Goal: Task Accomplishment & Management: Complete application form

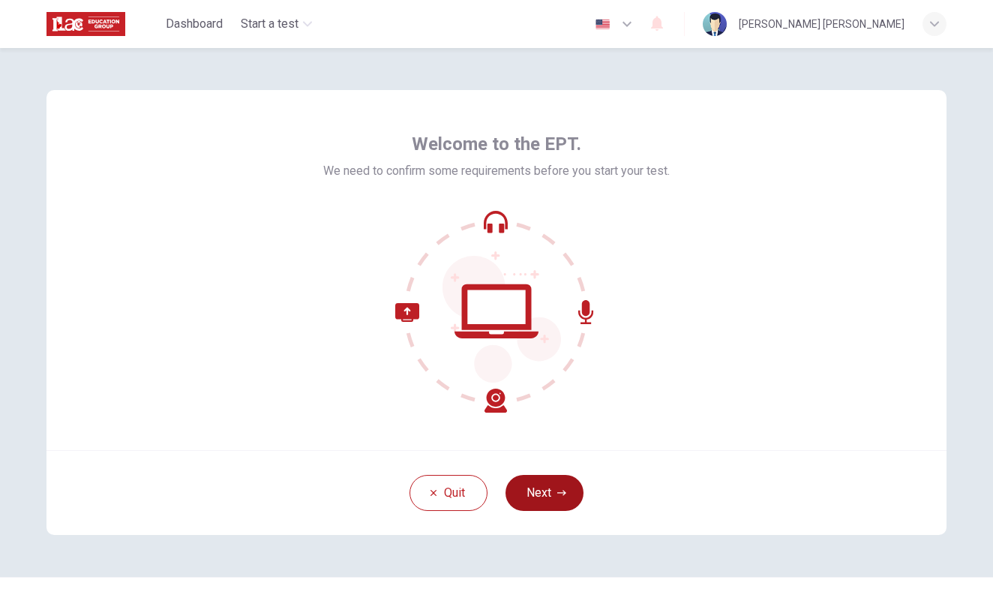
click at [534, 493] on button "Next" at bounding box center [544, 493] width 78 height 36
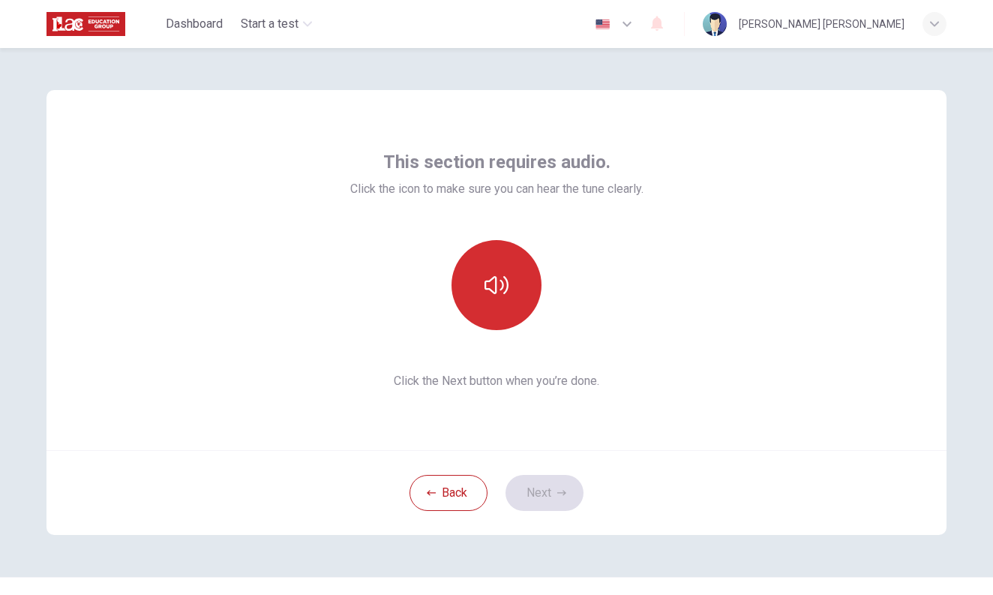
click at [499, 277] on icon "button" at bounding box center [496, 285] width 24 height 24
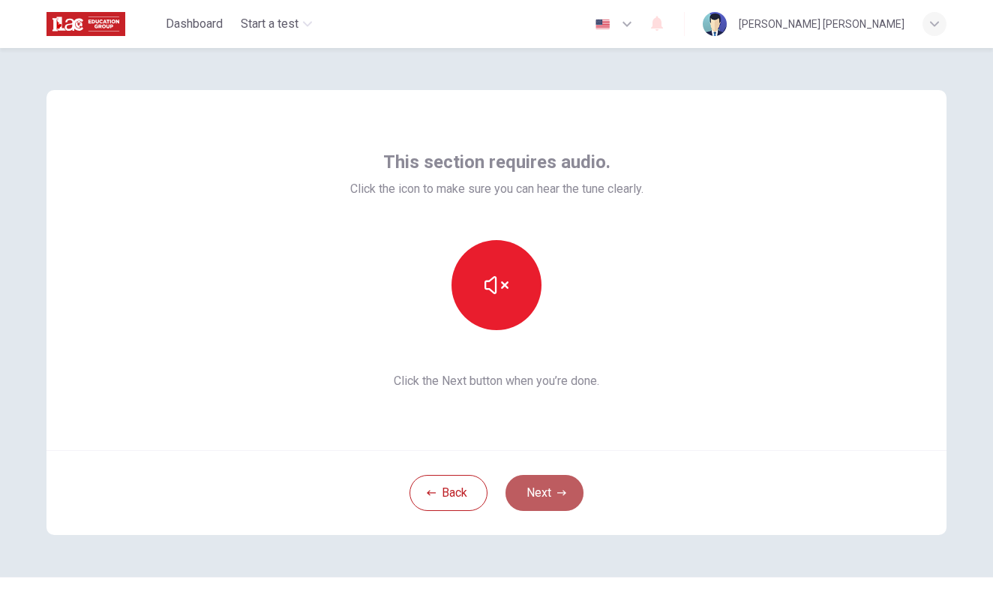
click at [538, 496] on button "Next" at bounding box center [544, 493] width 78 height 36
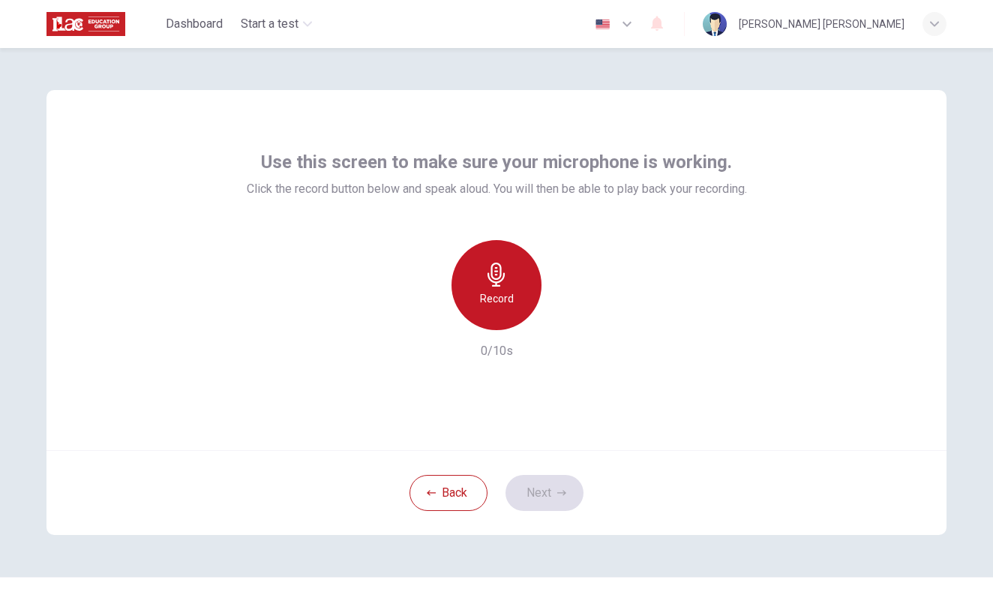
click at [499, 290] on h6 "Record" at bounding box center [497, 298] width 34 height 18
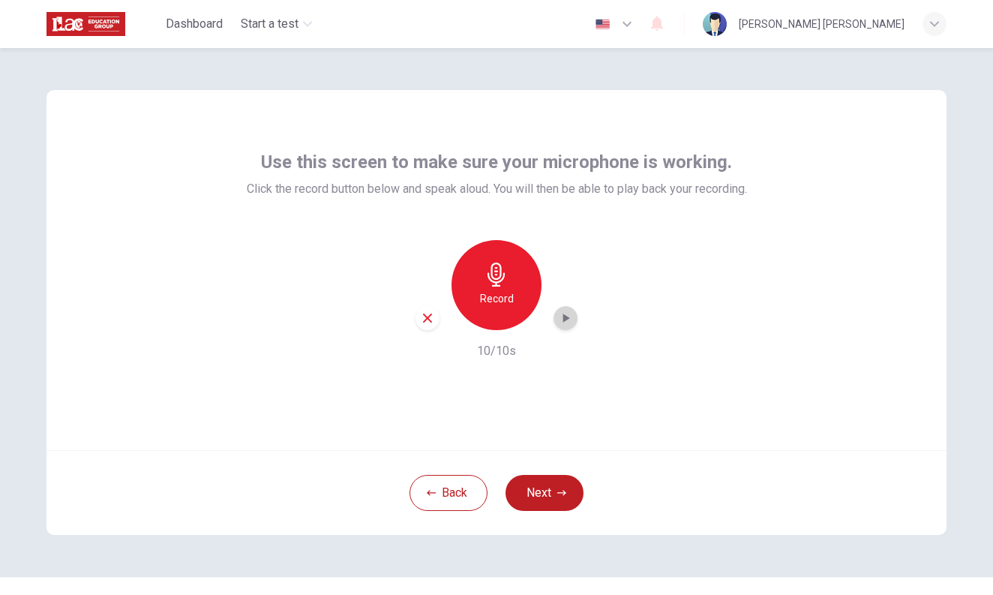
click at [560, 316] on icon "button" at bounding box center [565, 317] width 15 height 15
click at [551, 493] on button "Next" at bounding box center [544, 493] width 78 height 36
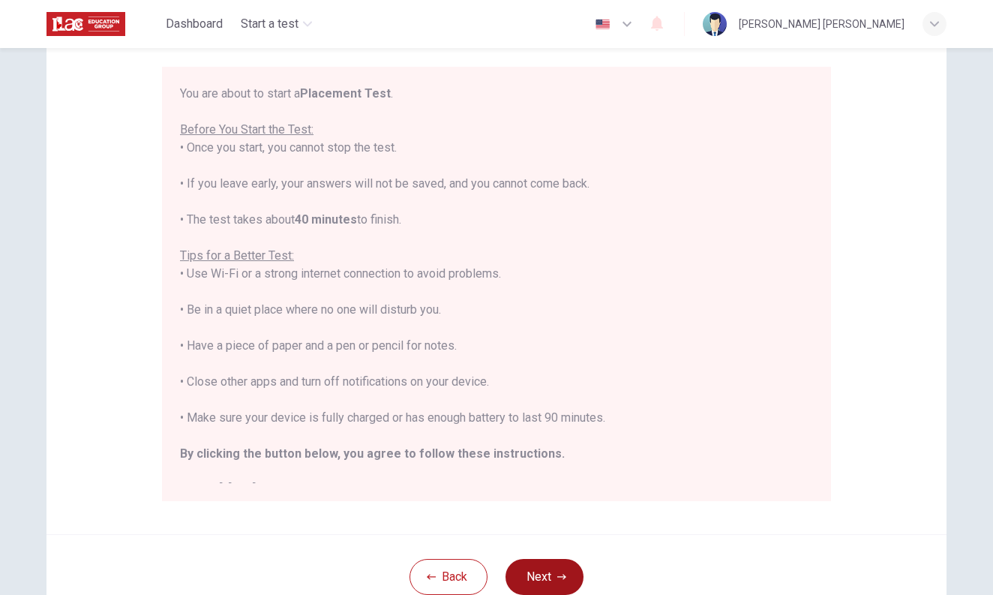
scroll to position [134, 0]
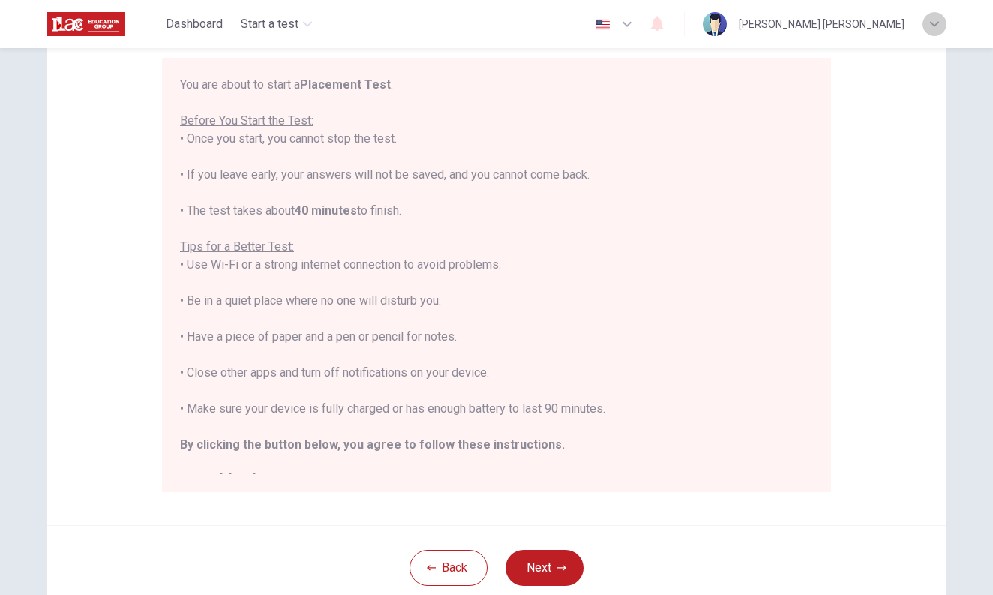
click at [937, 25] on icon "button" at bounding box center [934, 23] width 9 height 9
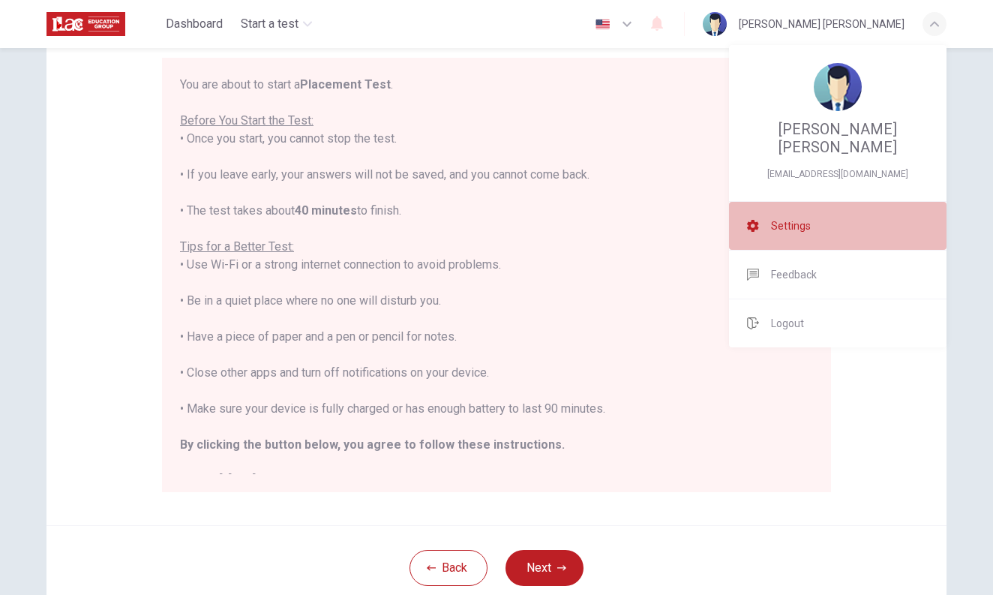
click at [797, 219] on span "Settings" at bounding box center [791, 226] width 40 height 18
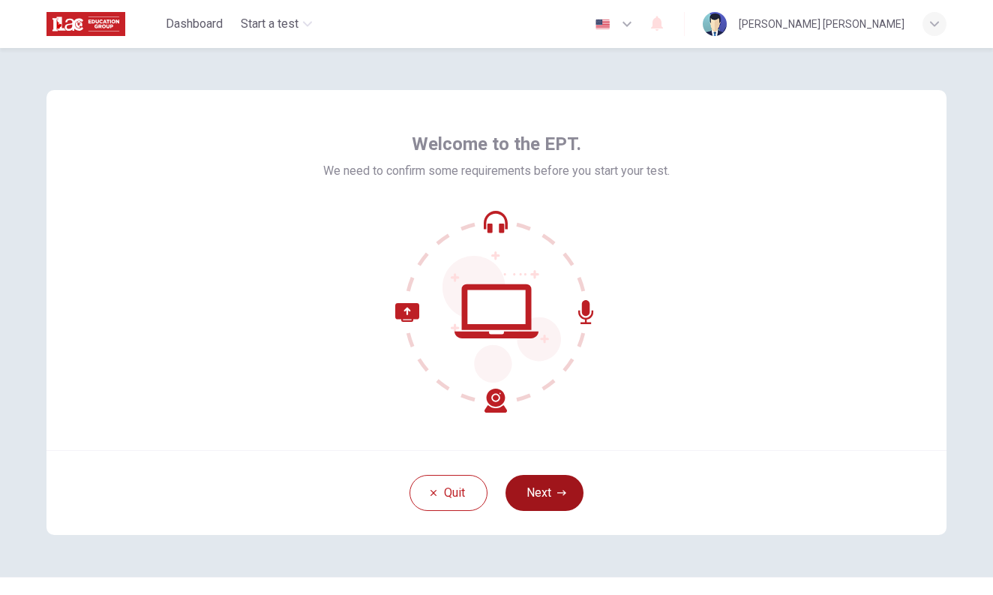
click at [553, 493] on button "Next" at bounding box center [544, 493] width 78 height 36
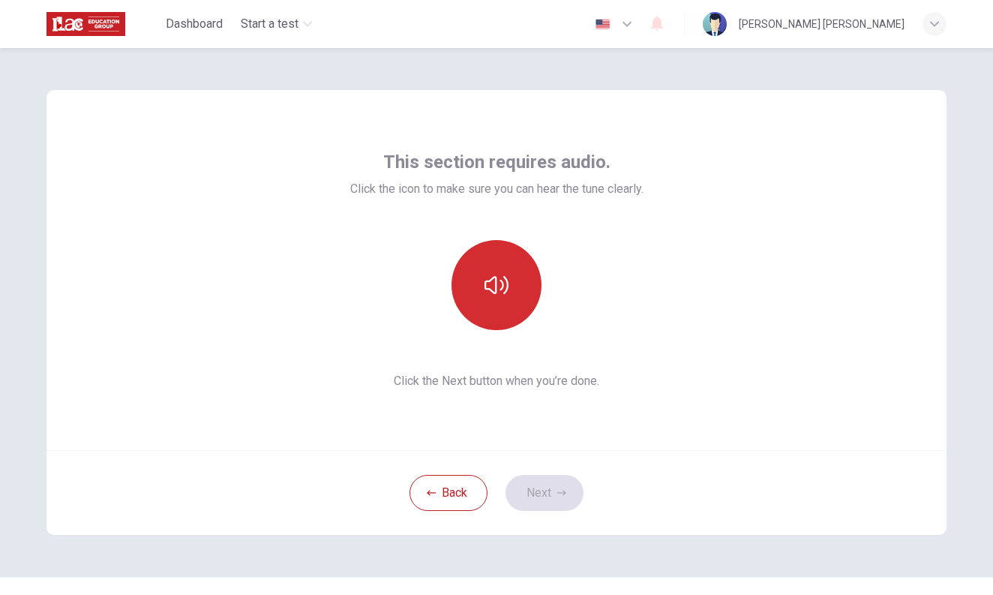
click at [505, 301] on button "button" at bounding box center [496, 285] width 90 height 90
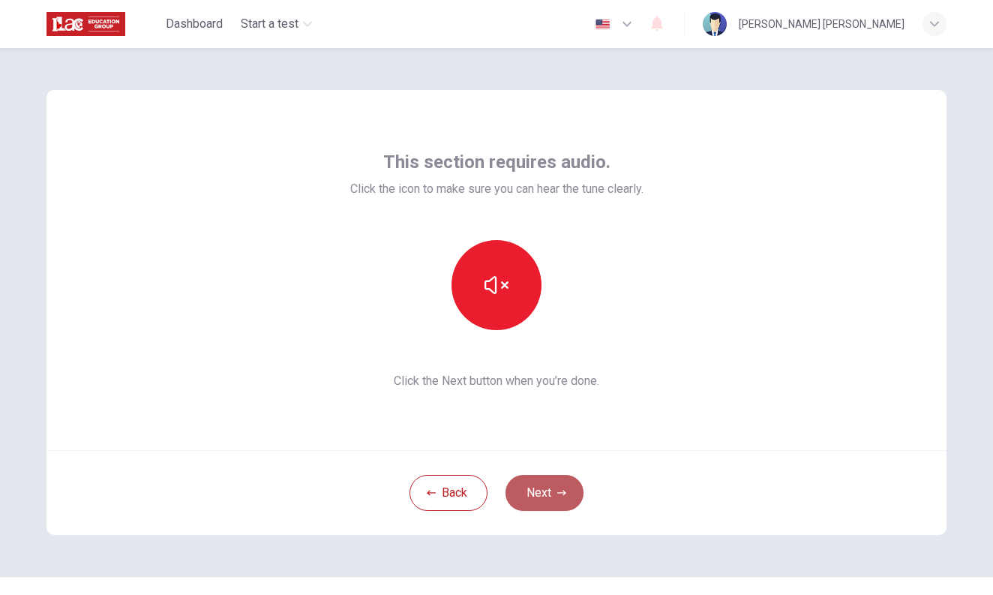
click at [552, 492] on button "Next" at bounding box center [544, 493] width 78 height 36
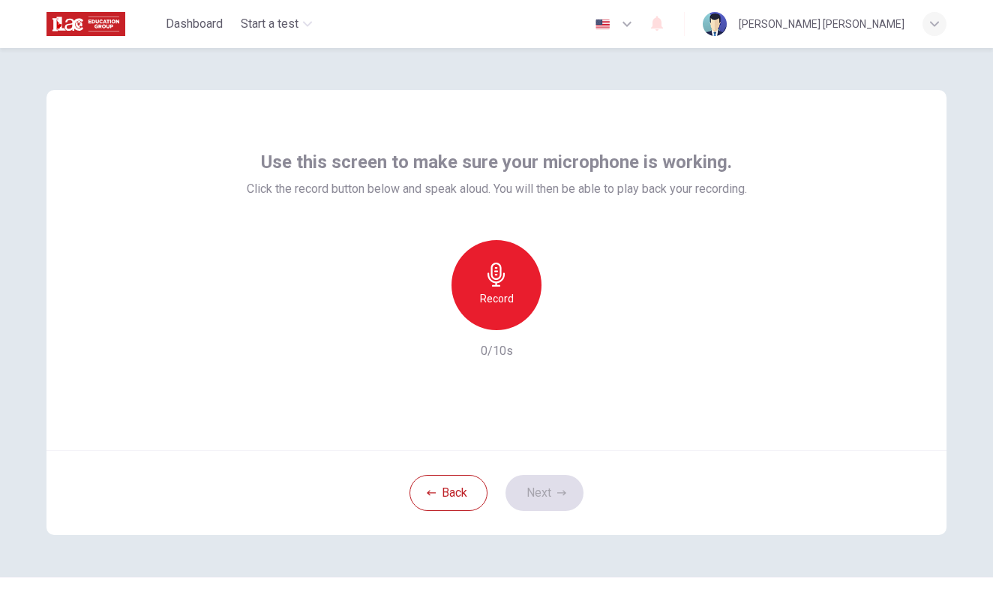
click at [513, 306] on div "Record" at bounding box center [496, 285] width 90 height 90
click at [556, 316] on div "button" at bounding box center [565, 318] width 24 height 24
click at [524, 502] on button "Next" at bounding box center [544, 493] width 78 height 36
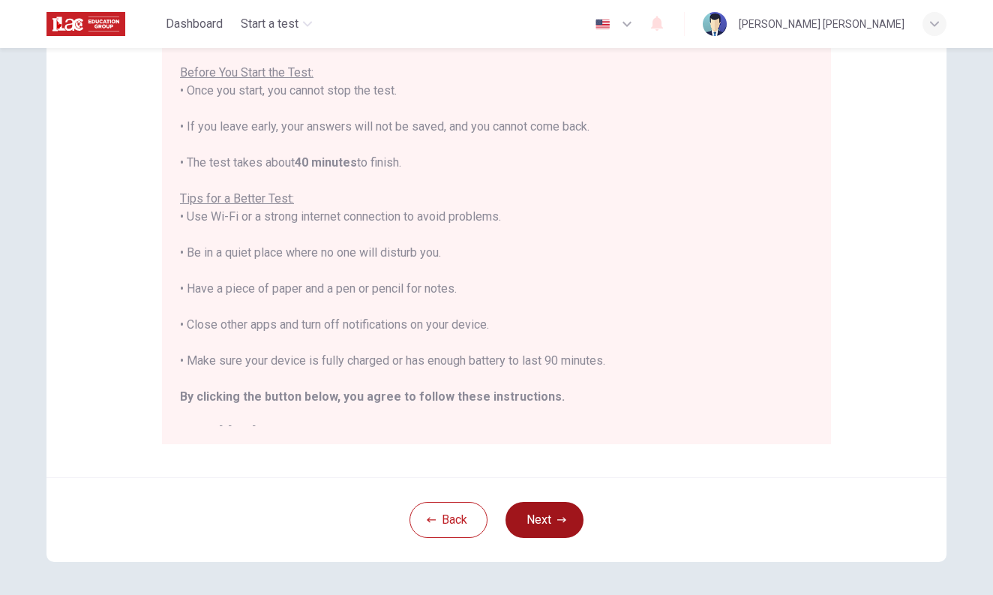
scroll to position [205, 0]
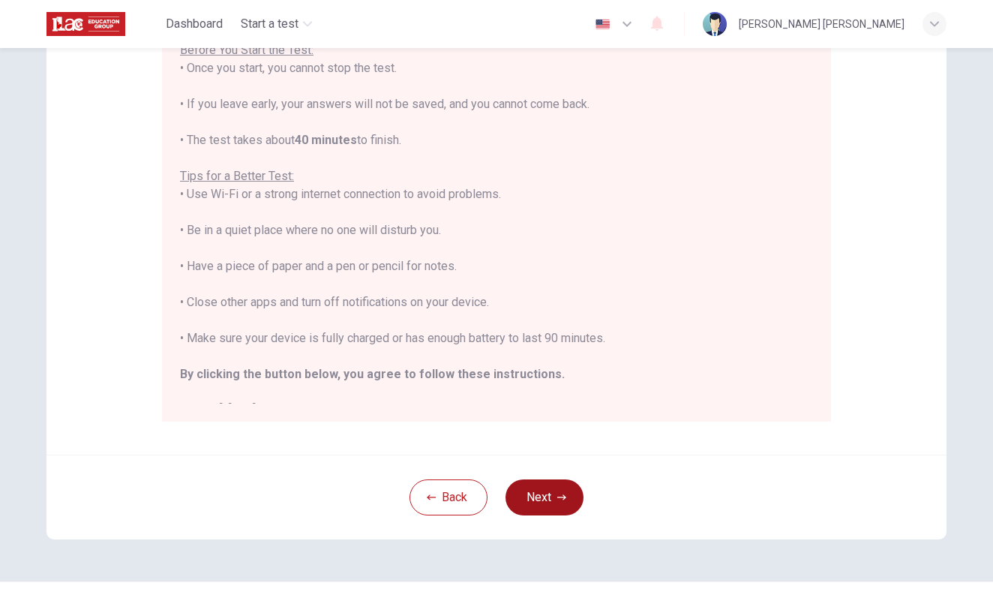
click at [526, 499] on button "Next" at bounding box center [544, 497] width 78 height 36
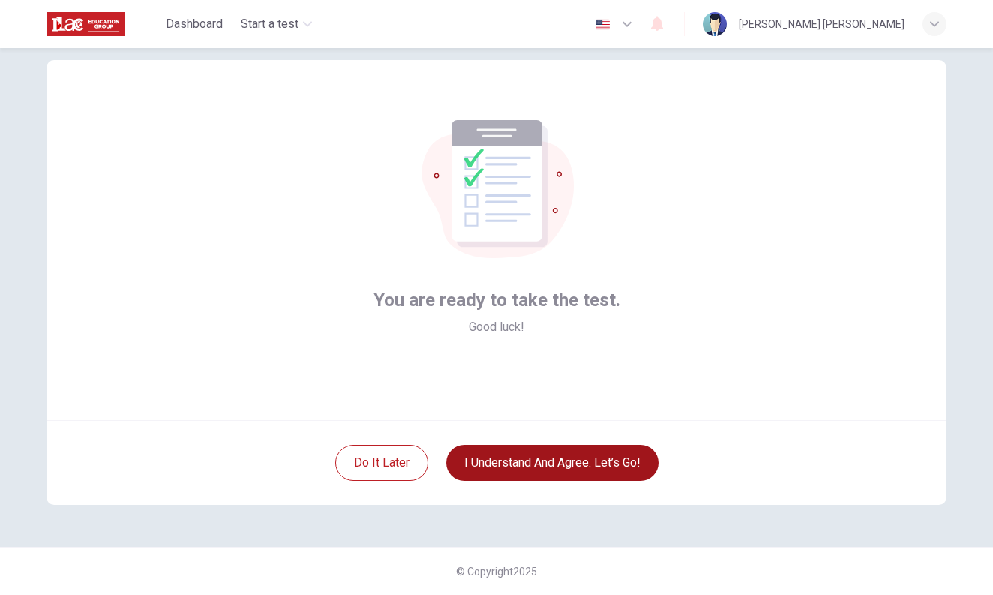
click at [540, 457] on button "I understand and agree. Let’s go!" at bounding box center [552, 463] width 212 height 36
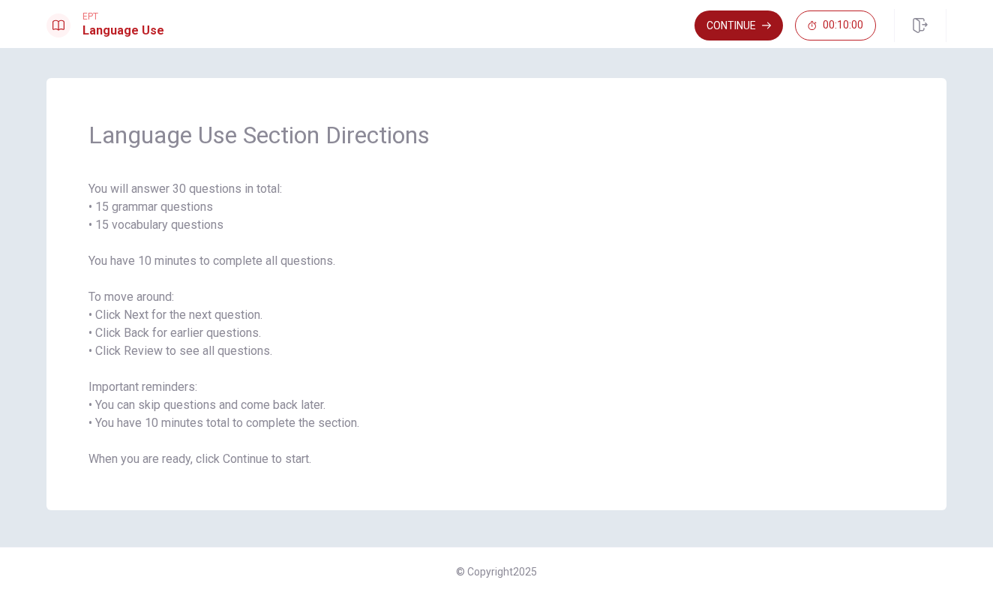
click at [717, 24] on button "Continue" at bounding box center [738, 25] width 88 height 30
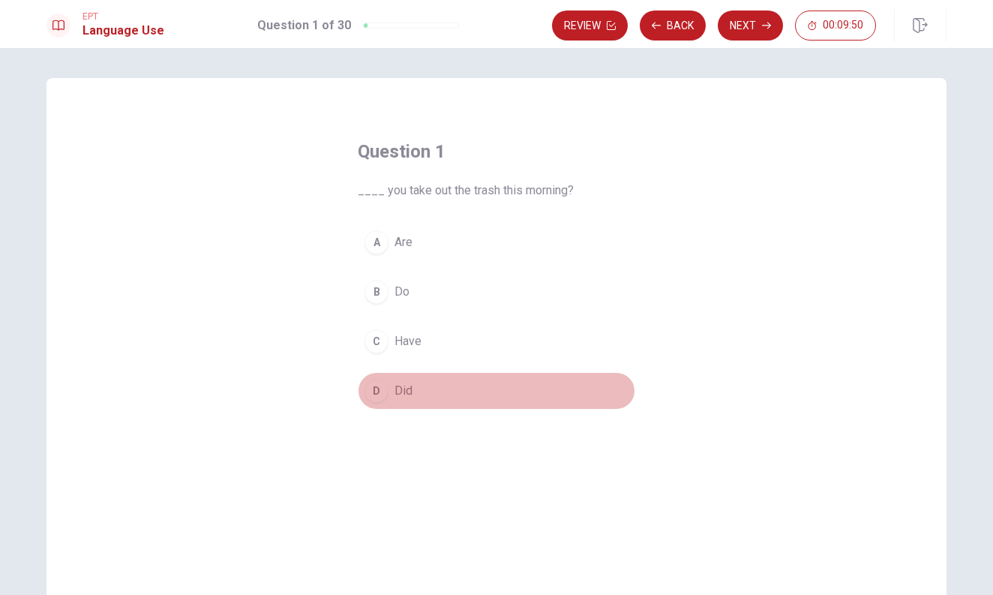
click at [376, 392] on div "D" at bounding box center [376, 391] width 24 height 24
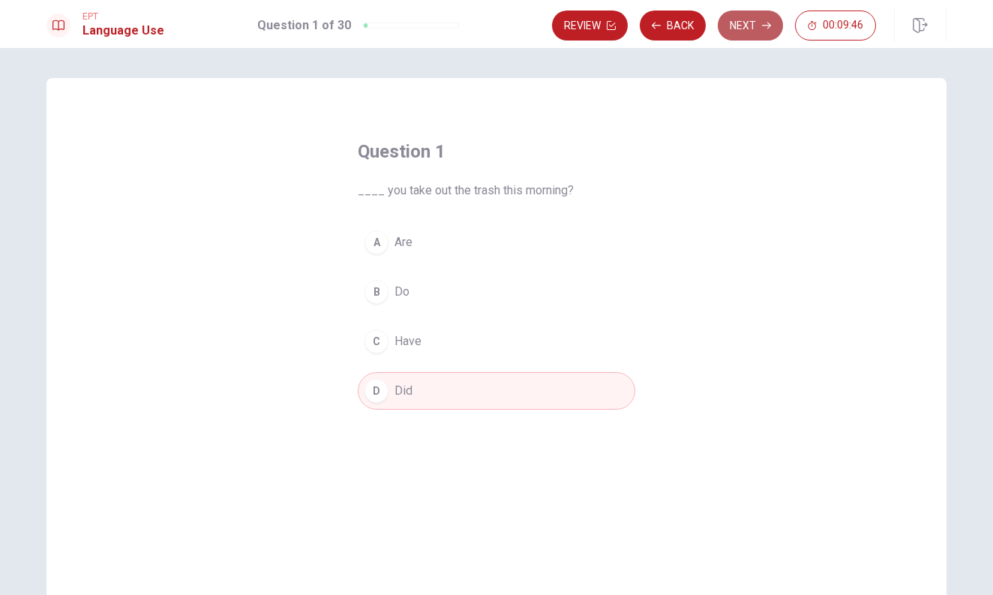
click at [745, 27] on button "Next" at bounding box center [750, 25] width 65 height 30
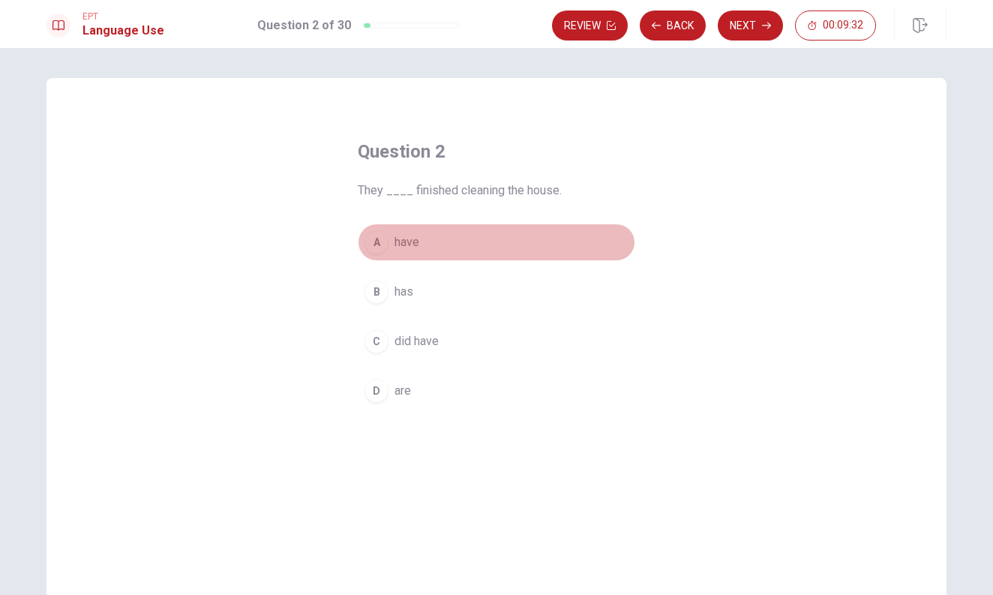
click at [381, 242] on div "A" at bounding box center [376, 242] width 24 height 24
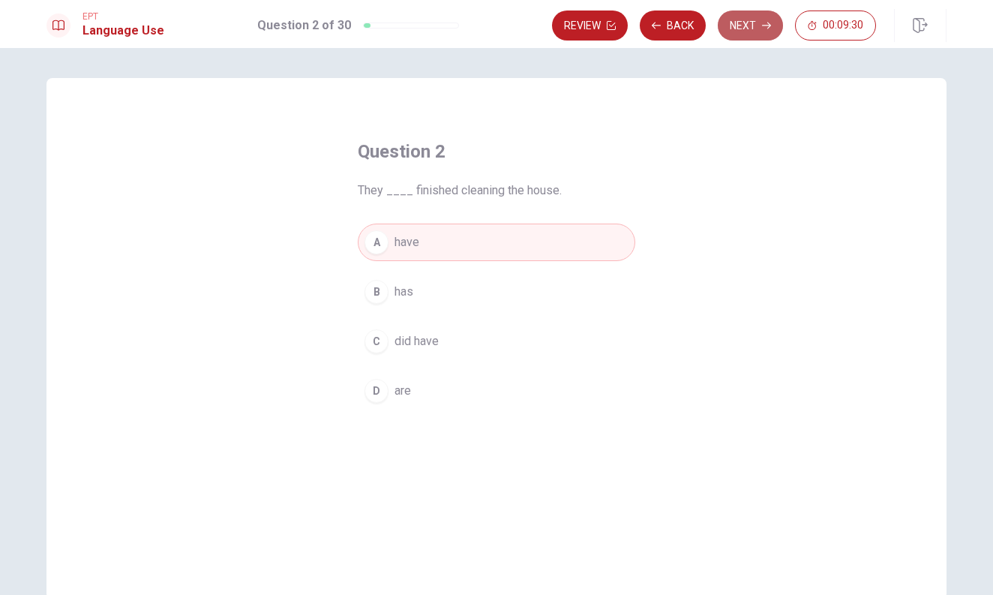
click at [740, 29] on button "Next" at bounding box center [750, 25] width 65 height 30
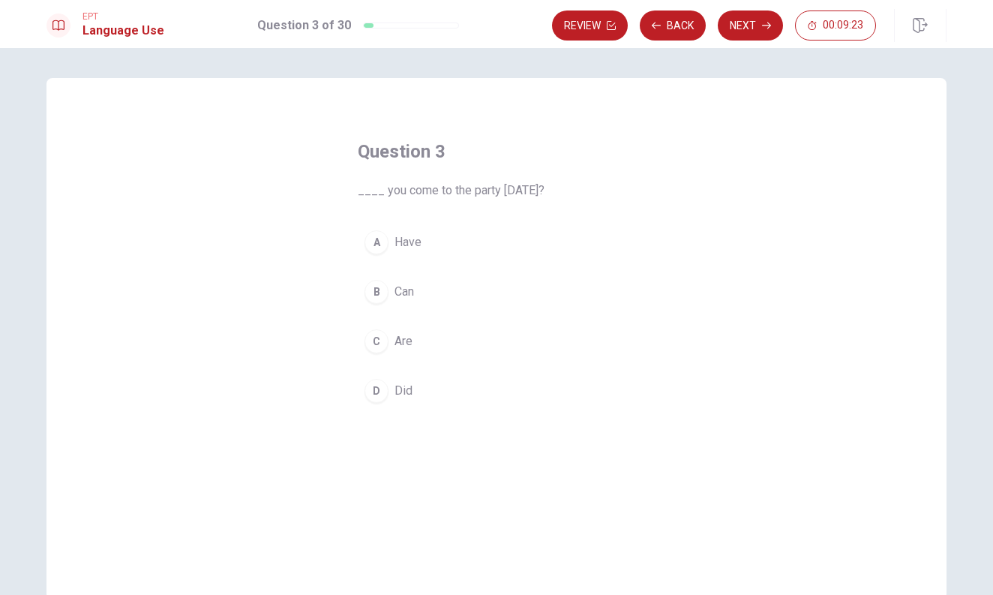
click at [375, 337] on div "C" at bounding box center [376, 341] width 24 height 24
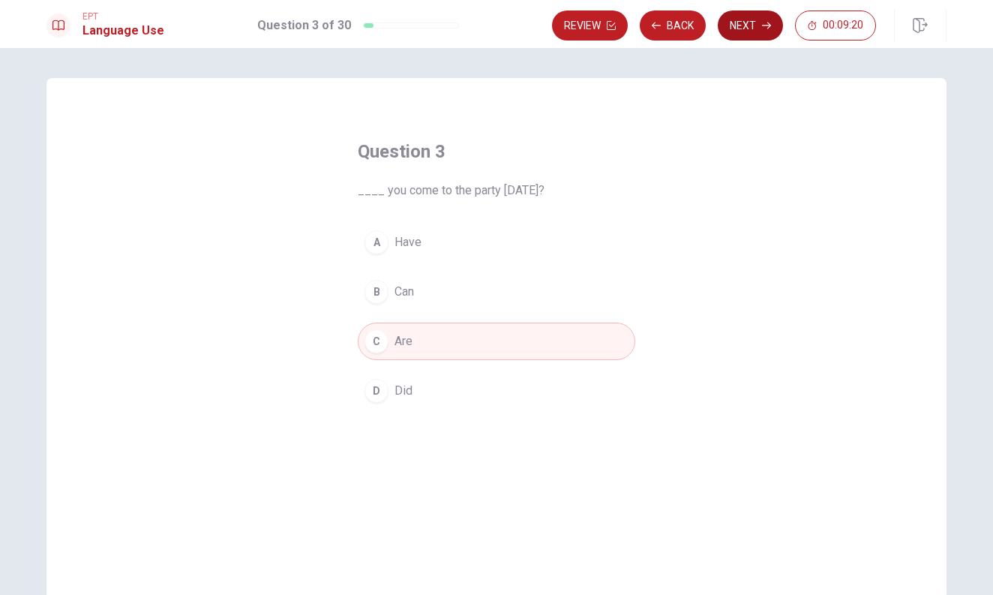
click at [733, 26] on button "Next" at bounding box center [750, 25] width 65 height 30
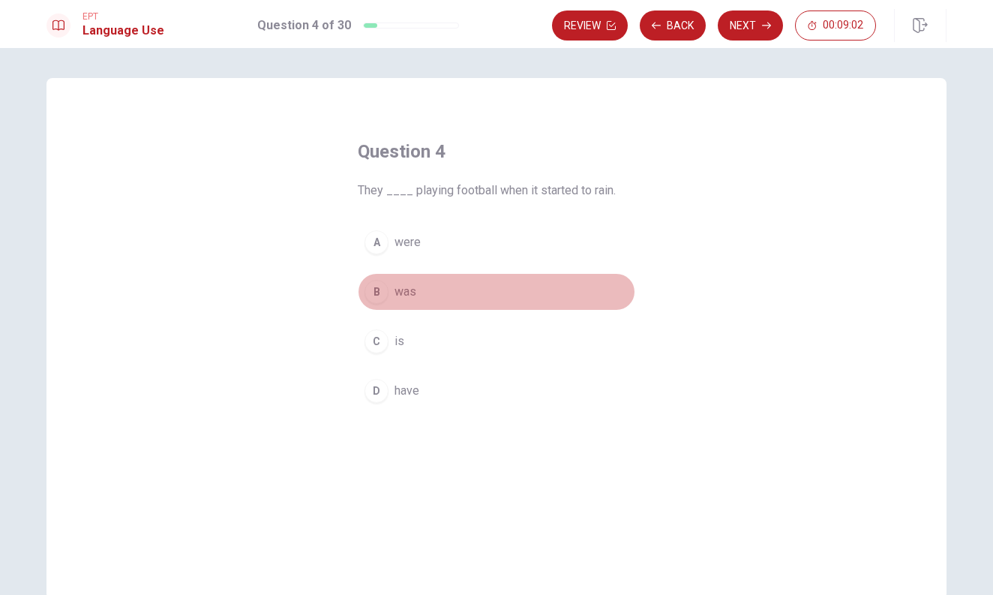
click at [378, 287] on div "B" at bounding box center [376, 292] width 24 height 24
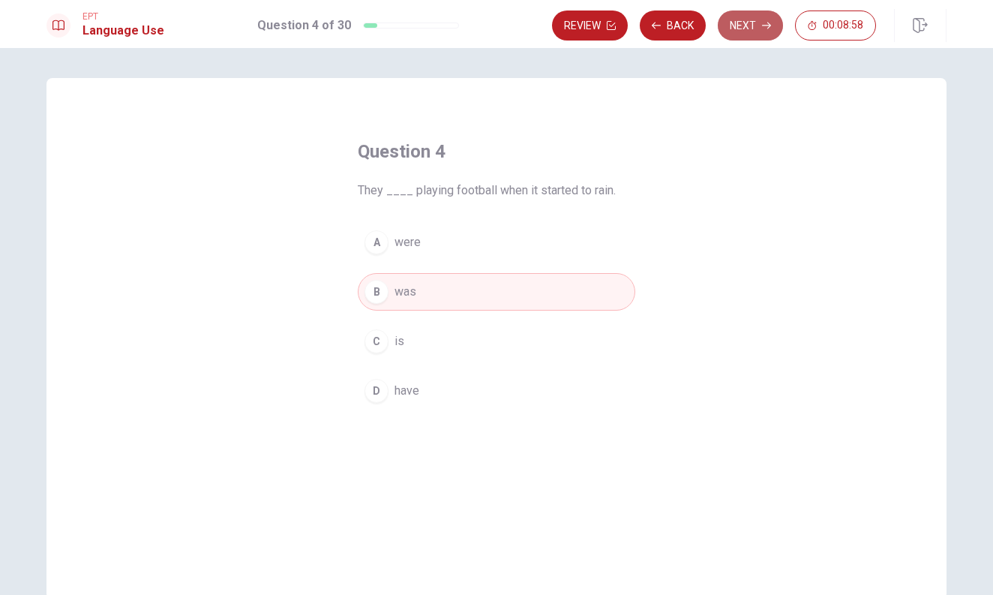
click at [752, 28] on button "Next" at bounding box center [750, 25] width 65 height 30
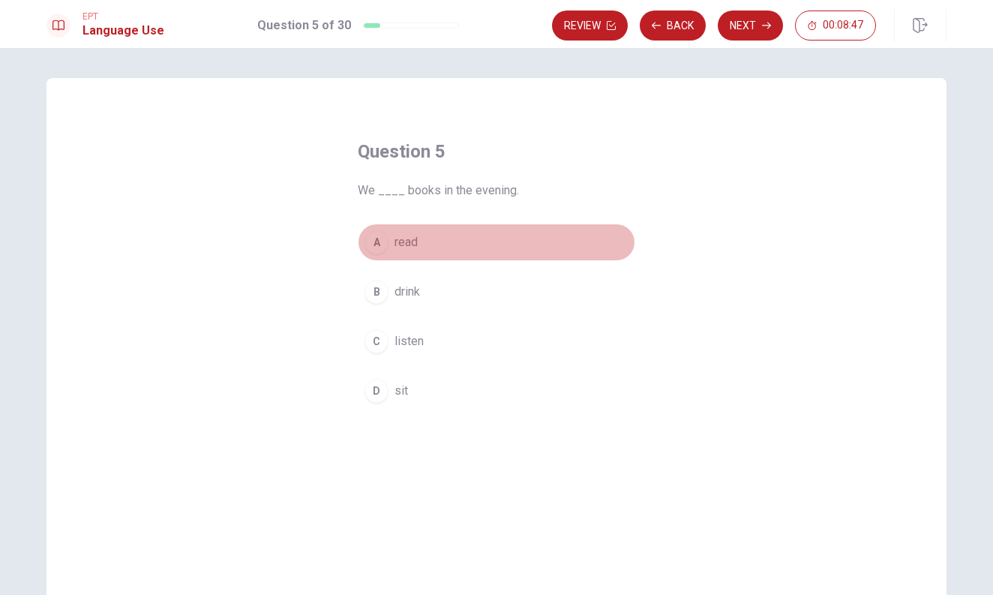
click at [379, 248] on div "A" at bounding box center [376, 242] width 24 height 24
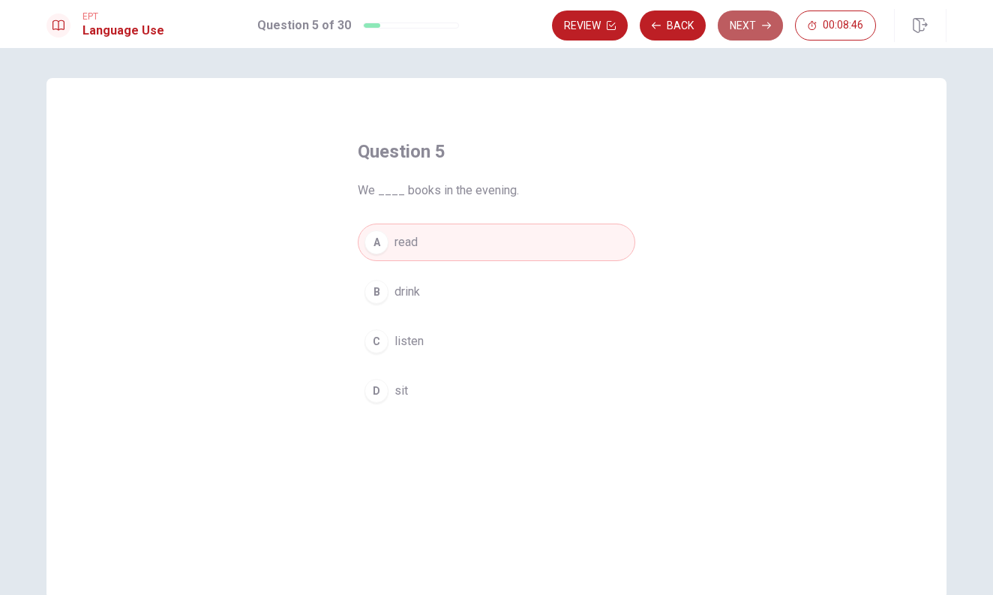
click at [739, 30] on button "Next" at bounding box center [750, 25] width 65 height 30
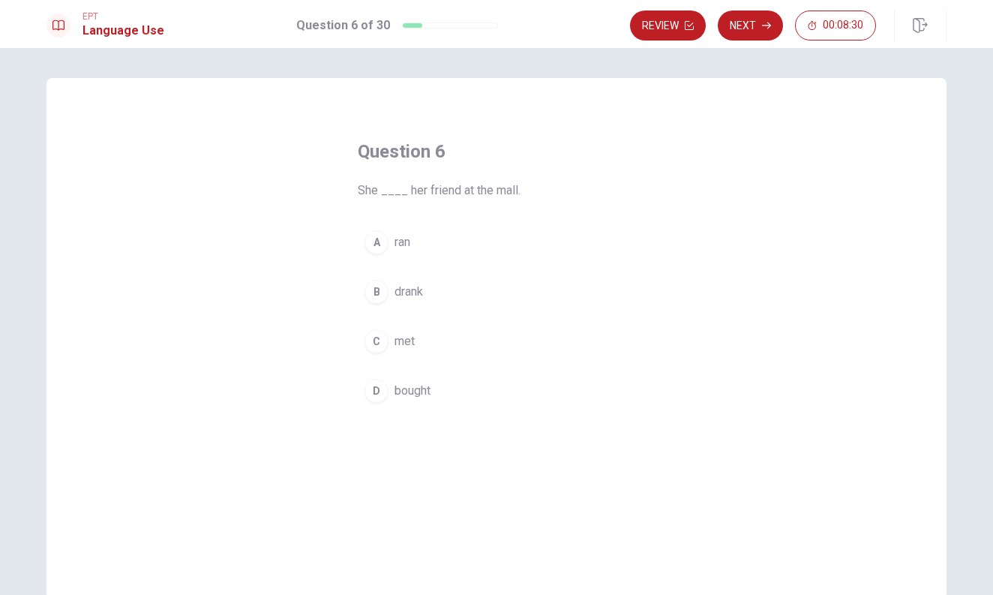
click at [376, 340] on div "C" at bounding box center [376, 341] width 24 height 24
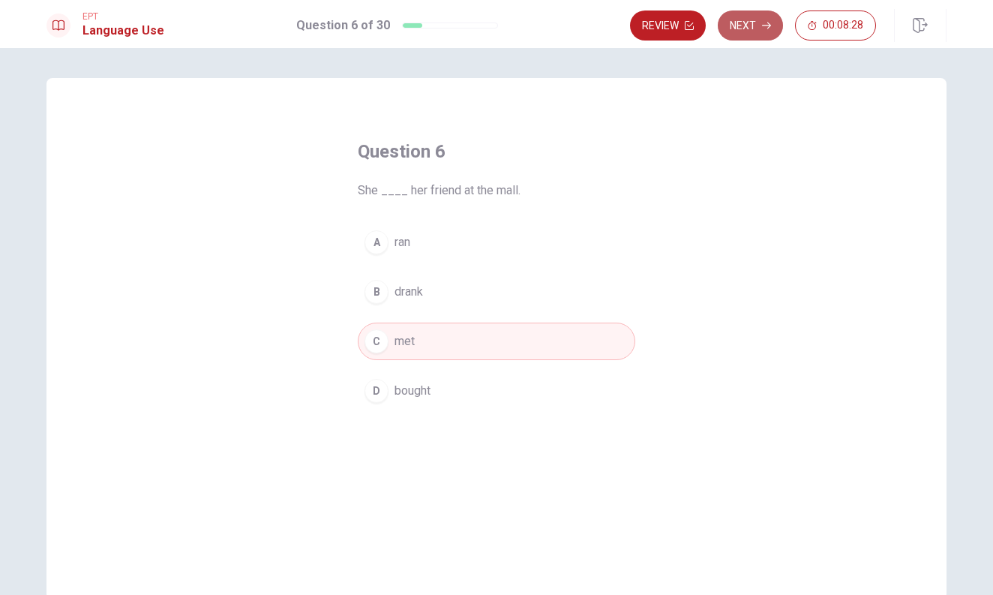
click at [756, 28] on button "Next" at bounding box center [750, 25] width 65 height 30
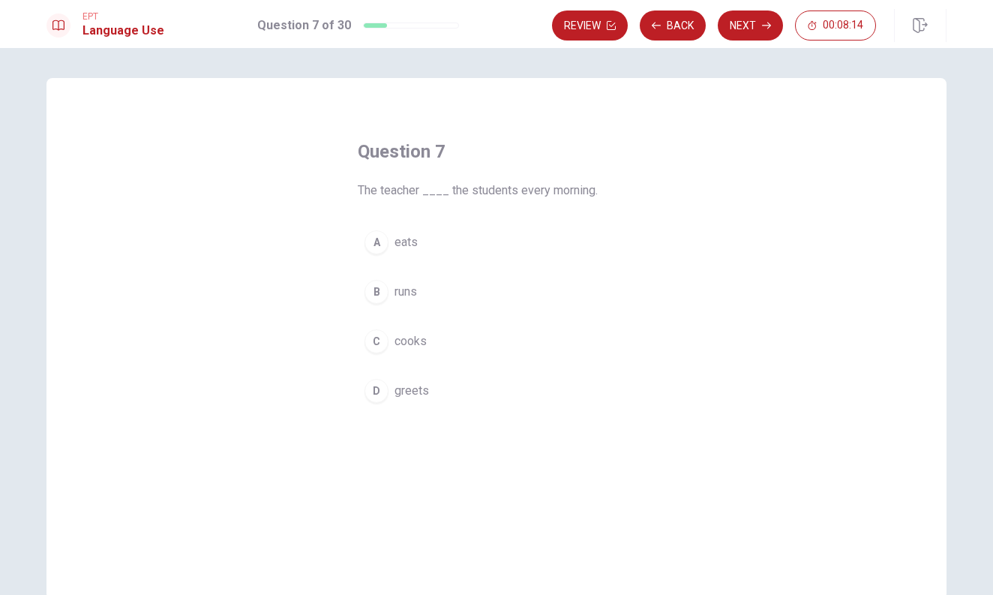
click at [378, 391] on div "D" at bounding box center [376, 391] width 24 height 24
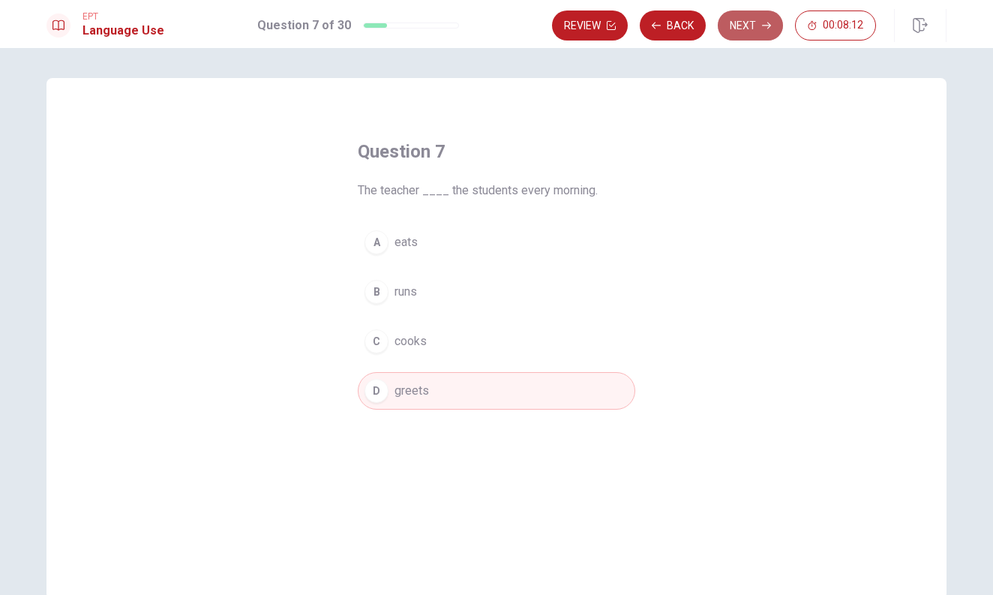
click at [756, 35] on button "Next" at bounding box center [750, 25] width 65 height 30
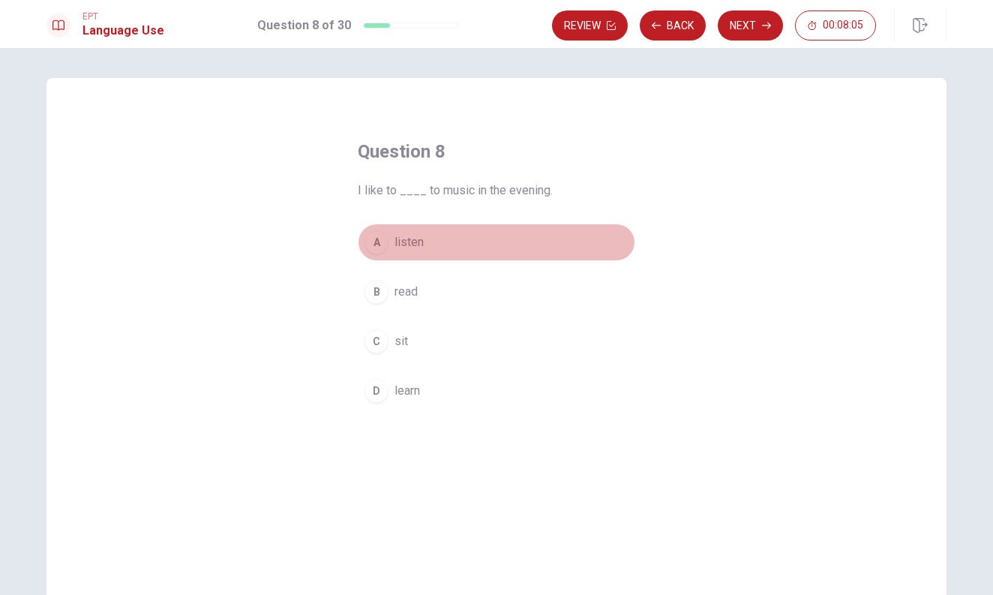
click at [377, 242] on div "A" at bounding box center [376, 242] width 24 height 24
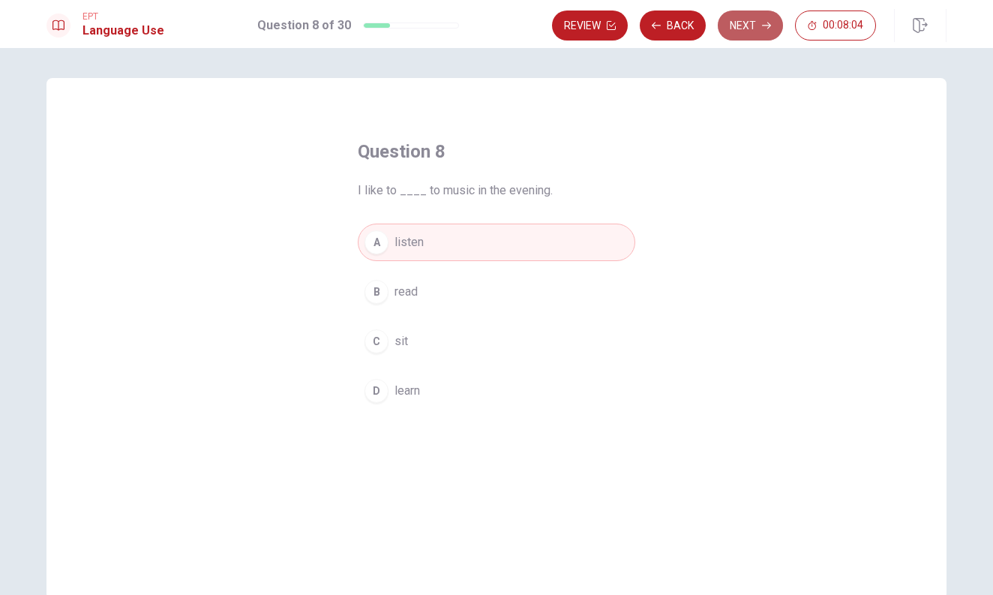
click at [768, 28] on icon "button" at bounding box center [766, 25] width 9 height 7
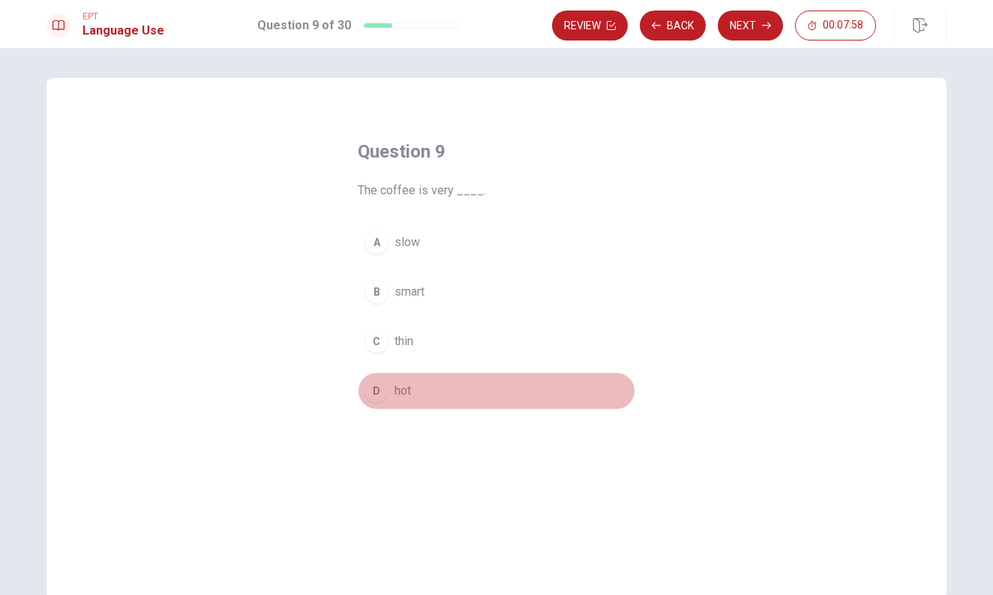
click at [379, 393] on div "D" at bounding box center [376, 391] width 24 height 24
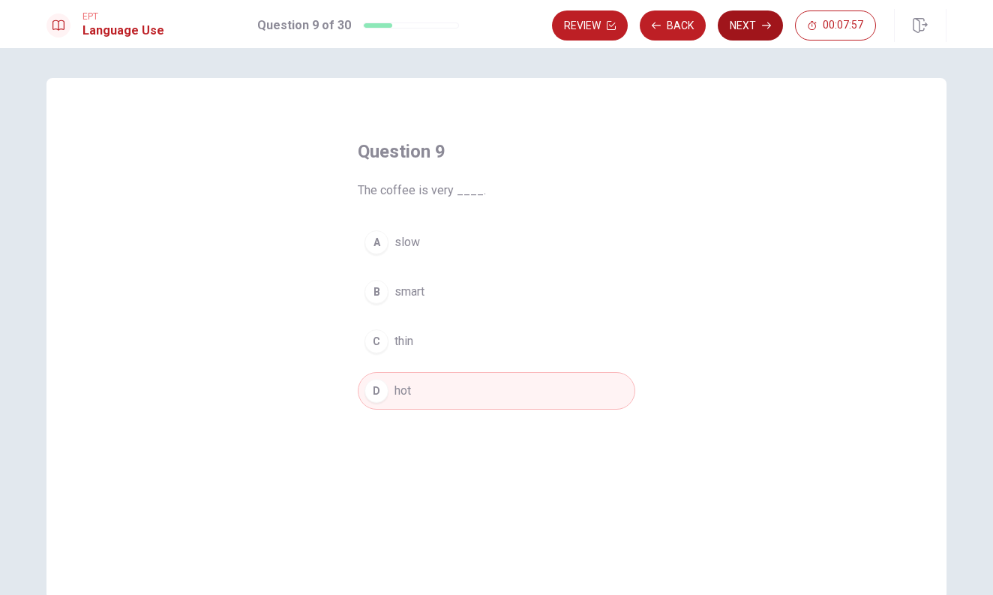
click at [756, 34] on button "Next" at bounding box center [750, 25] width 65 height 30
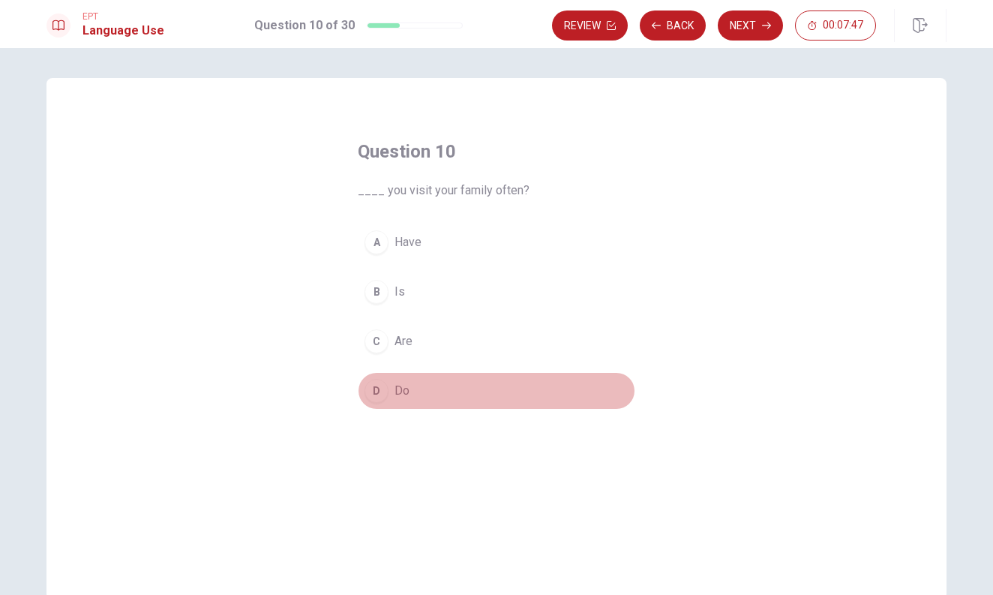
click at [376, 394] on div "D" at bounding box center [376, 391] width 24 height 24
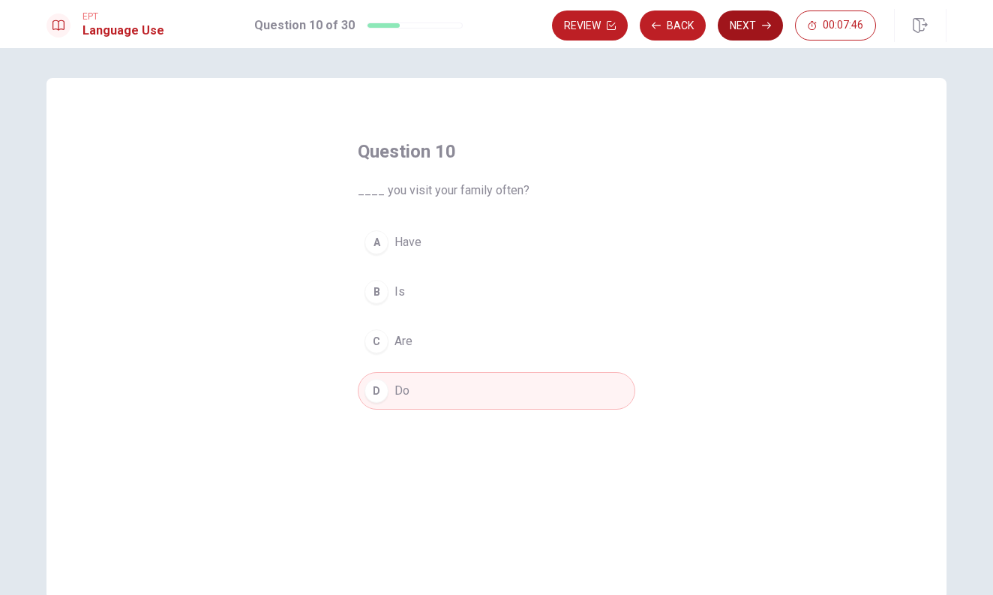
click at [733, 23] on button "Next" at bounding box center [750, 25] width 65 height 30
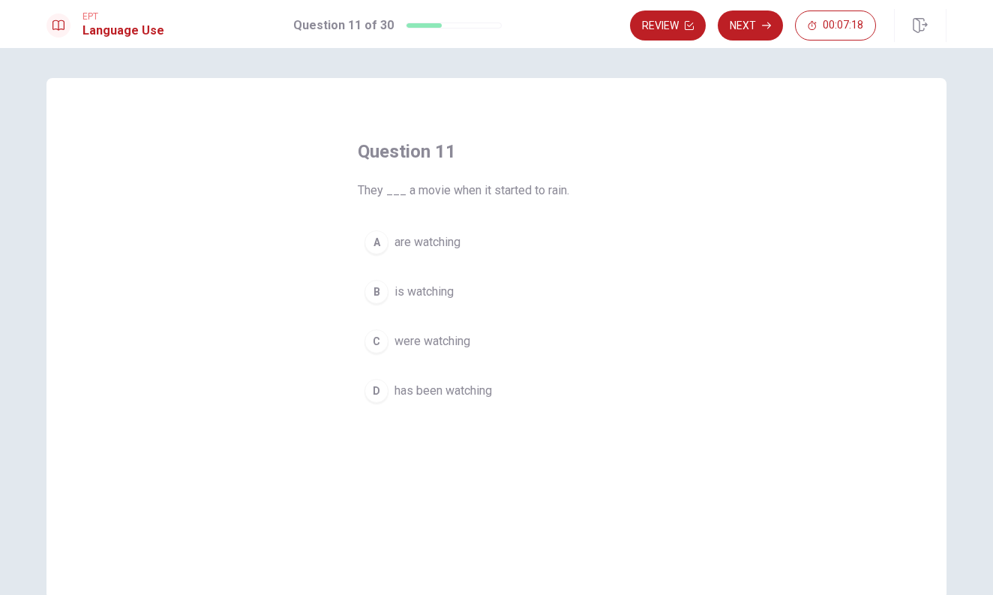
click at [385, 391] on div "D" at bounding box center [376, 391] width 24 height 24
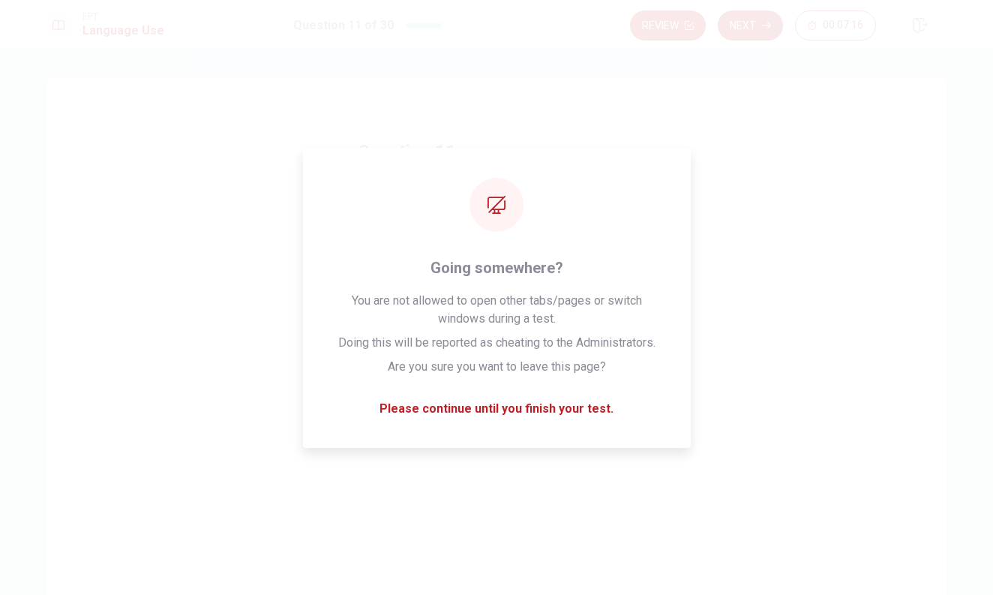
click at [736, 40] on div "Review Next 00:07:16" at bounding box center [788, 25] width 316 height 33
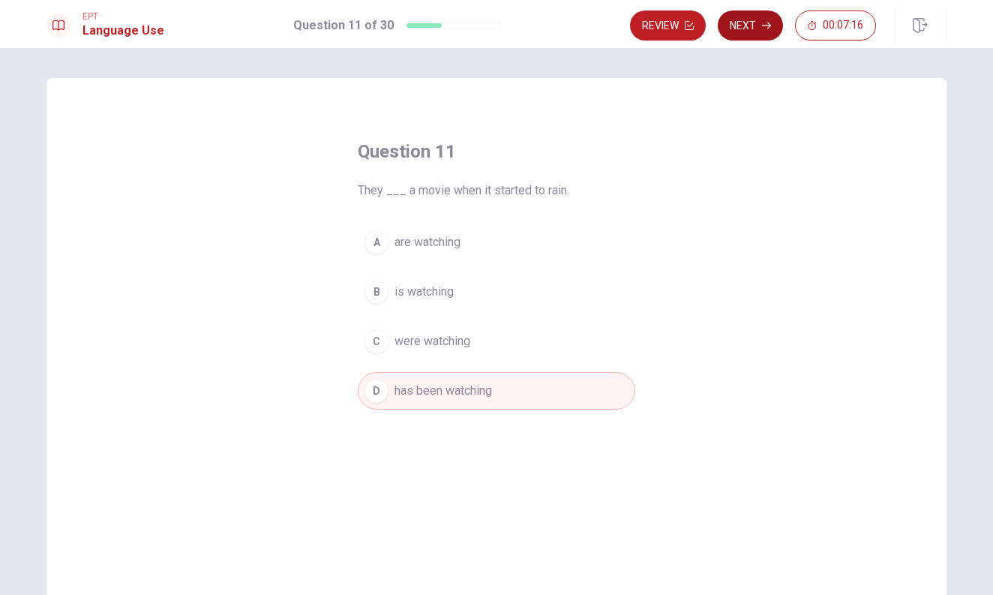
click at [745, 29] on button "Next" at bounding box center [750, 25] width 65 height 30
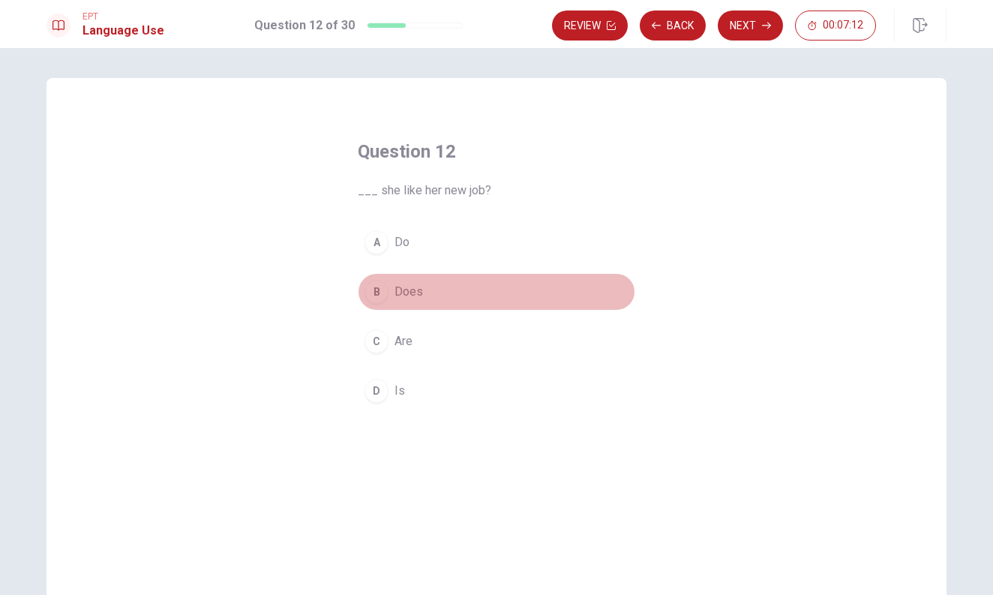
click at [377, 294] on div "B" at bounding box center [376, 292] width 24 height 24
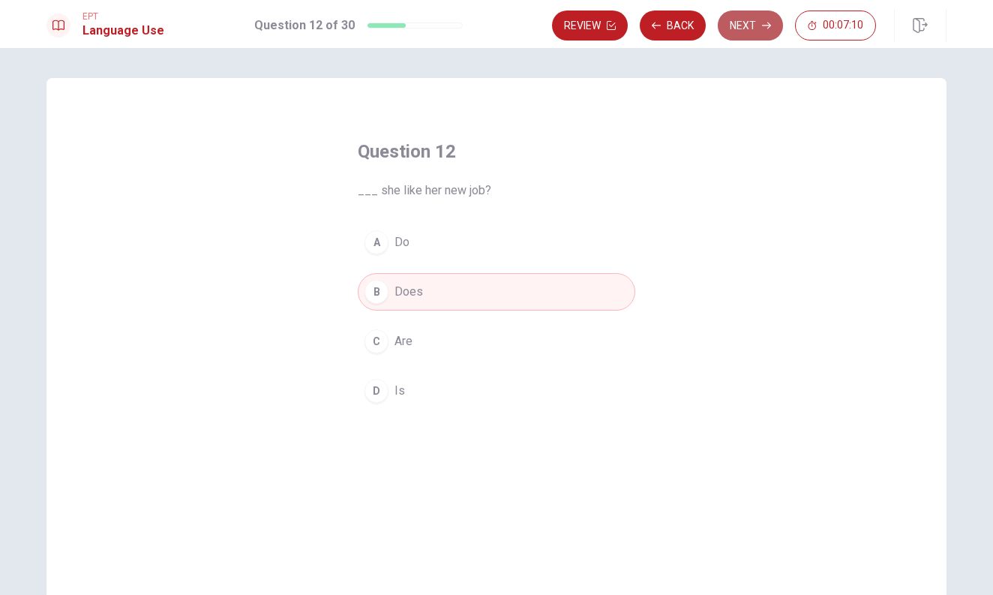
click at [745, 28] on button "Next" at bounding box center [750, 25] width 65 height 30
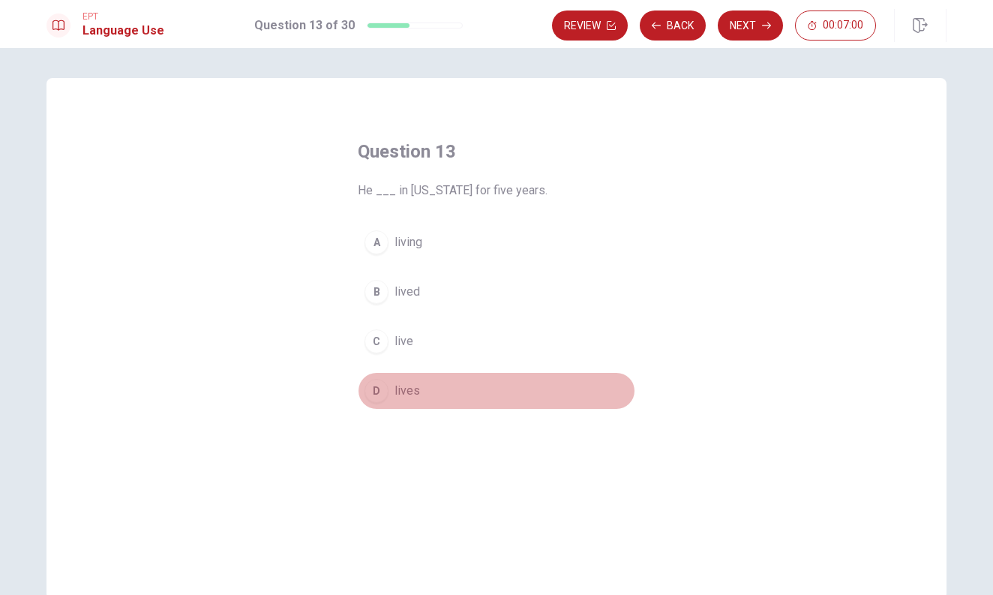
click at [376, 390] on div "D" at bounding box center [376, 391] width 24 height 24
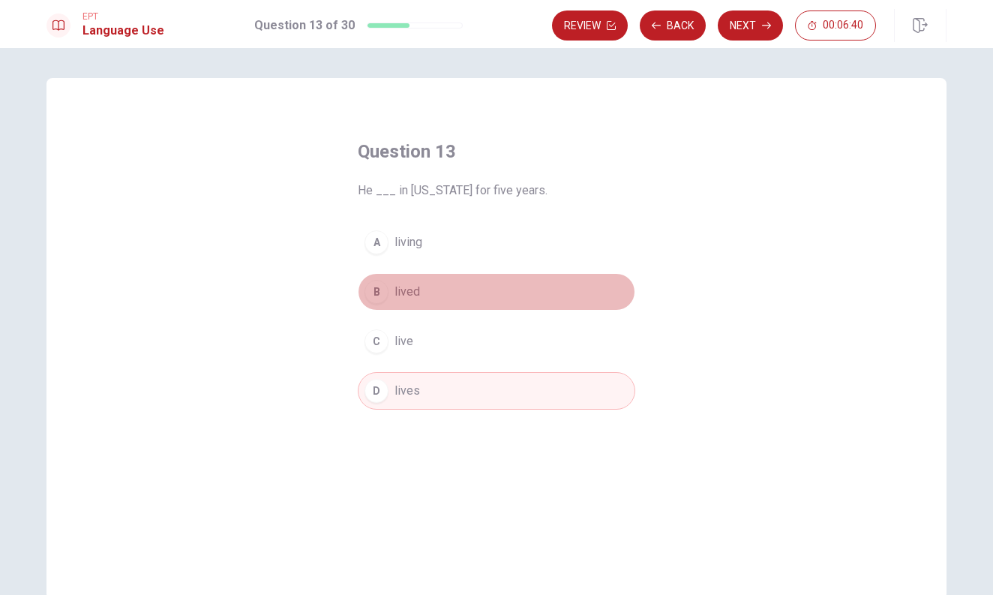
click at [376, 293] on div "B" at bounding box center [376, 292] width 24 height 24
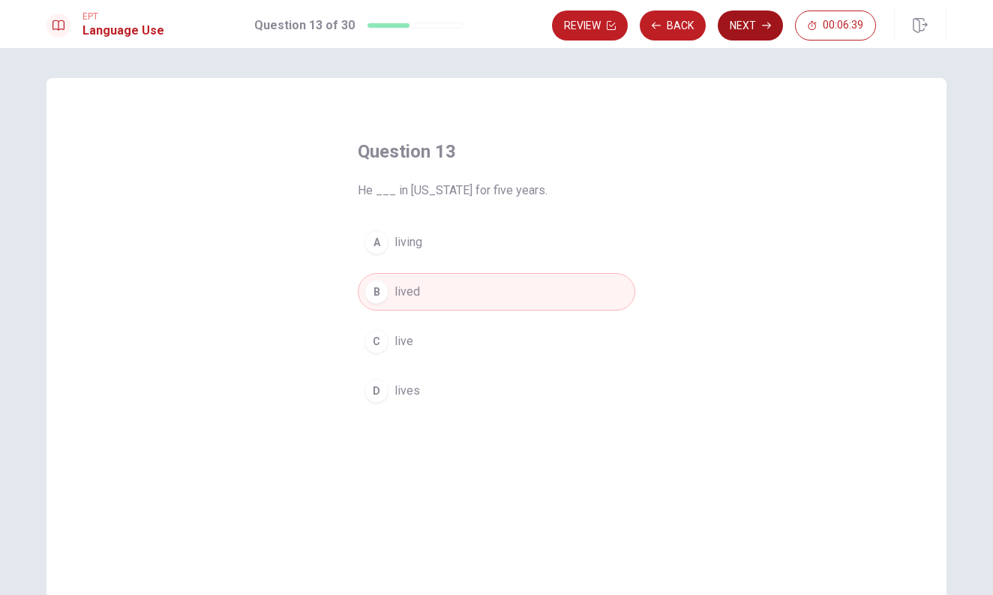
click at [757, 28] on button "Next" at bounding box center [750, 25] width 65 height 30
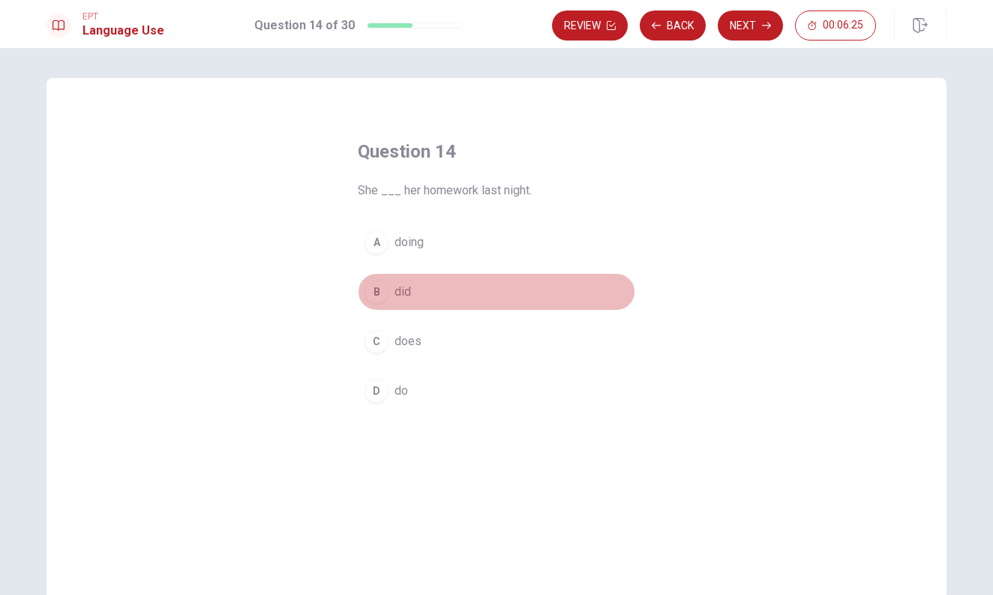
click at [376, 295] on div "B" at bounding box center [376, 292] width 24 height 24
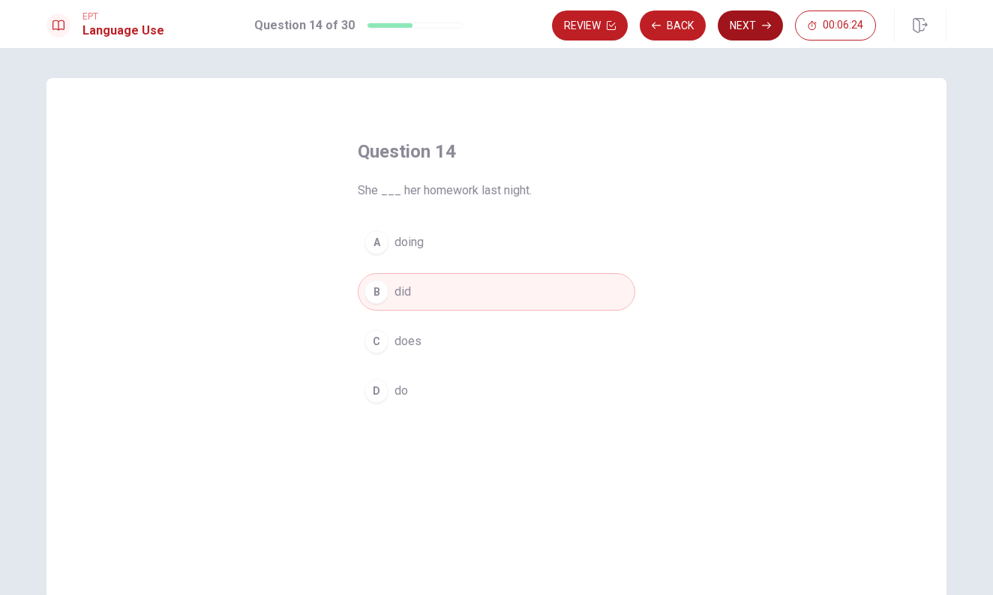
click at [759, 29] on button "Next" at bounding box center [750, 25] width 65 height 30
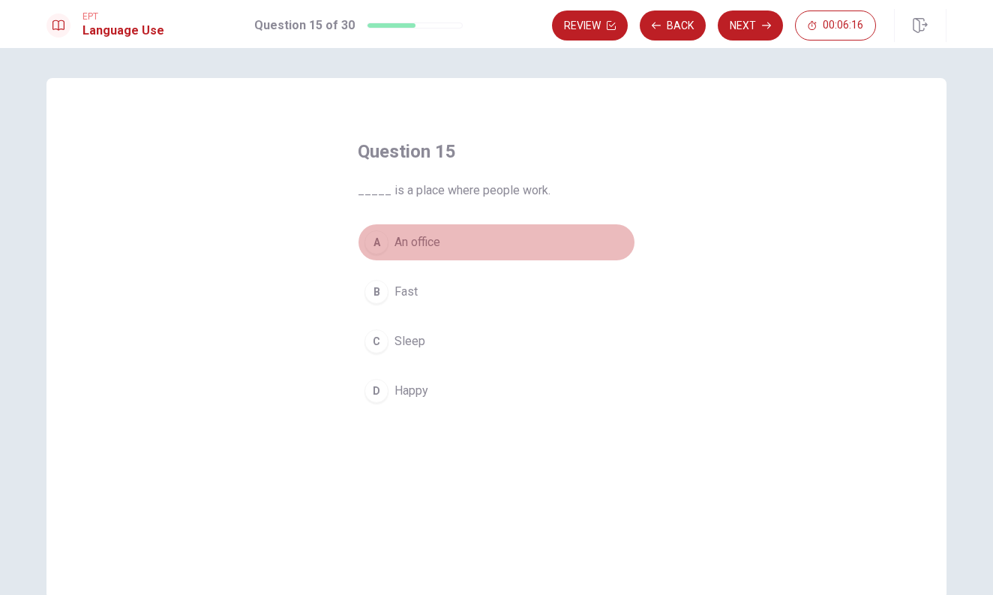
click at [376, 238] on div "A" at bounding box center [376, 242] width 24 height 24
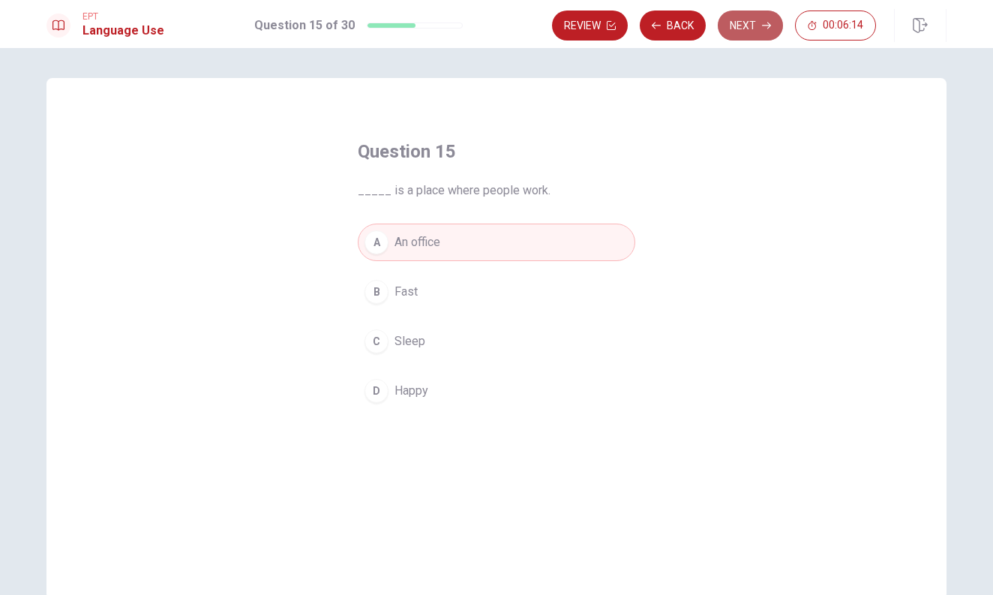
click at [738, 29] on button "Next" at bounding box center [750, 25] width 65 height 30
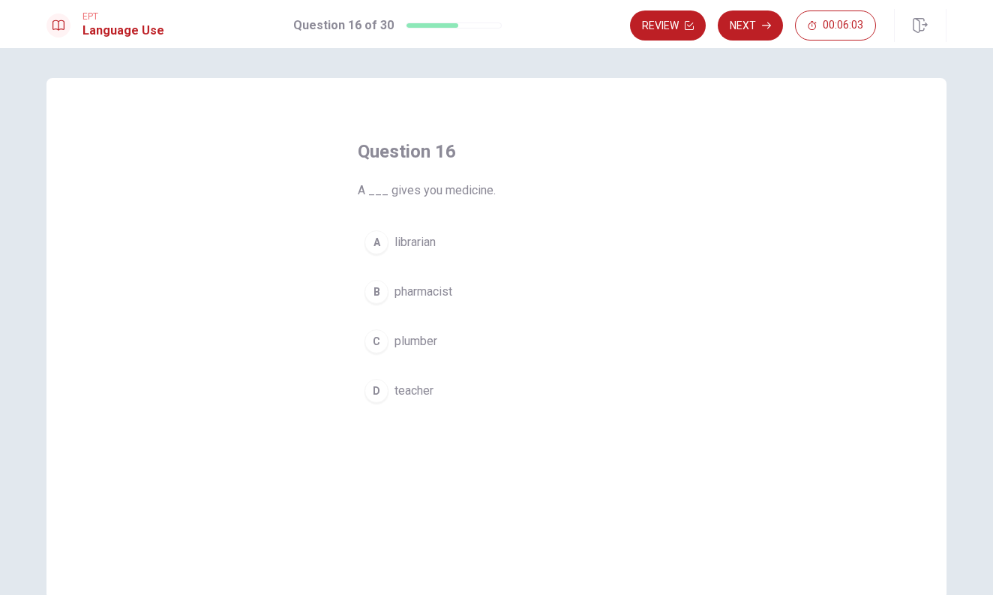
click at [376, 289] on div "B" at bounding box center [376, 292] width 24 height 24
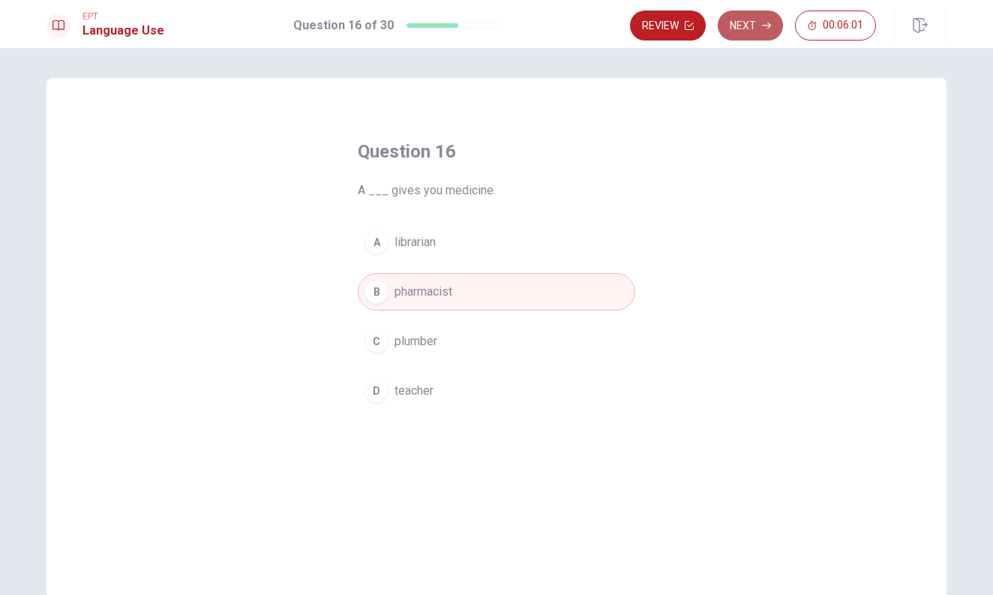
click at [751, 31] on button "Next" at bounding box center [750, 25] width 65 height 30
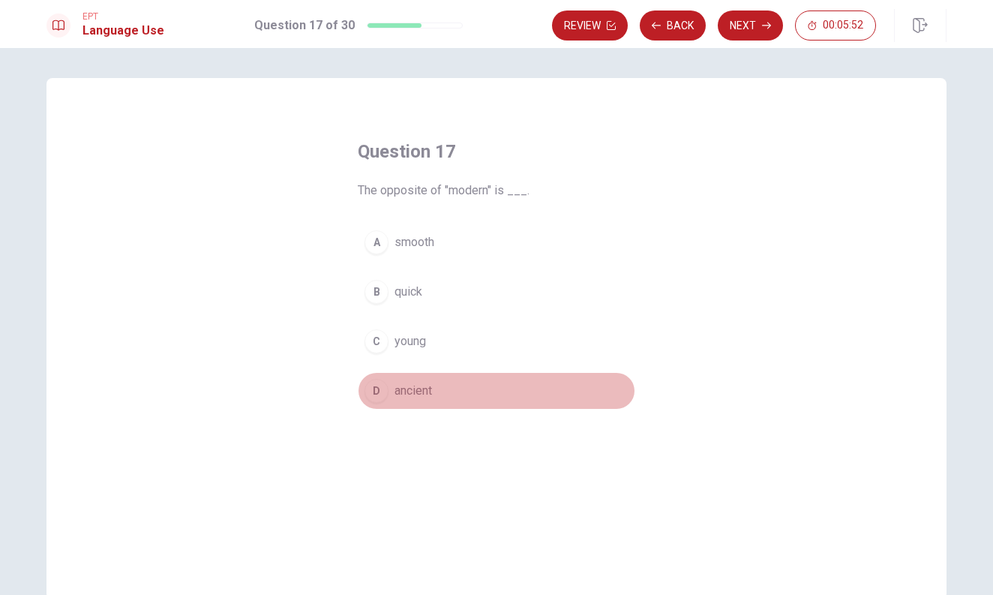
click at [383, 392] on div "D" at bounding box center [376, 391] width 24 height 24
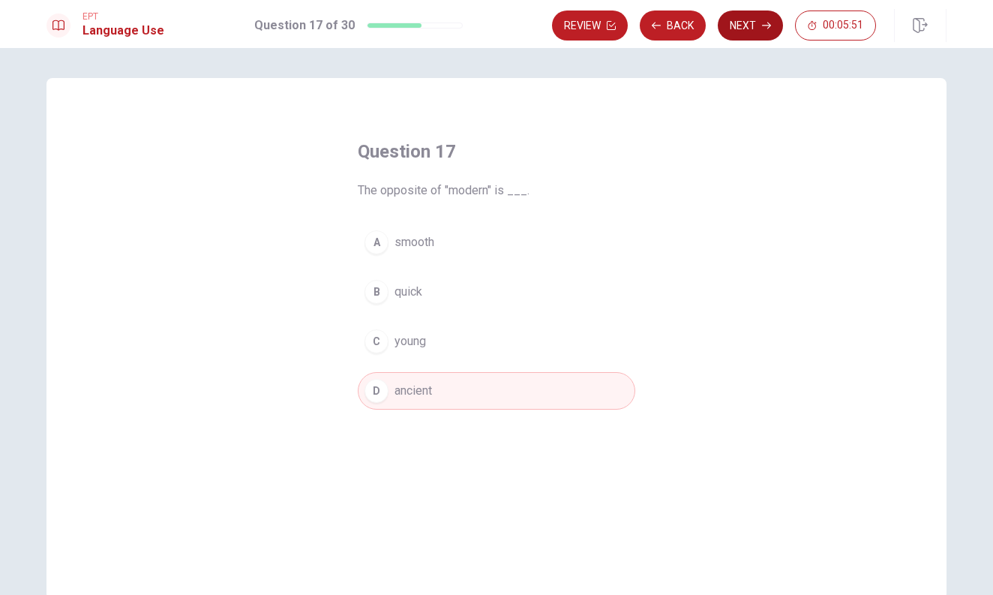
click at [745, 34] on button "Next" at bounding box center [750, 25] width 65 height 30
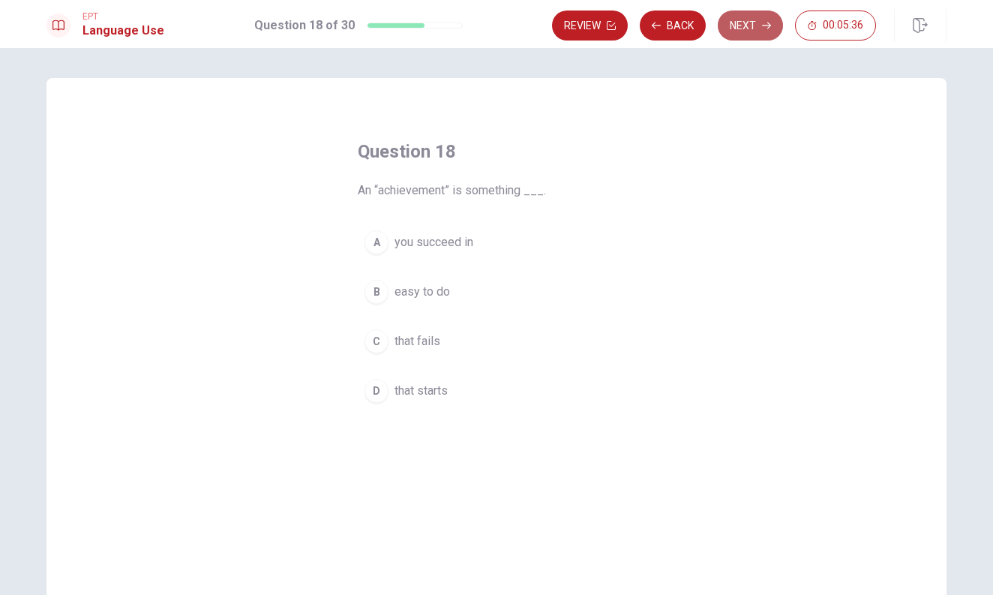
click at [736, 29] on button "Next" at bounding box center [750, 25] width 65 height 30
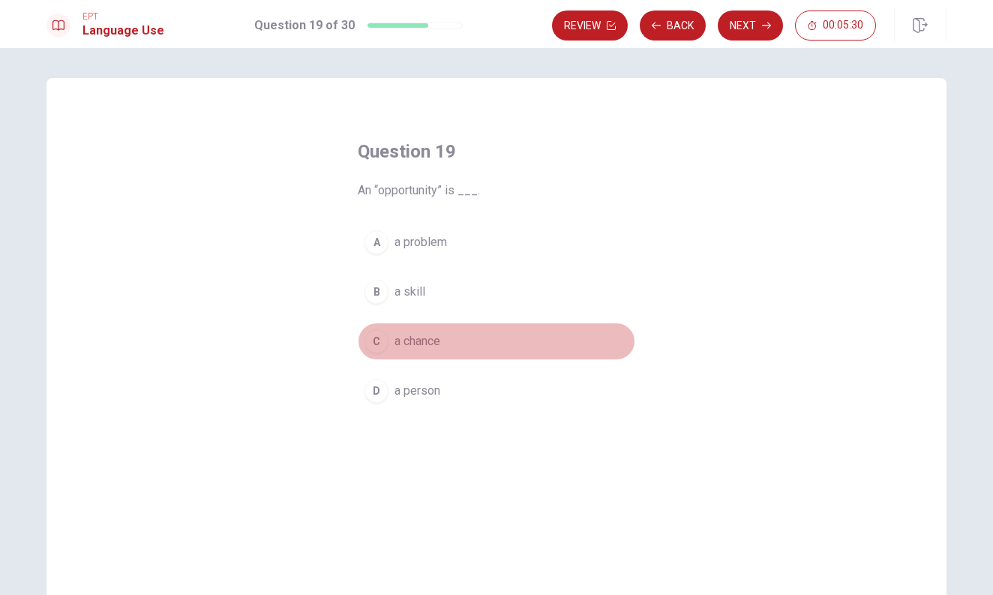
click at [379, 343] on div "C" at bounding box center [376, 341] width 24 height 24
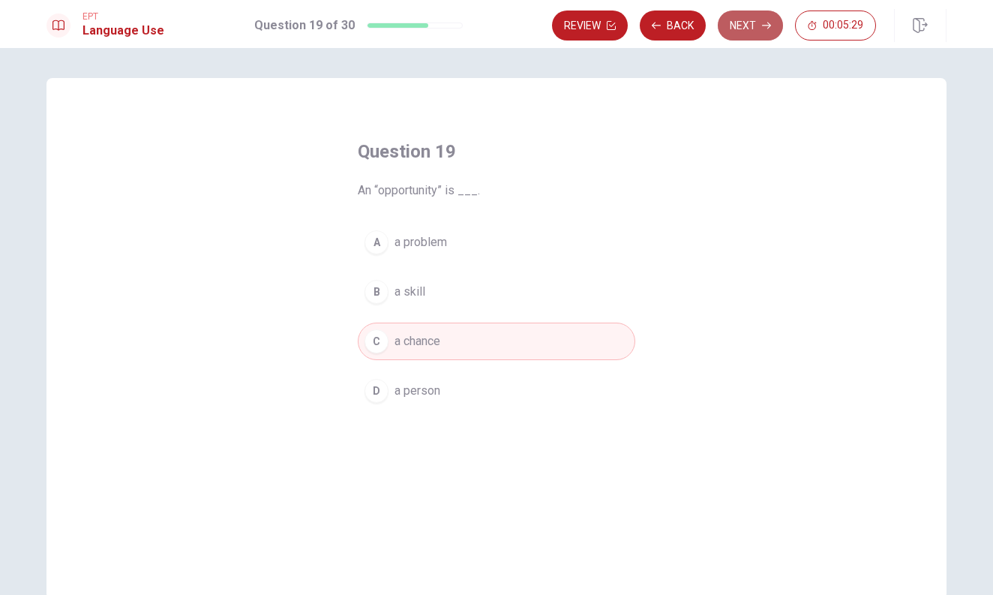
click at [731, 36] on button "Next" at bounding box center [750, 25] width 65 height 30
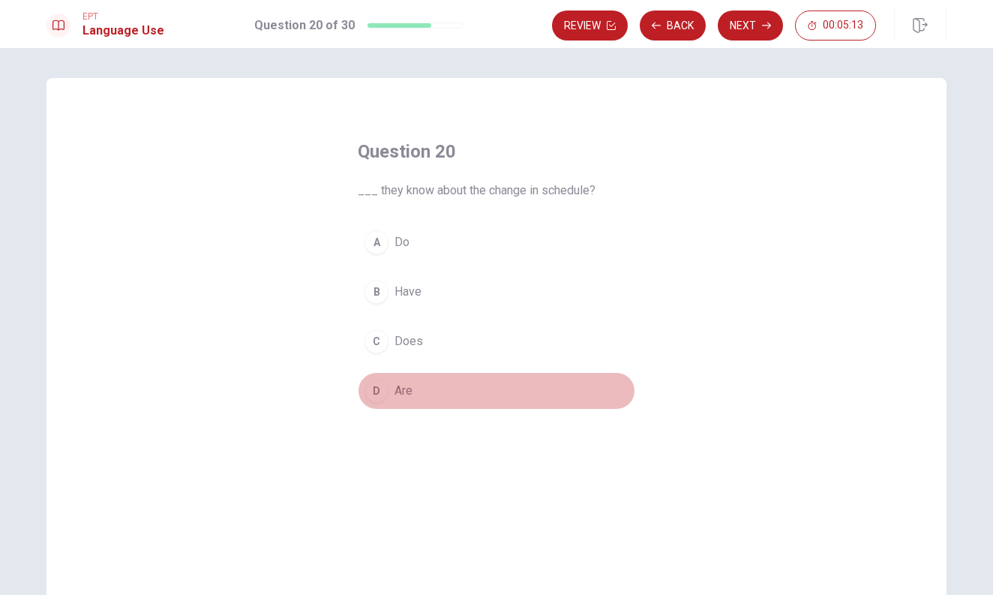
click at [374, 391] on div "D" at bounding box center [376, 391] width 24 height 24
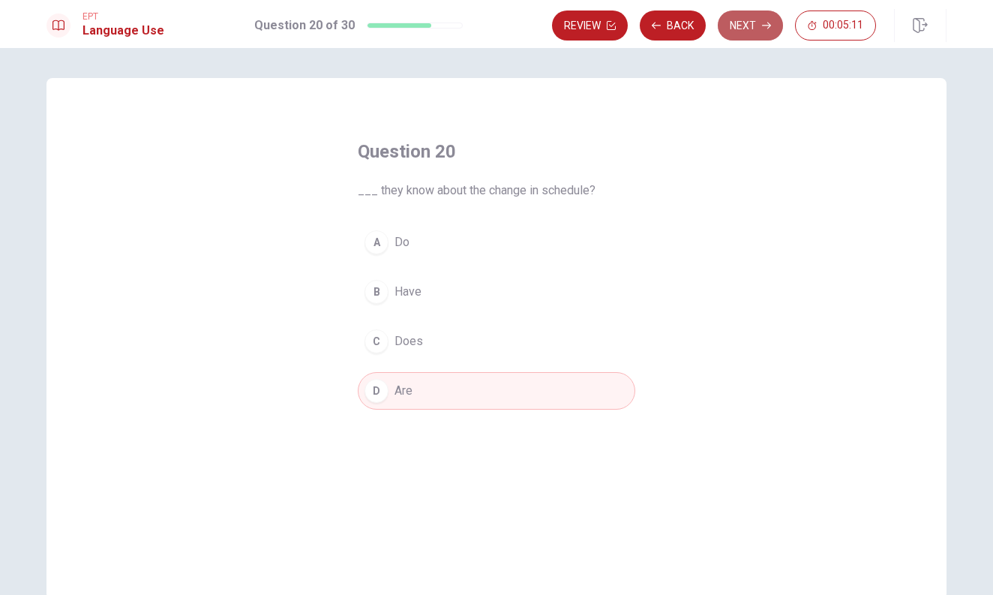
click at [752, 25] on button "Next" at bounding box center [750, 25] width 65 height 30
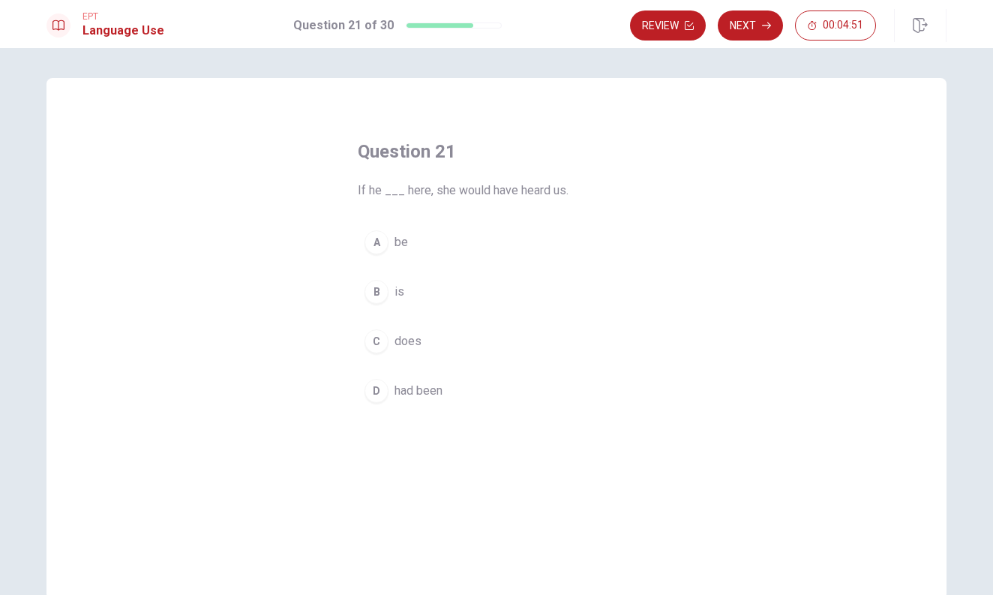
click at [382, 289] on div "B" at bounding box center [376, 292] width 24 height 24
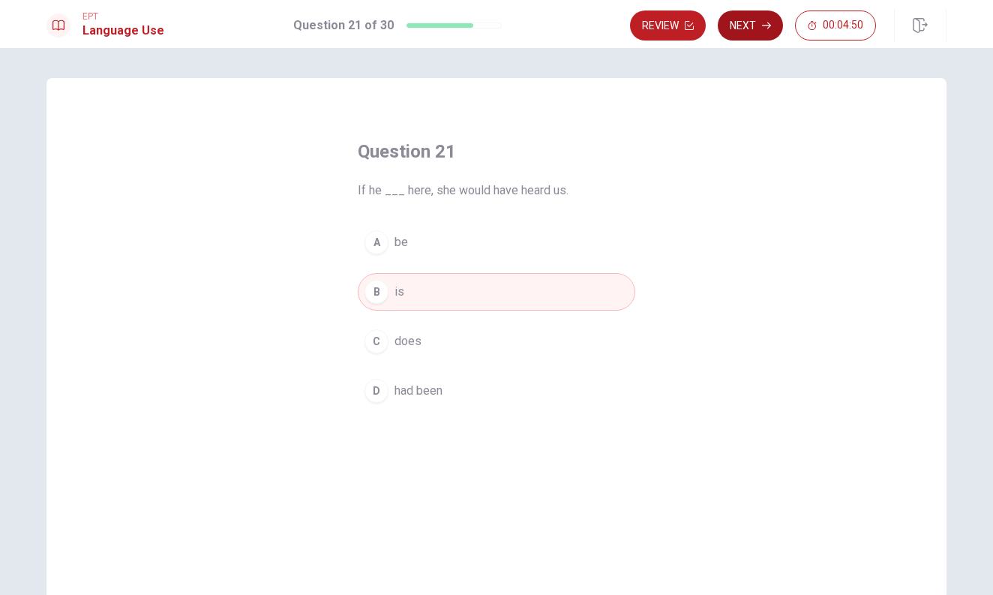
click at [779, 25] on button "Next" at bounding box center [750, 25] width 65 height 30
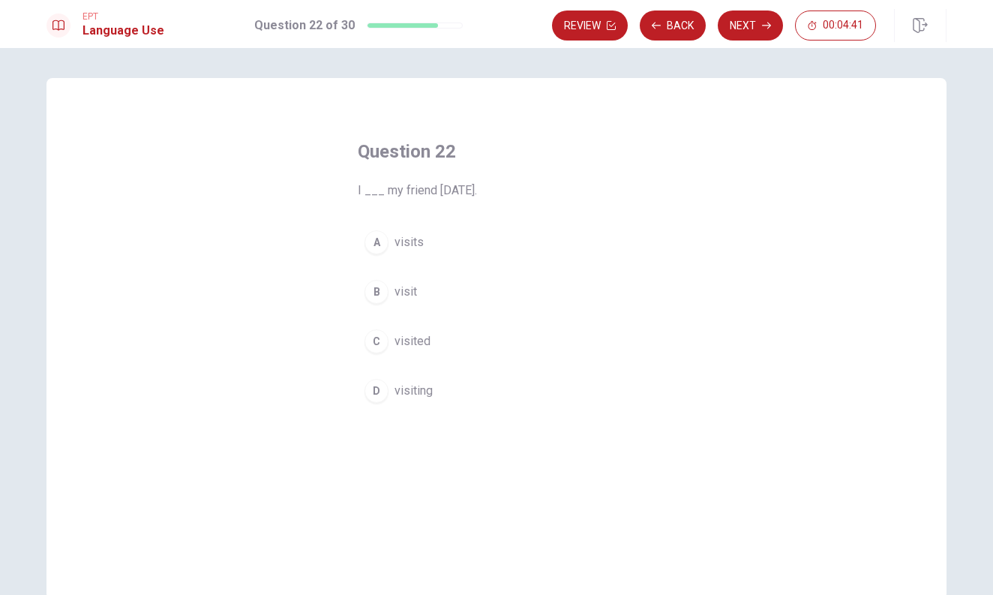
click at [378, 342] on div "C" at bounding box center [376, 341] width 24 height 24
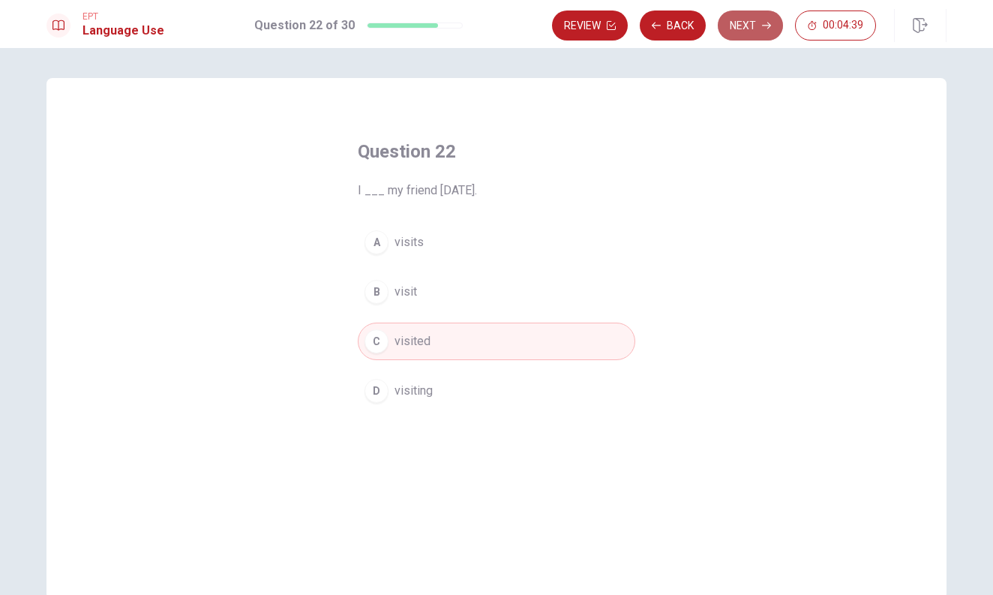
click at [748, 35] on button "Next" at bounding box center [750, 25] width 65 height 30
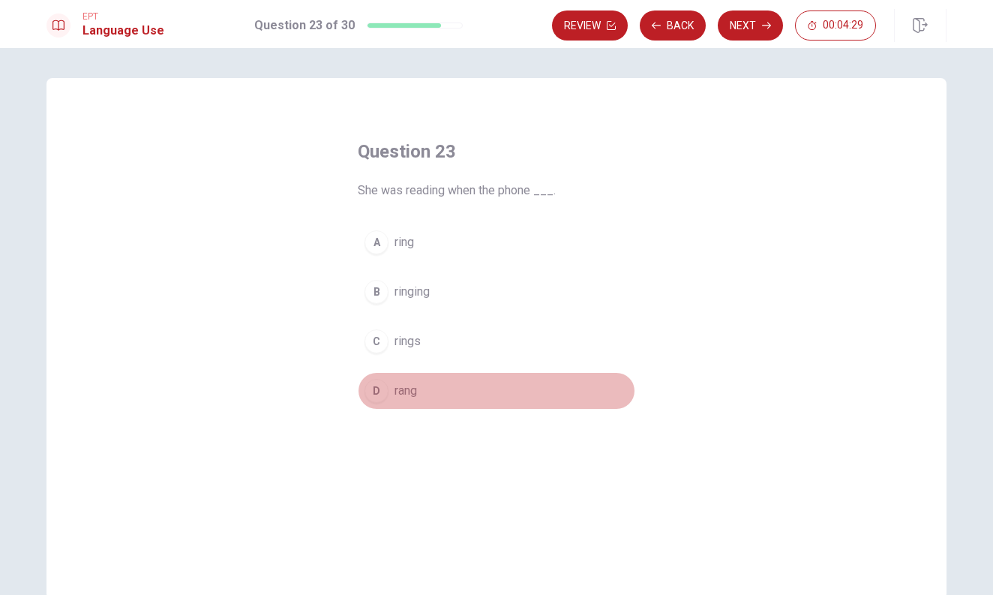
click at [374, 391] on div "D" at bounding box center [376, 391] width 24 height 24
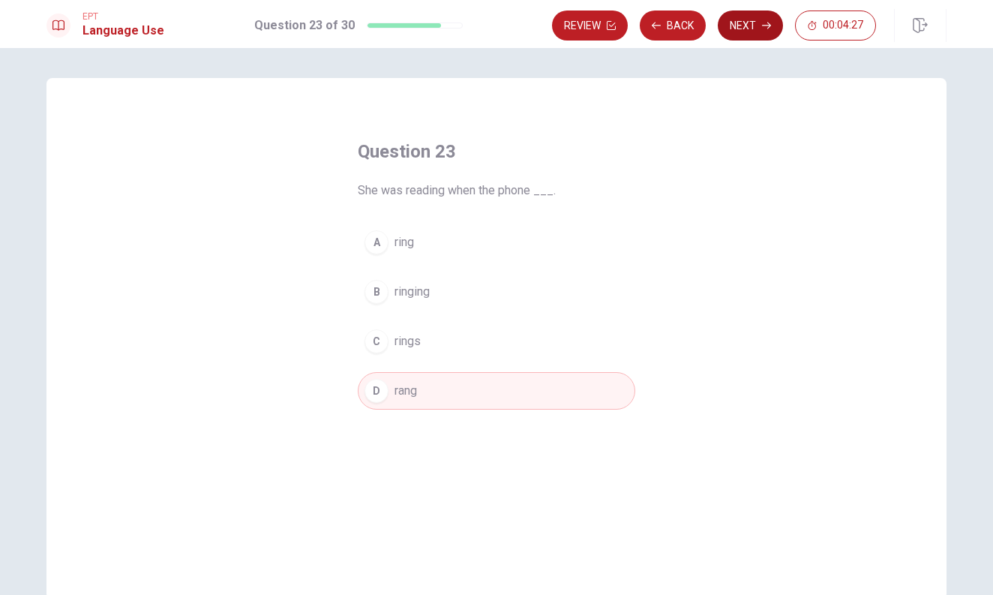
click at [764, 26] on icon "button" at bounding box center [766, 25] width 9 height 9
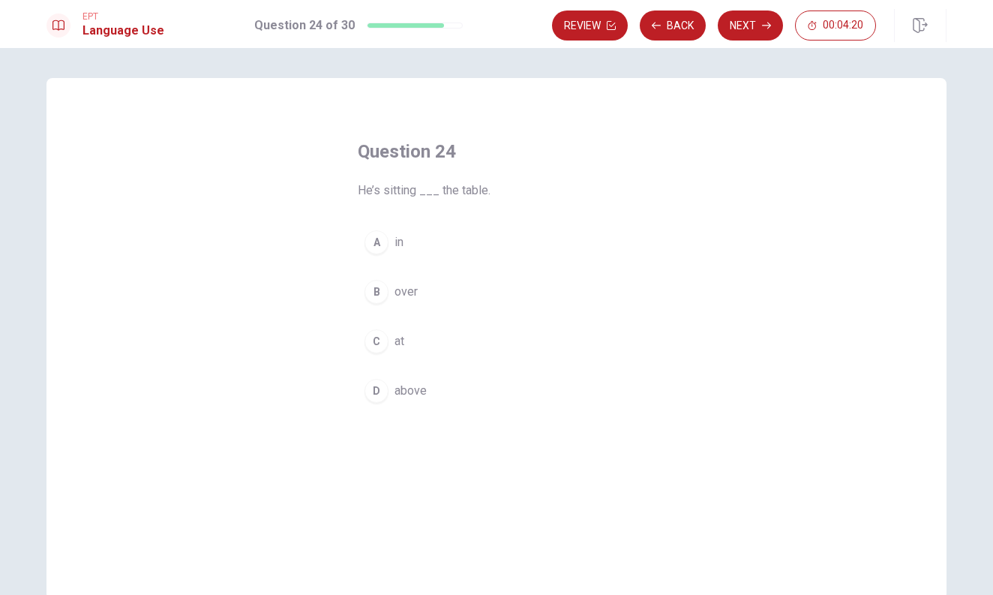
click at [376, 246] on div "A" at bounding box center [376, 242] width 24 height 24
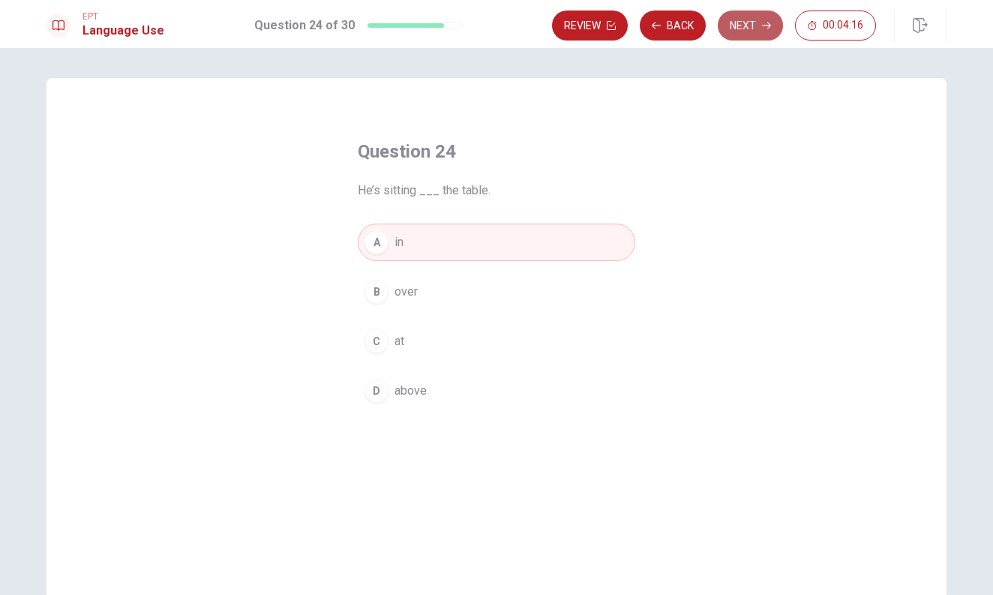
click at [754, 22] on button "Next" at bounding box center [750, 25] width 65 height 30
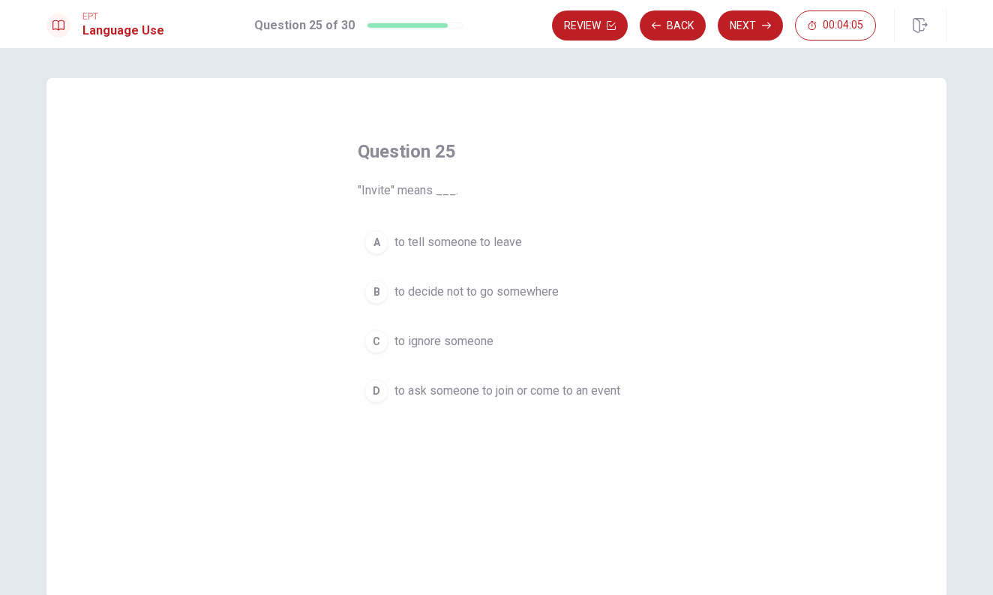
click at [379, 388] on div "D" at bounding box center [376, 391] width 24 height 24
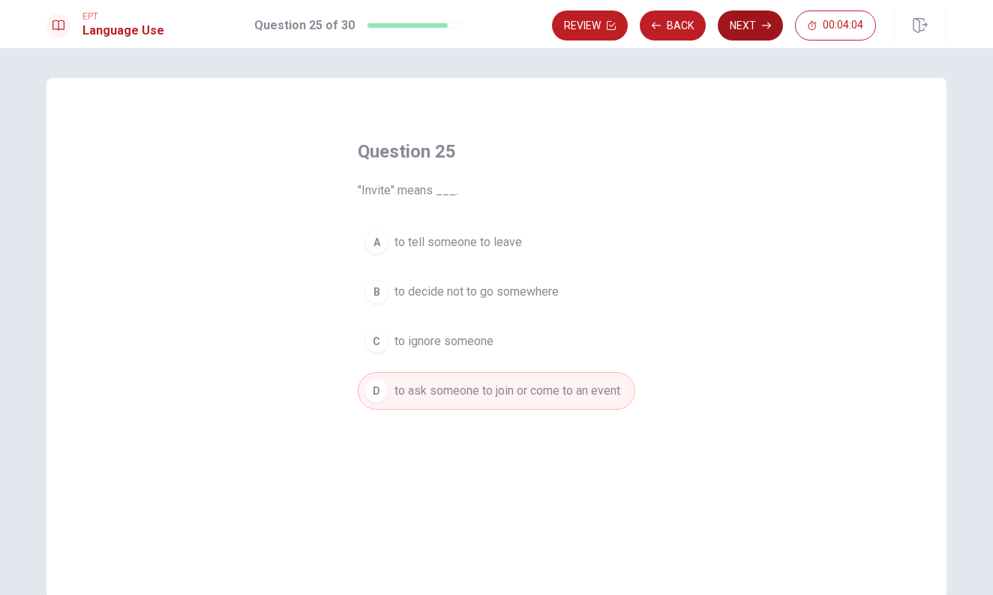
click at [766, 29] on icon "button" at bounding box center [766, 25] width 9 height 9
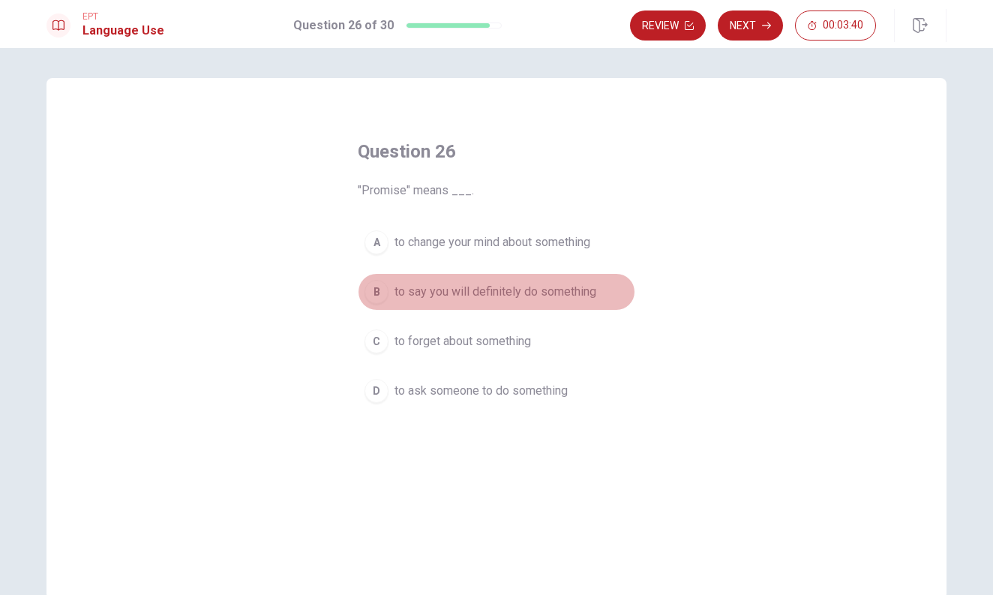
click at [379, 296] on div "B" at bounding box center [376, 292] width 24 height 24
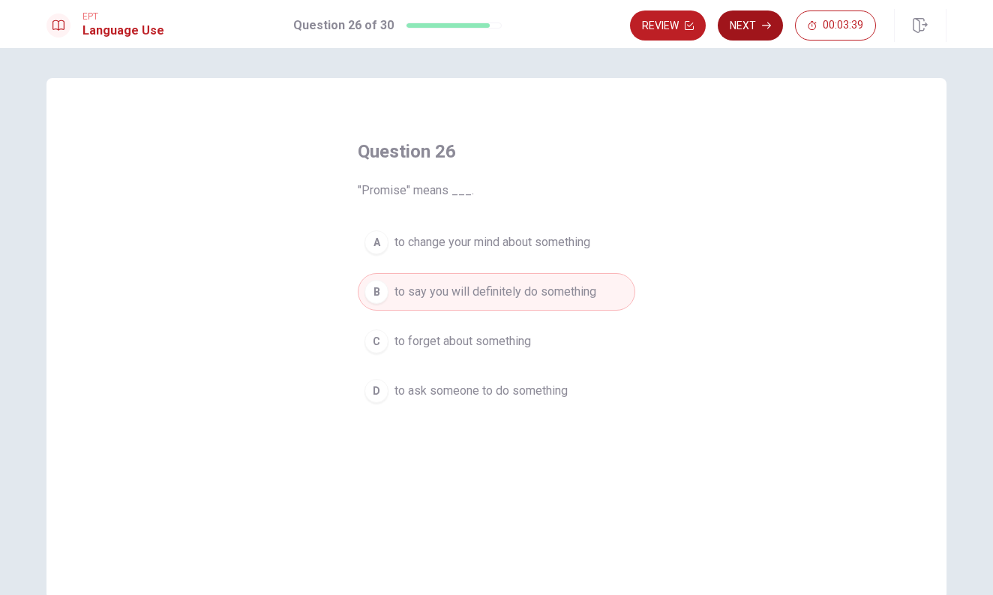
click at [766, 30] on button "Next" at bounding box center [750, 25] width 65 height 30
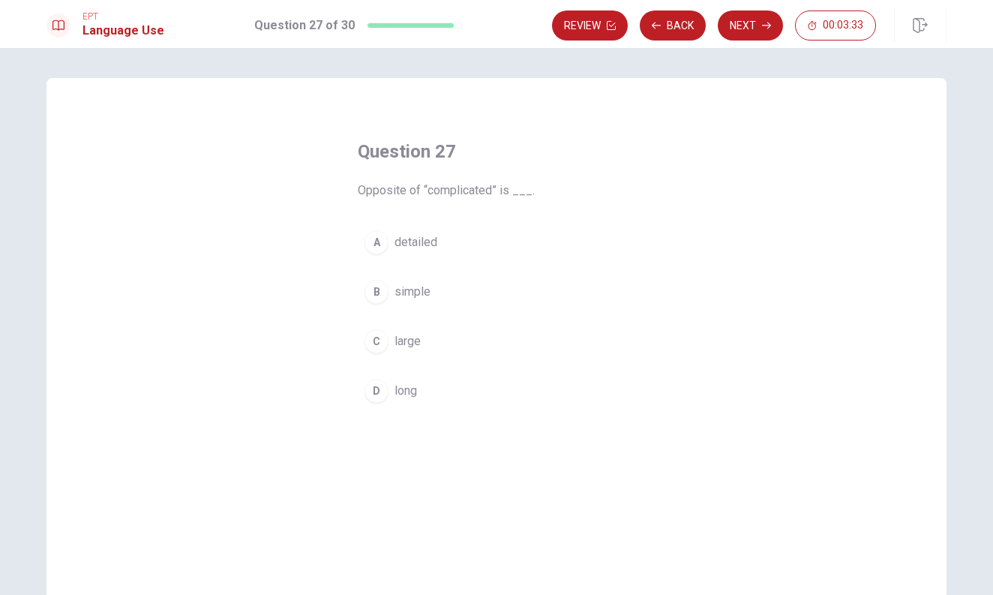
click at [381, 296] on div "B" at bounding box center [376, 292] width 24 height 24
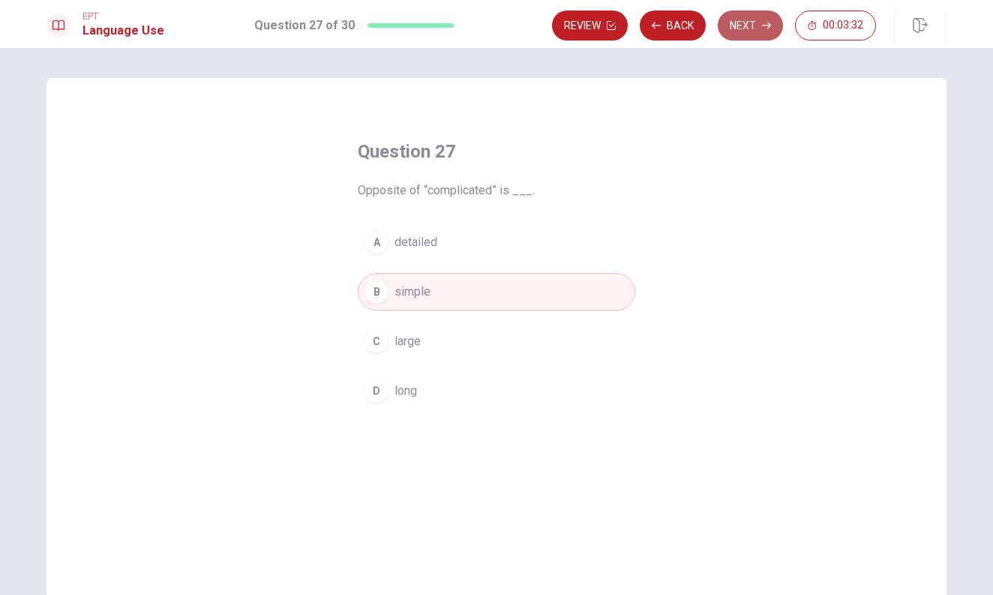
click at [742, 23] on button "Next" at bounding box center [750, 25] width 65 height 30
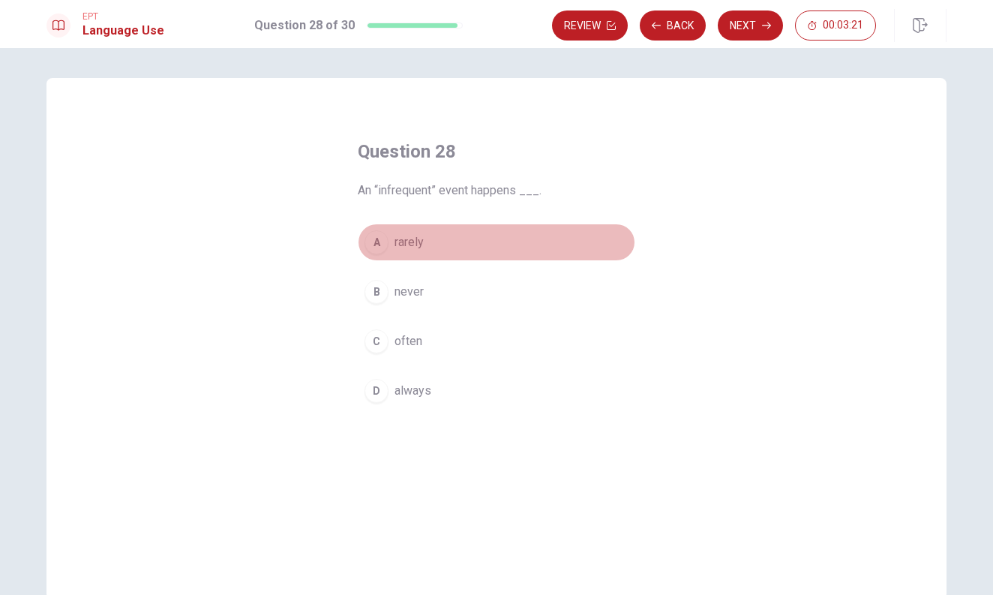
click at [379, 244] on div "A" at bounding box center [376, 242] width 24 height 24
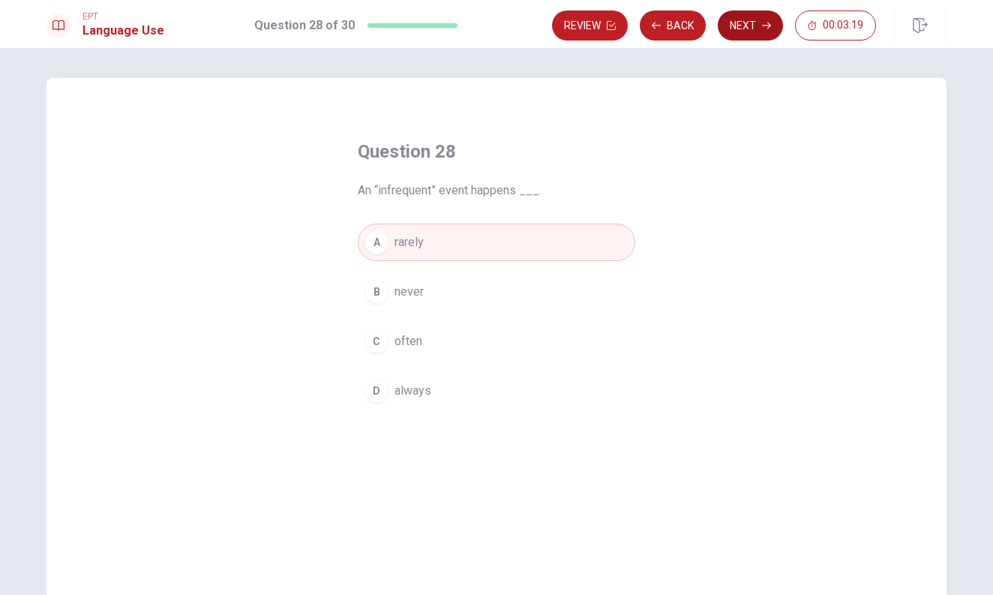
click at [766, 34] on button "Next" at bounding box center [750, 25] width 65 height 30
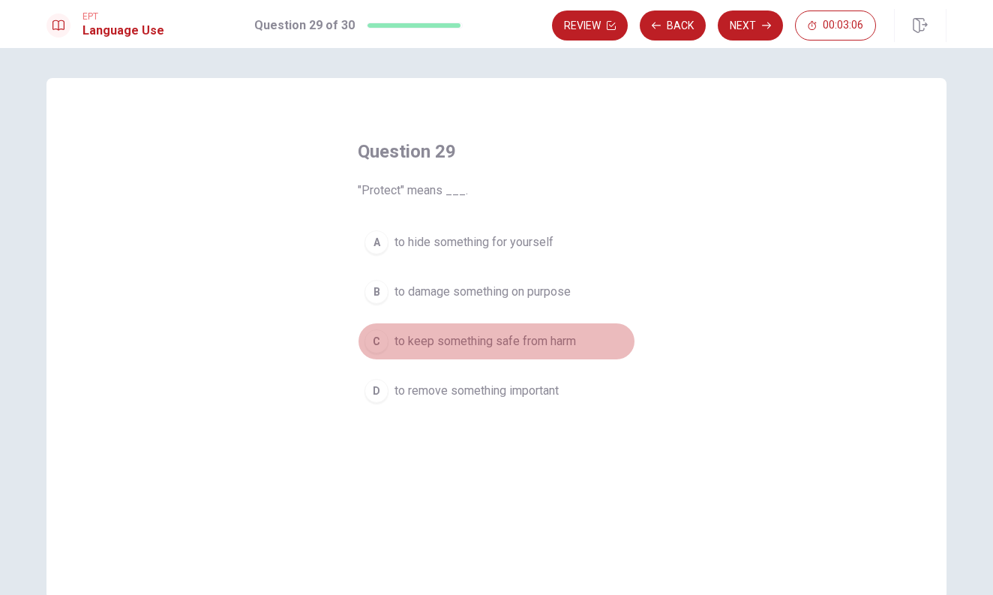
click at [381, 340] on div "C" at bounding box center [376, 341] width 24 height 24
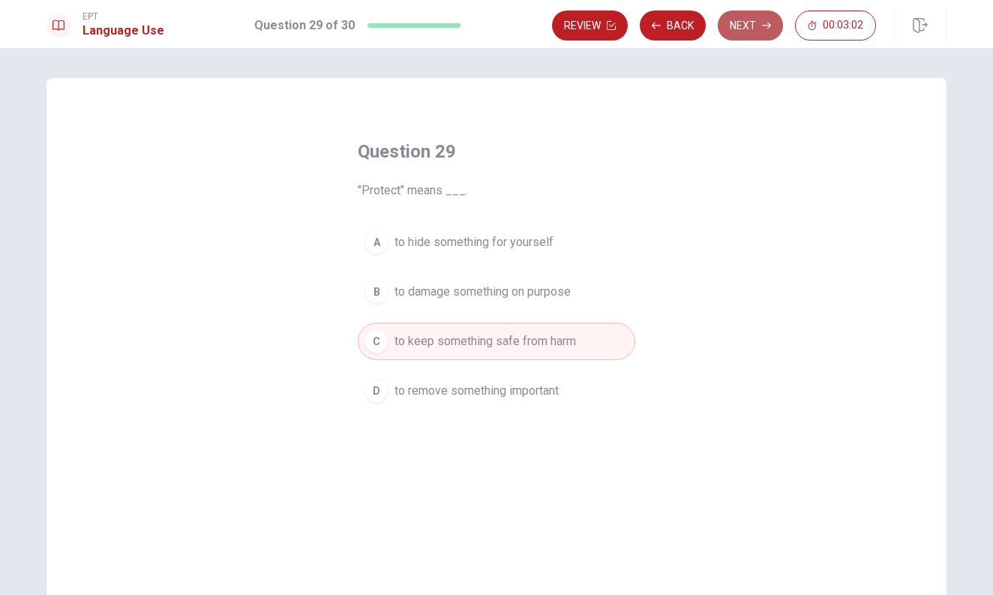
click at [766, 23] on icon "button" at bounding box center [766, 25] width 9 height 9
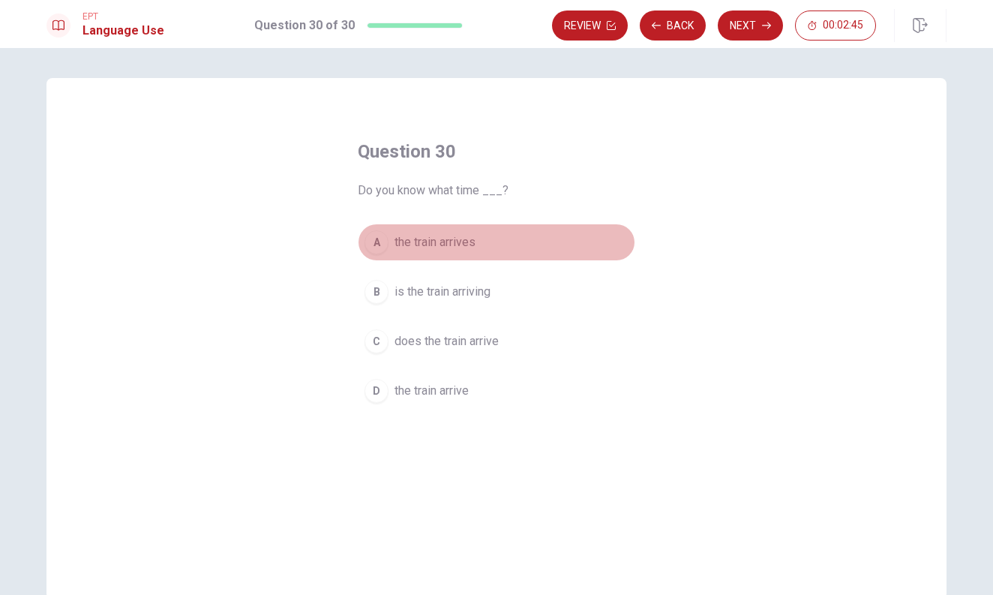
click at [379, 244] on div "A" at bounding box center [376, 242] width 24 height 24
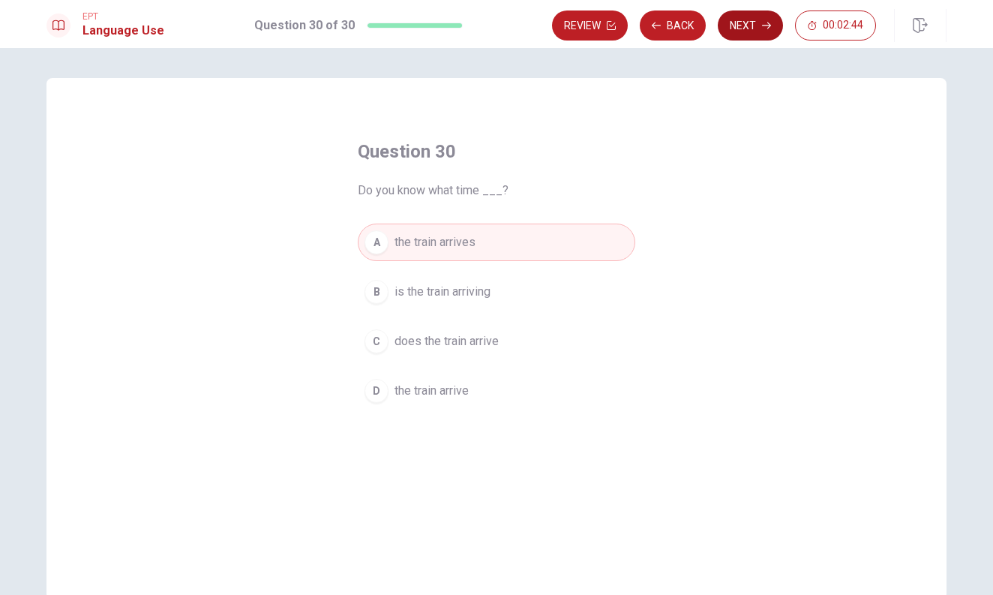
click at [775, 28] on button "Next" at bounding box center [750, 25] width 65 height 30
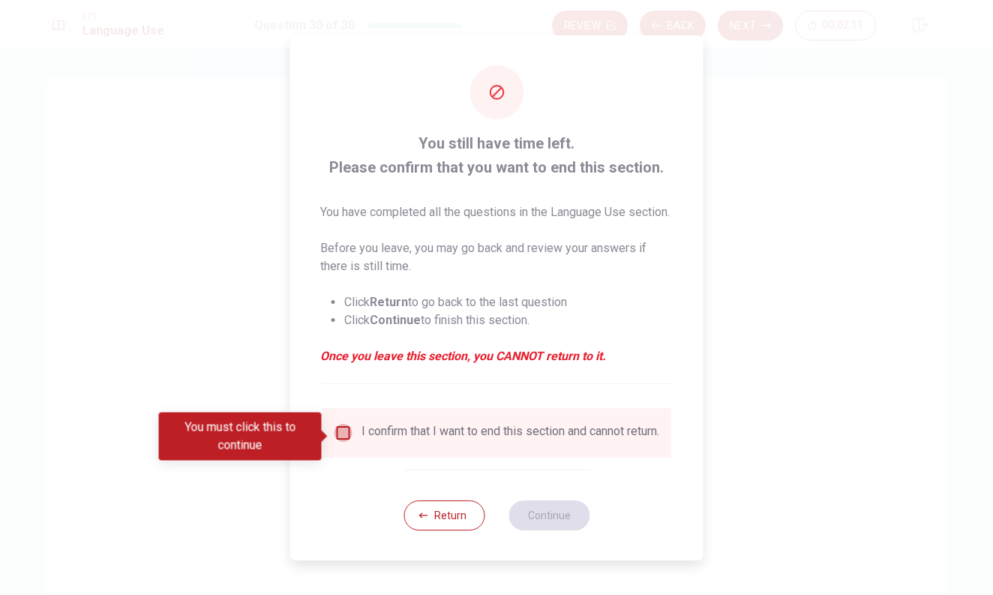
click at [340, 437] on input "You must click this to continue" at bounding box center [343, 433] width 18 height 18
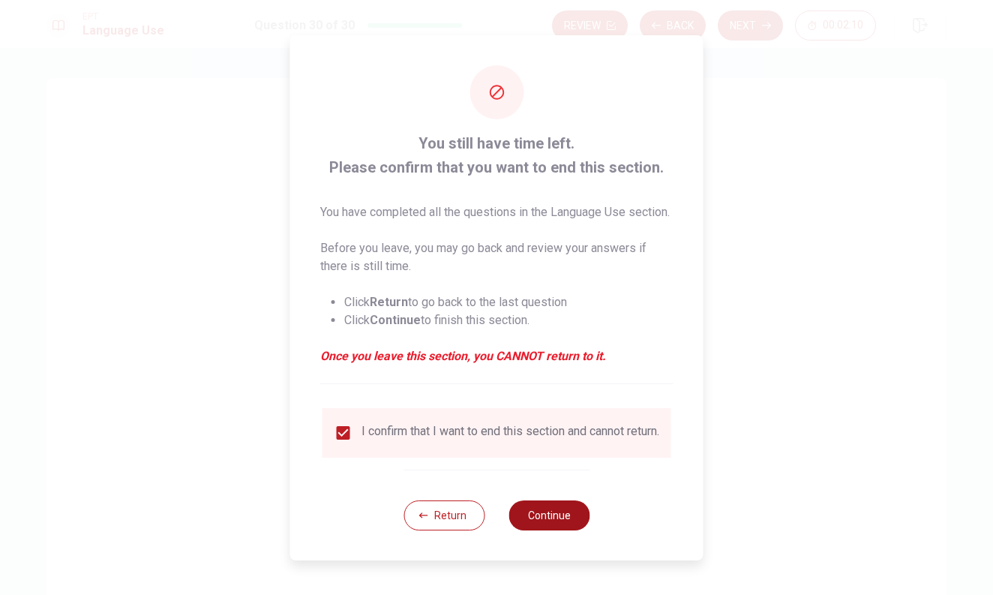
click at [541, 528] on button "Continue" at bounding box center [548, 515] width 81 height 30
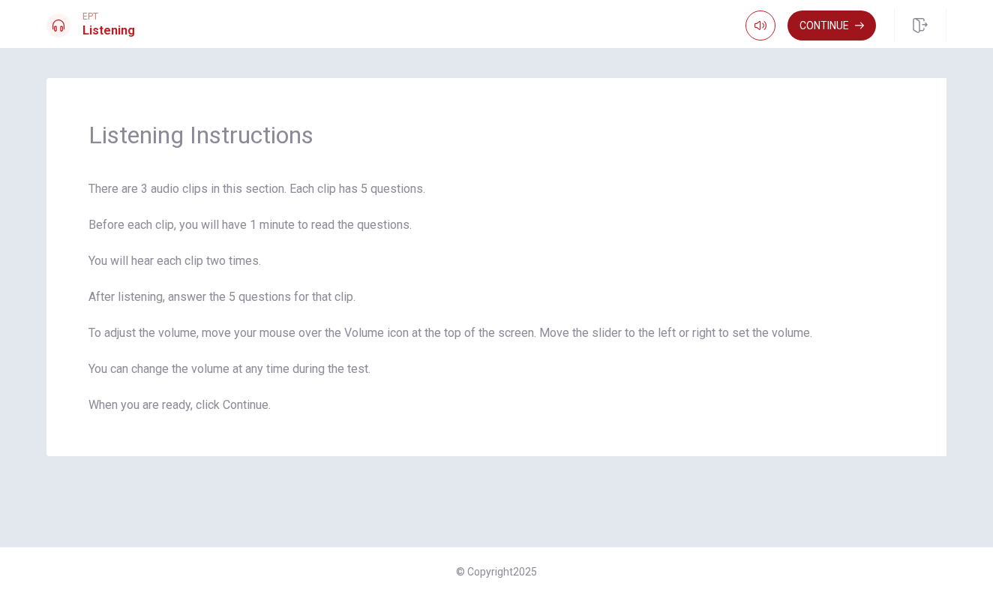
click at [843, 22] on button "Continue" at bounding box center [831, 25] width 88 height 30
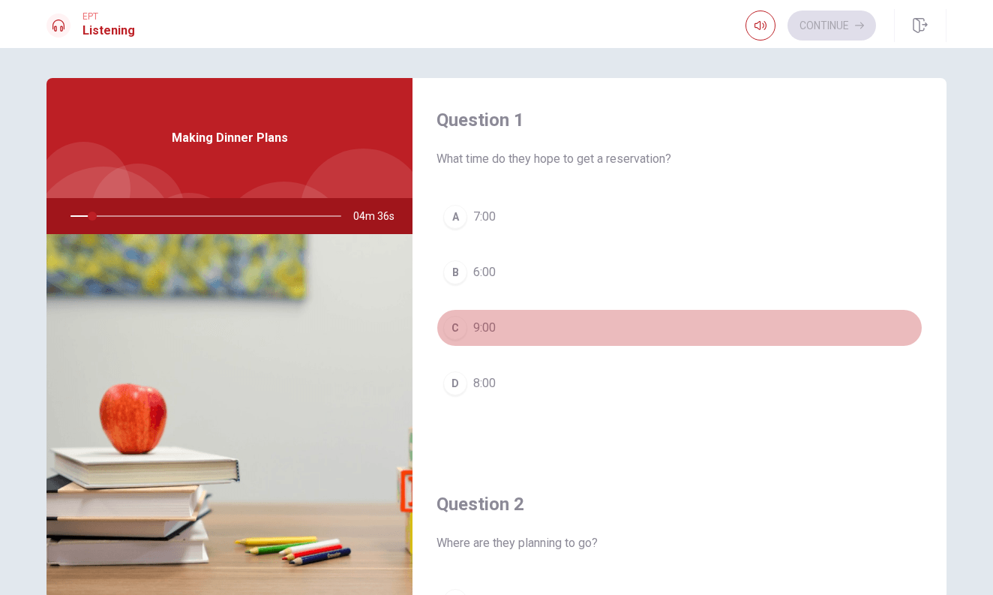
click at [776, 334] on button "C 9:00" at bounding box center [679, 327] width 486 height 37
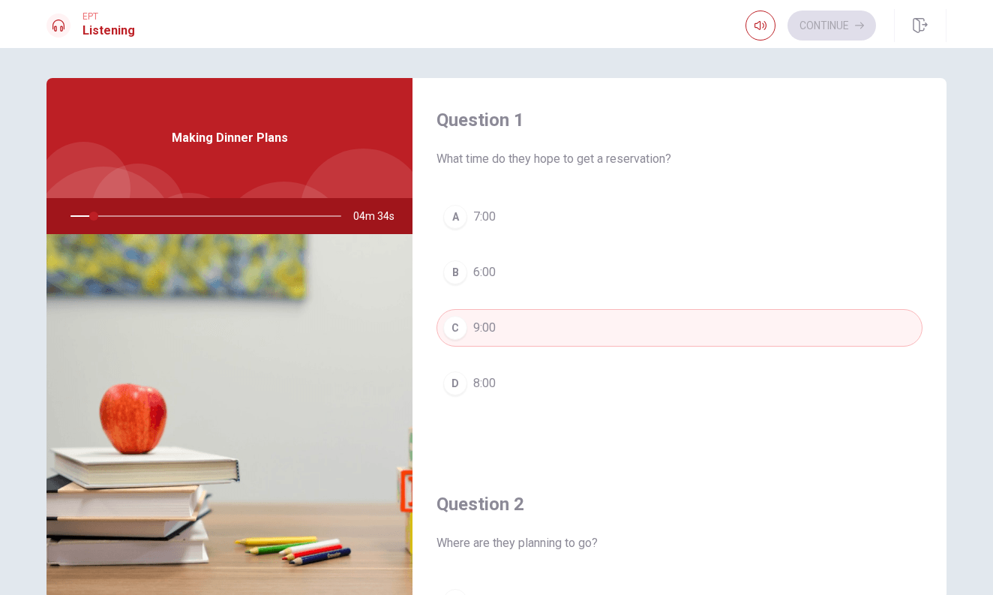
click at [808, 177] on div "Question 1 What time do they hope to get a reservation? A 7:00 B 6:00 C 9:00 D …" at bounding box center [679, 270] width 534 height 384
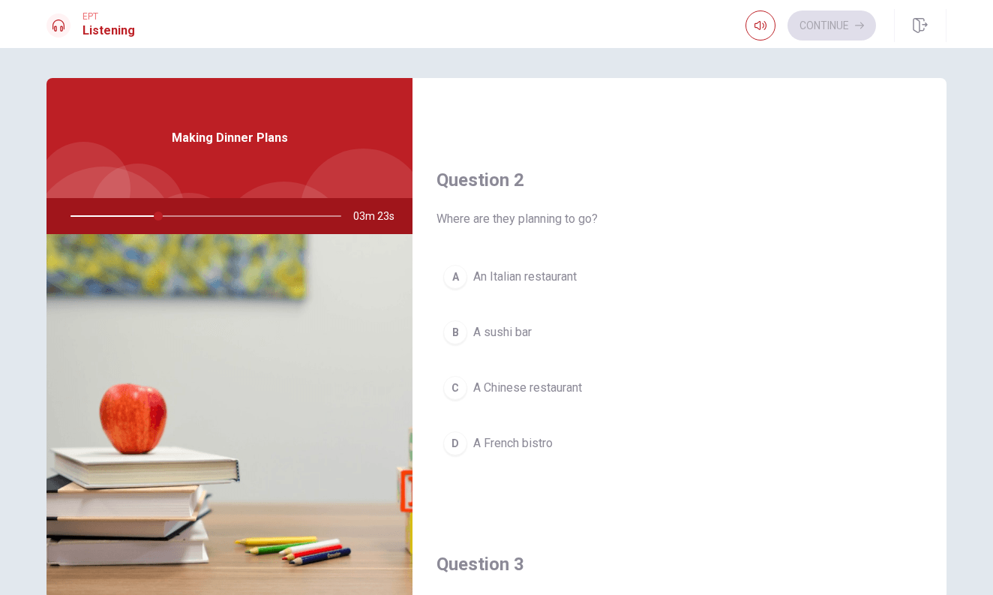
scroll to position [328, 0]
click at [457, 274] on div "A" at bounding box center [455, 273] width 24 height 24
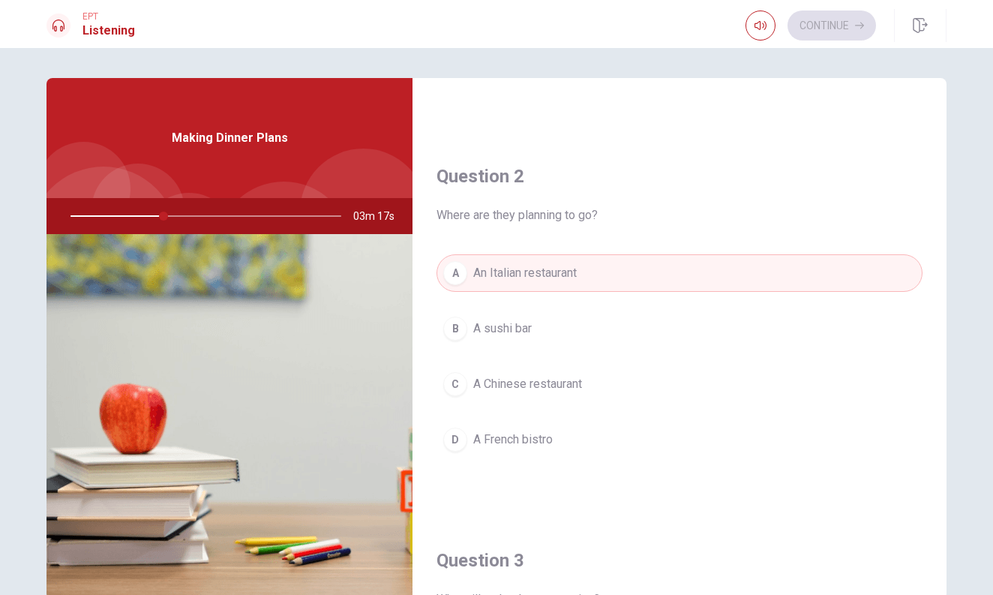
type input "35"
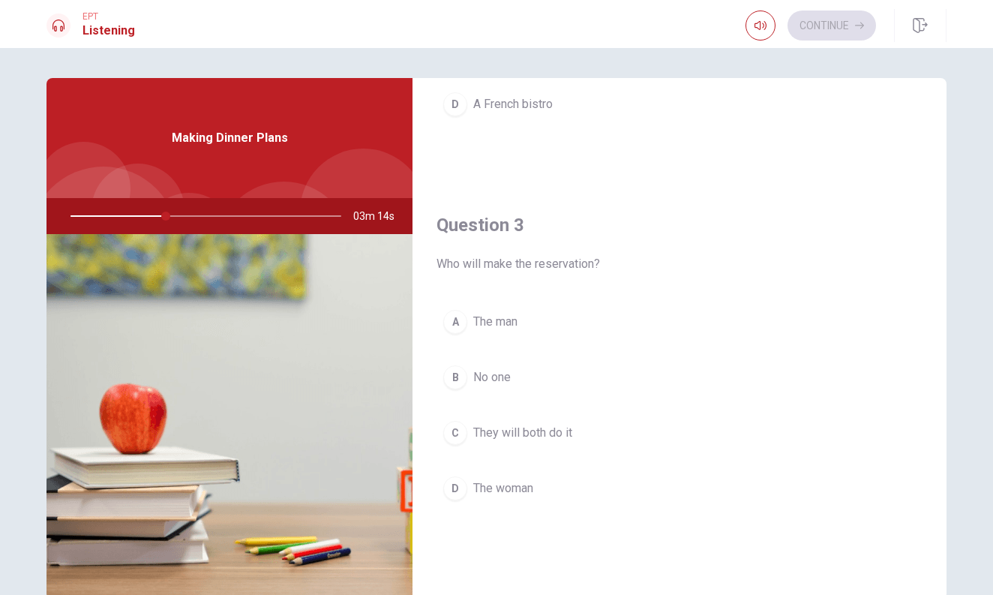
scroll to position [708, 0]
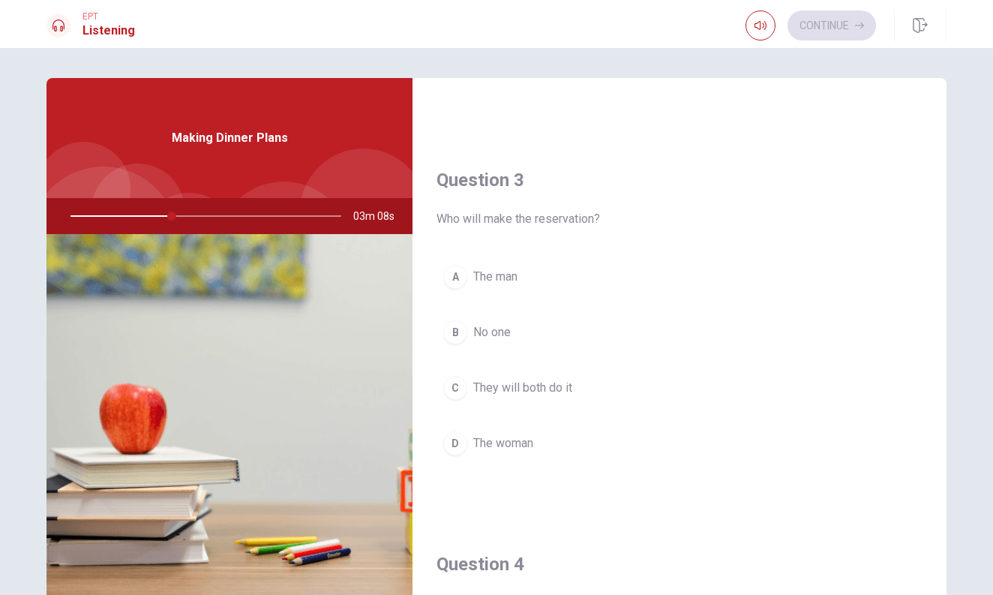
click at [451, 445] on div "D" at bounding box center [455, 443] width 24 height 24
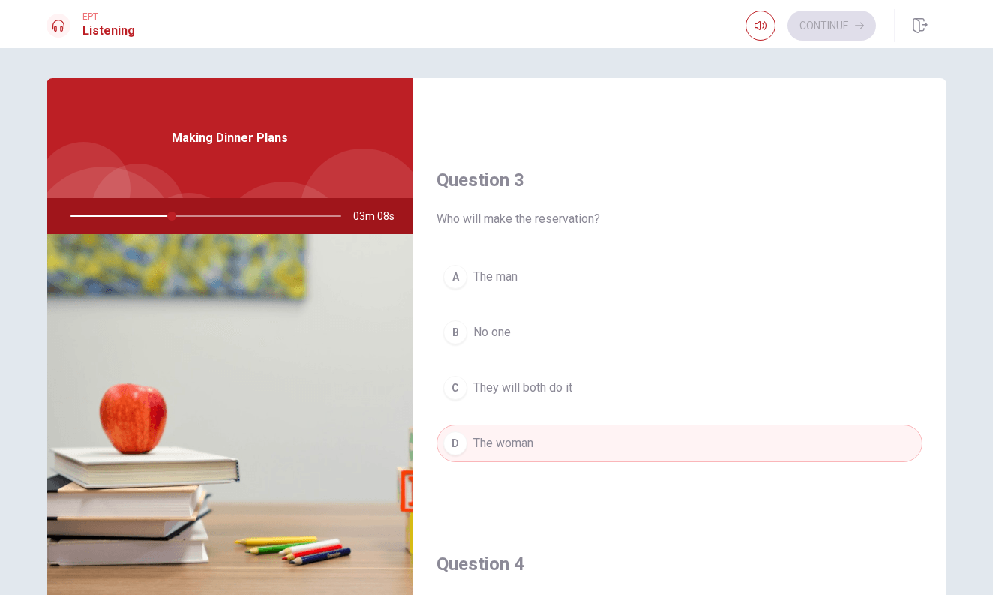
type input "38"
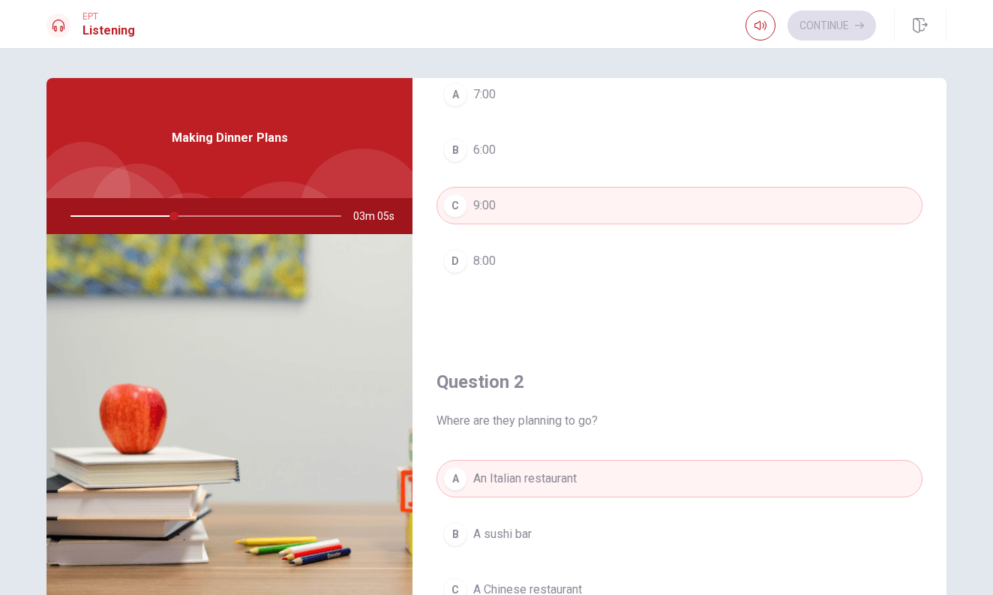
scroll to position [117, 0]
click at [565, 102] on button "A 7:00" at bounding box center [679, 99] width 486 height 37
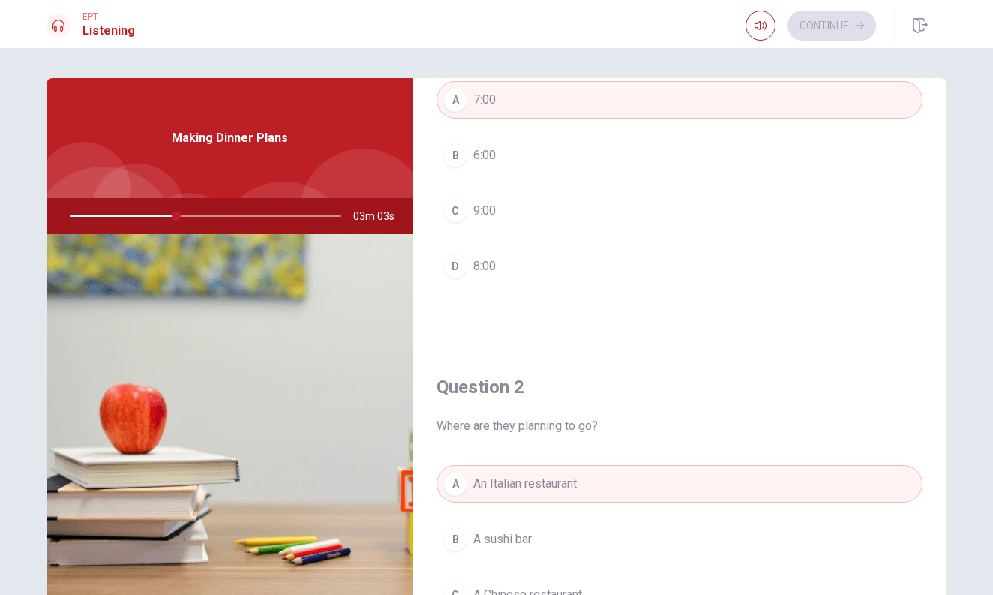
type input "39"
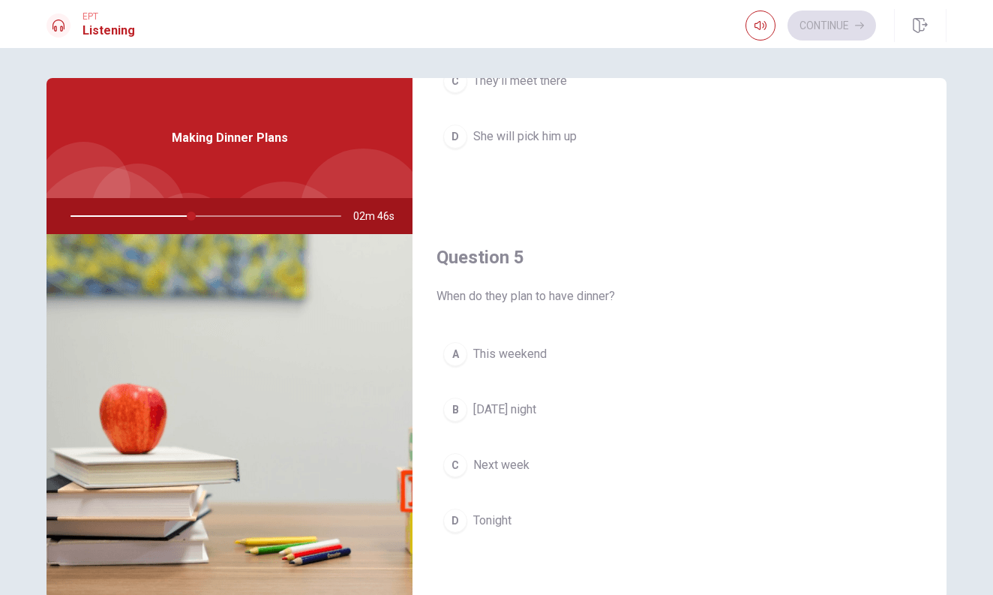
scroll to position [1398, 0]
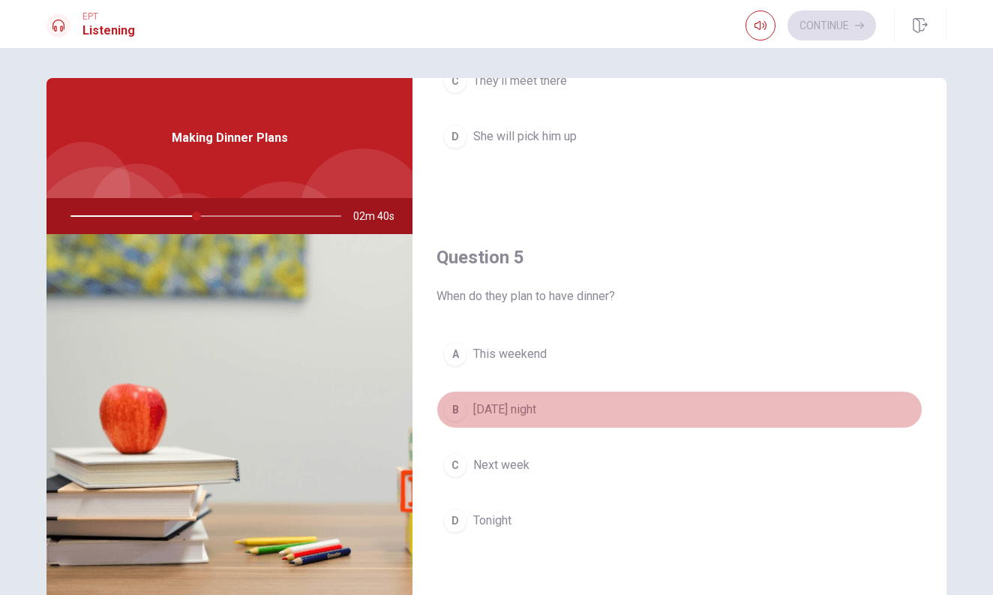
click at [536, 412] on span "[DATE] night" at bounding box center [504, 409] width 63 height 18
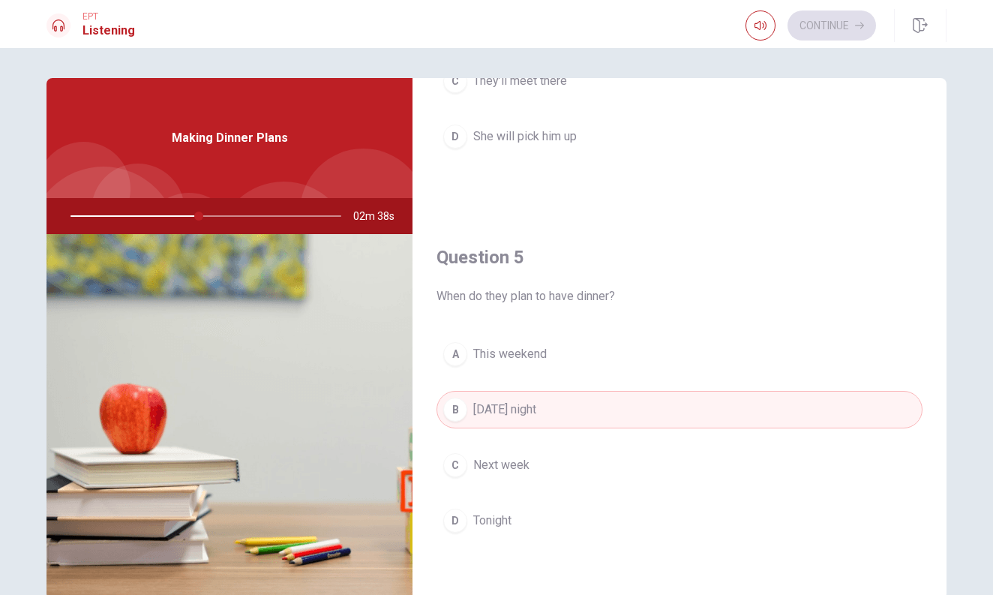
type input "48"
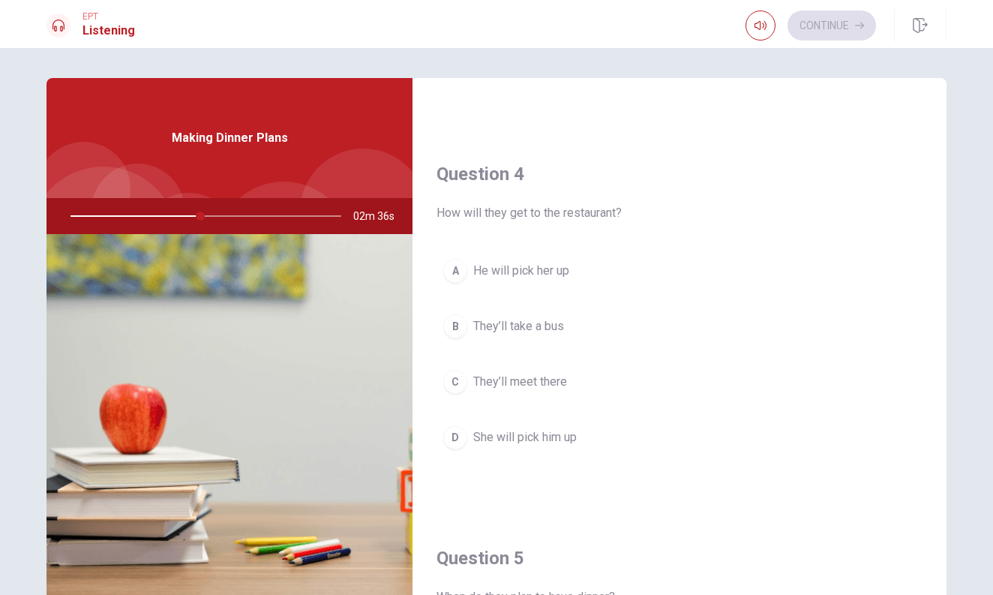
scroll to position [1089, 0]
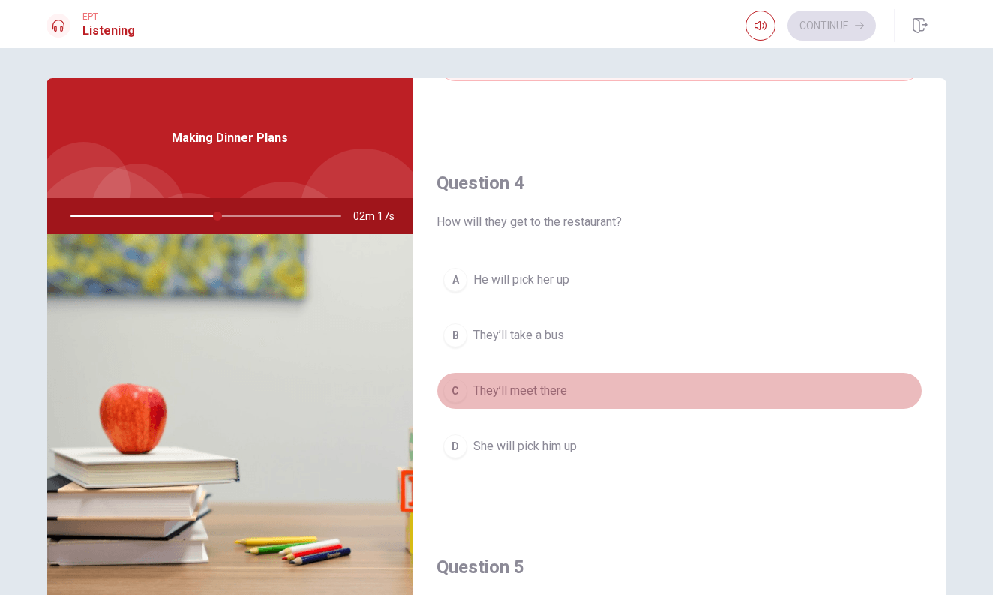
click at [495, 387] on span "They’ll meet there" at bounding box center [520, 391] width 94 height 18
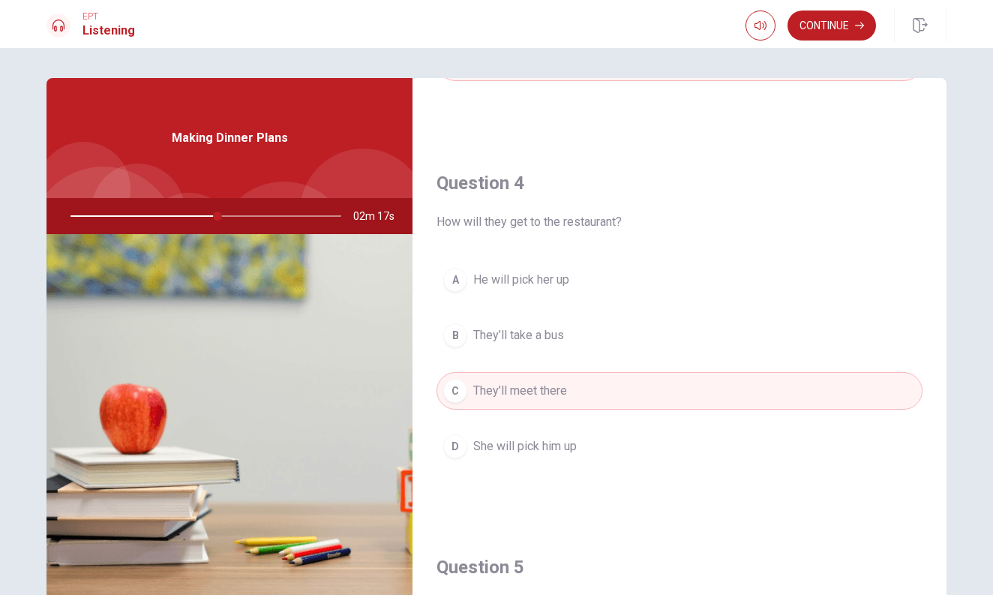
type input "55"
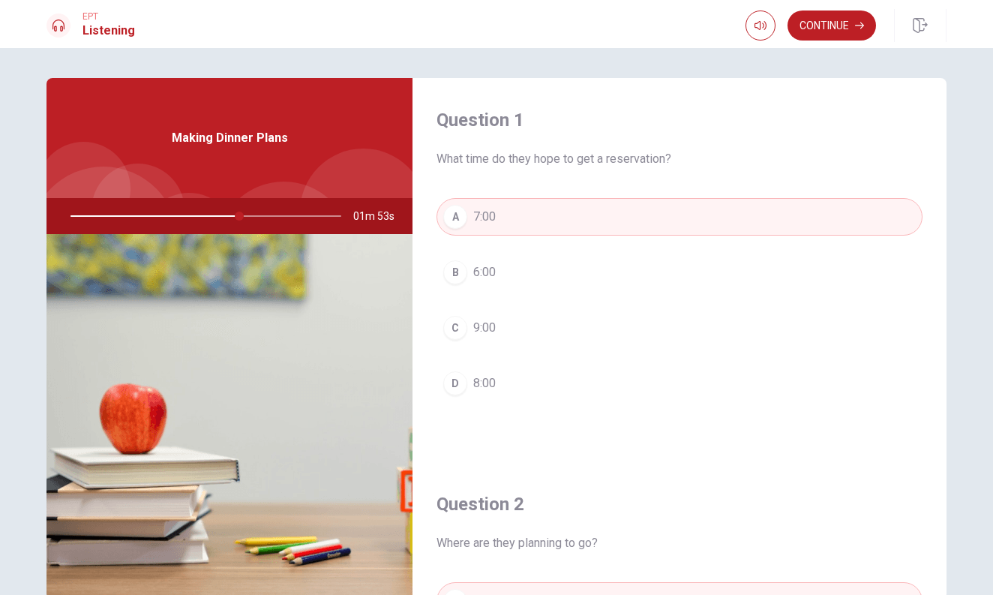
scroll to position [0, 0]
click at [833, 19] on button "Continue" at bounding box center [831, 25] width 88 height 30
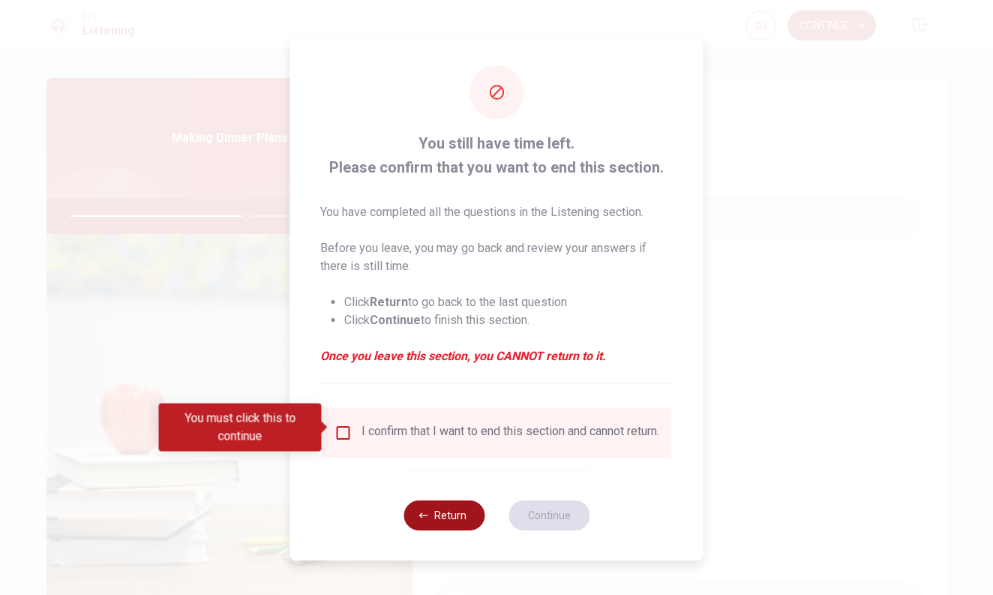
click at [438, 517] on button "Return" at bounding box center [443, 515] width 81 height 30
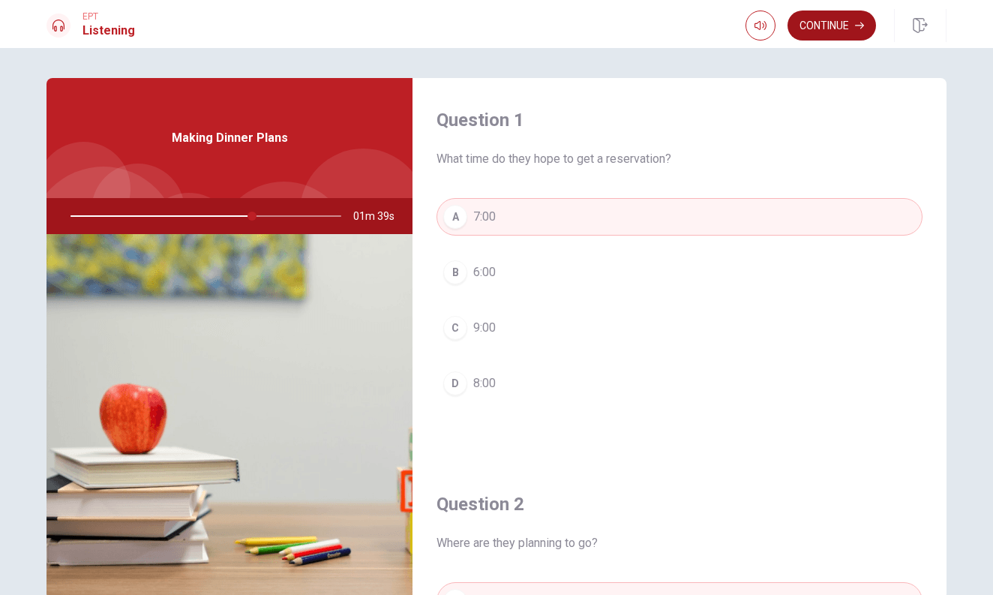
click at [850, 26] on button "Continue" at bounding box center [831, 25] width 88 height 30
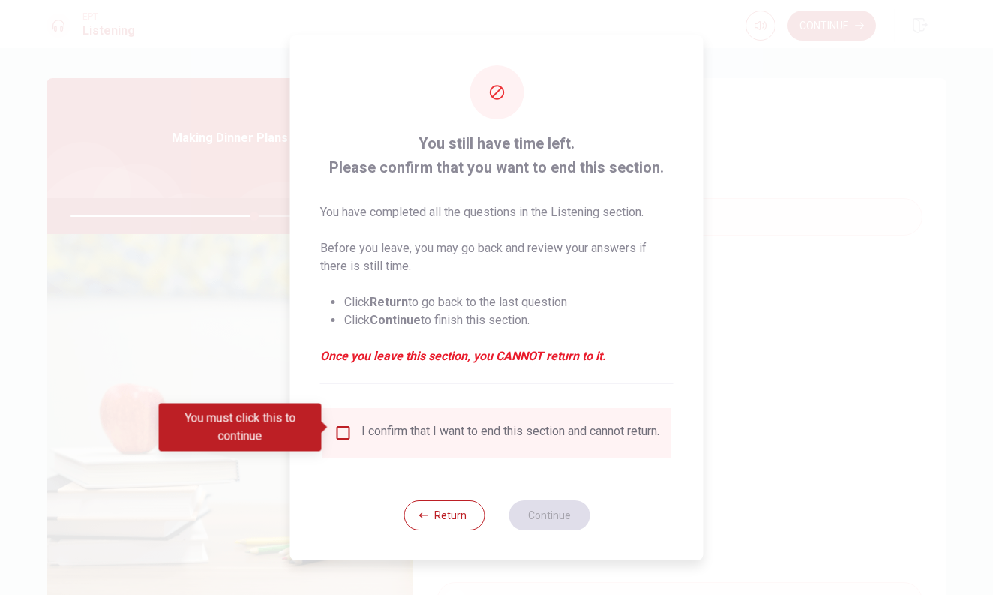
click at [342, 427] on input "You must click this to continue" at bounding box center [343, 433] width 18 height 18
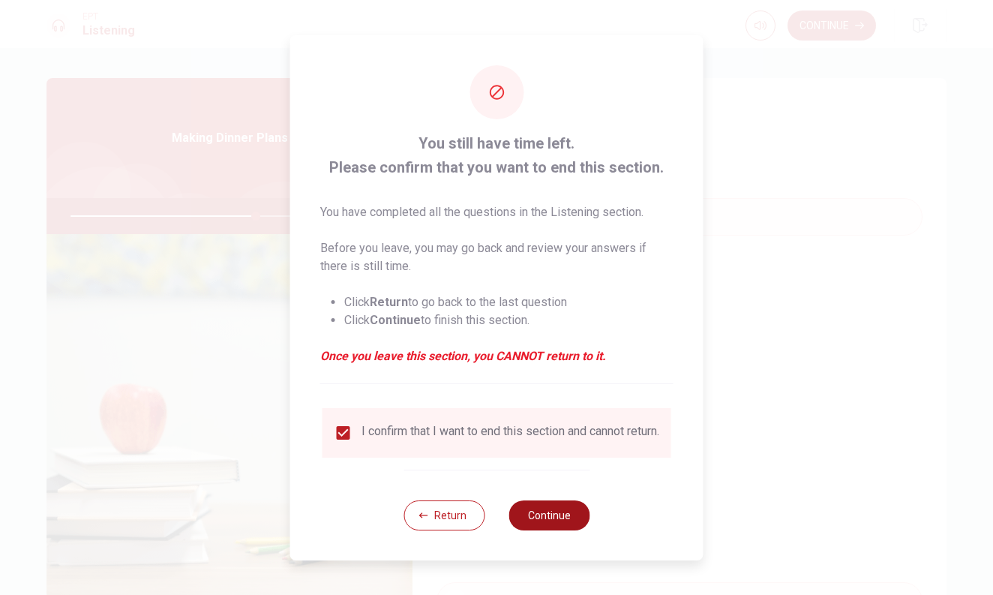
click at [568, 523] on button "Continue" at bounding box center [548, 515] width 81 height 30
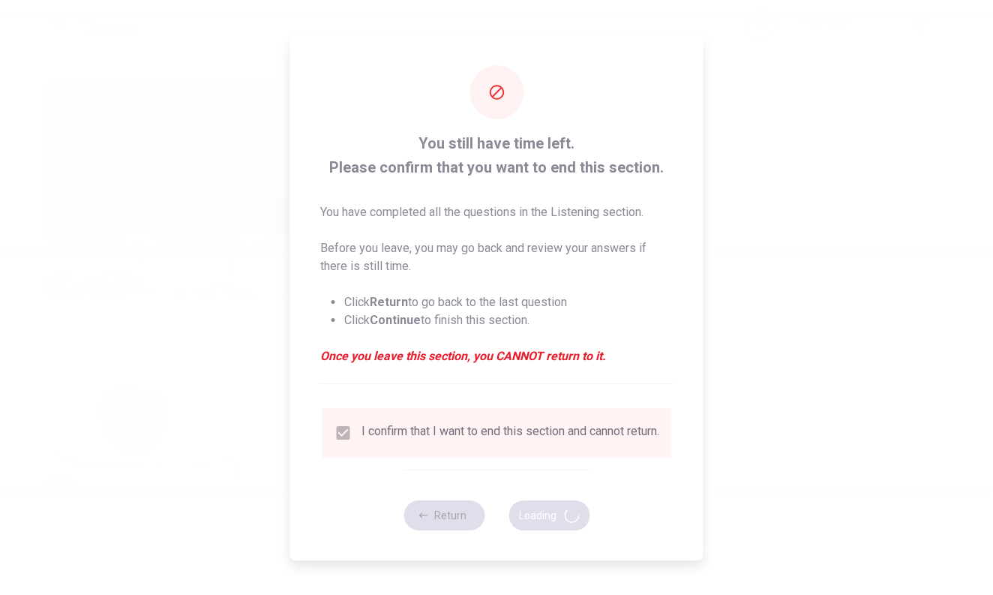
type input "69"
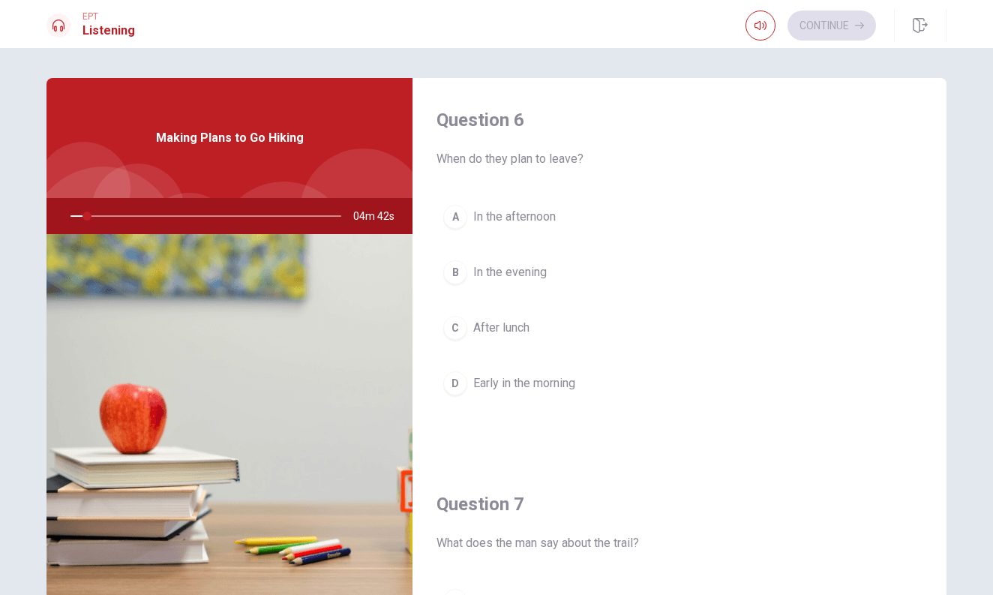
click at [568, 523] on div "Question 7 What does the man say about the trail?" at bounding box center [679, 522] width 486 height 60
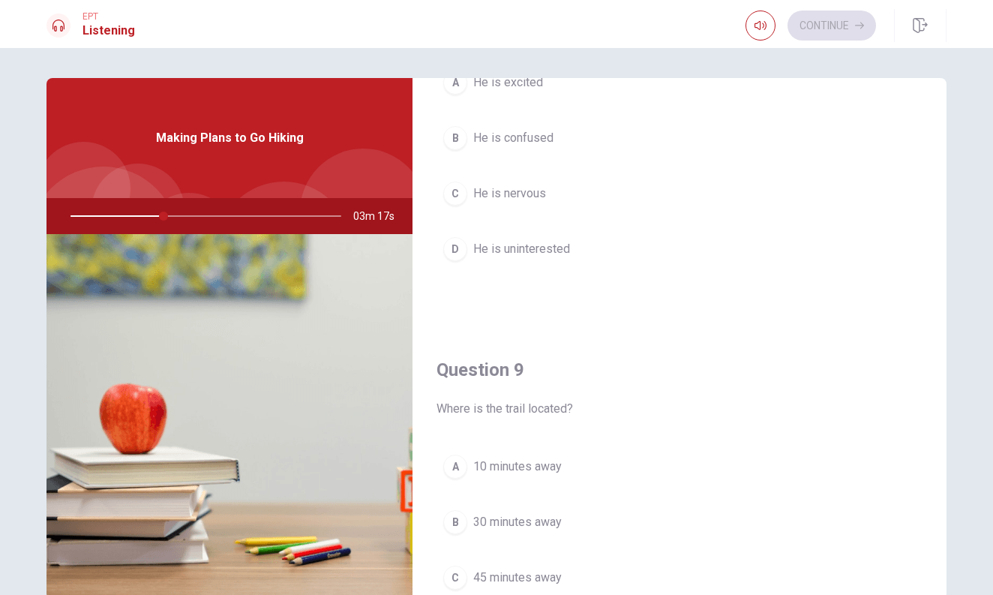
scroll to position [919, 0]
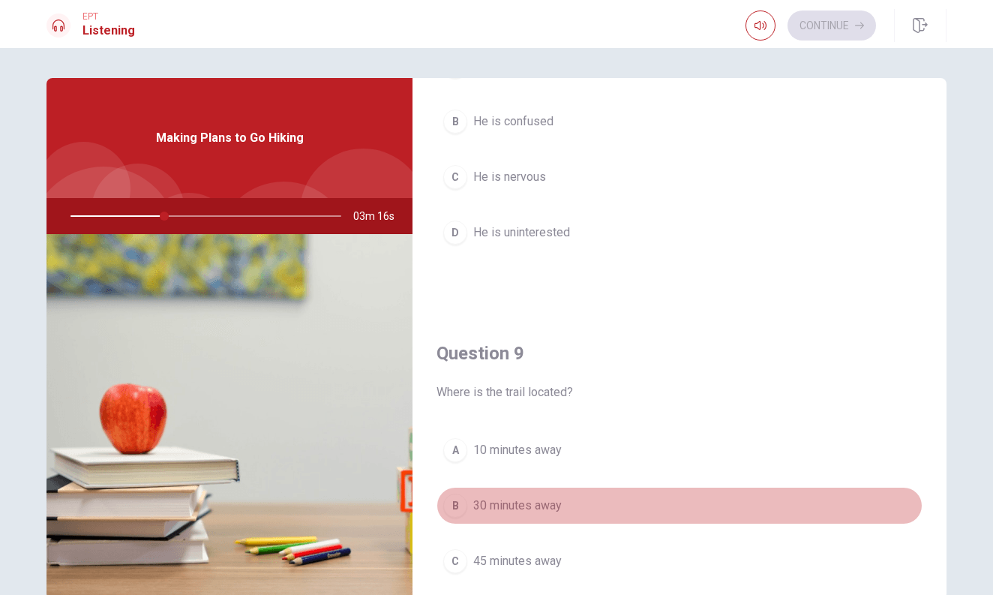
click at [551, 504] on span "30 minutes away" at bounding box center [517, 505] width 88 height 18
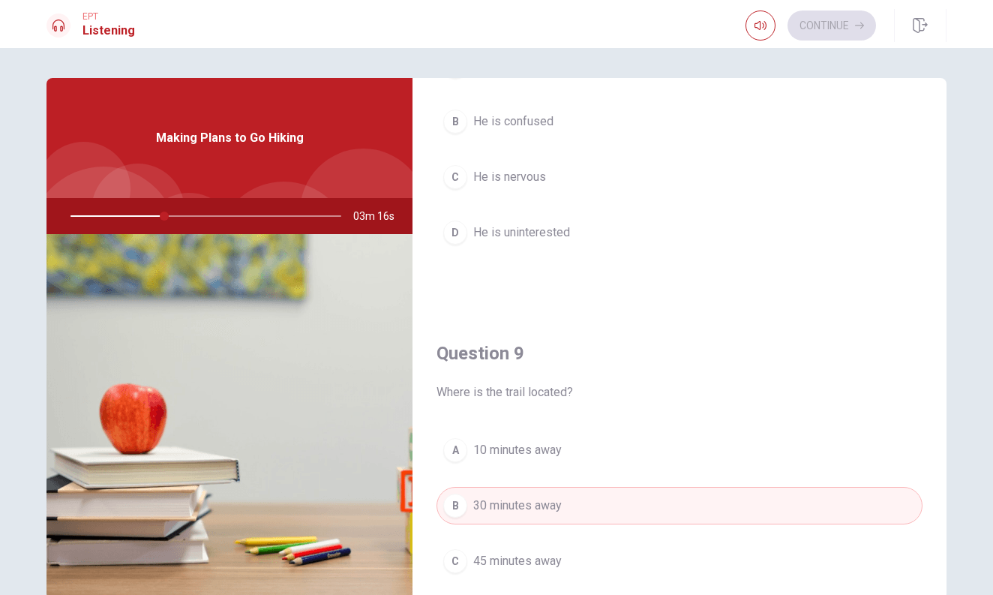
type input "35"
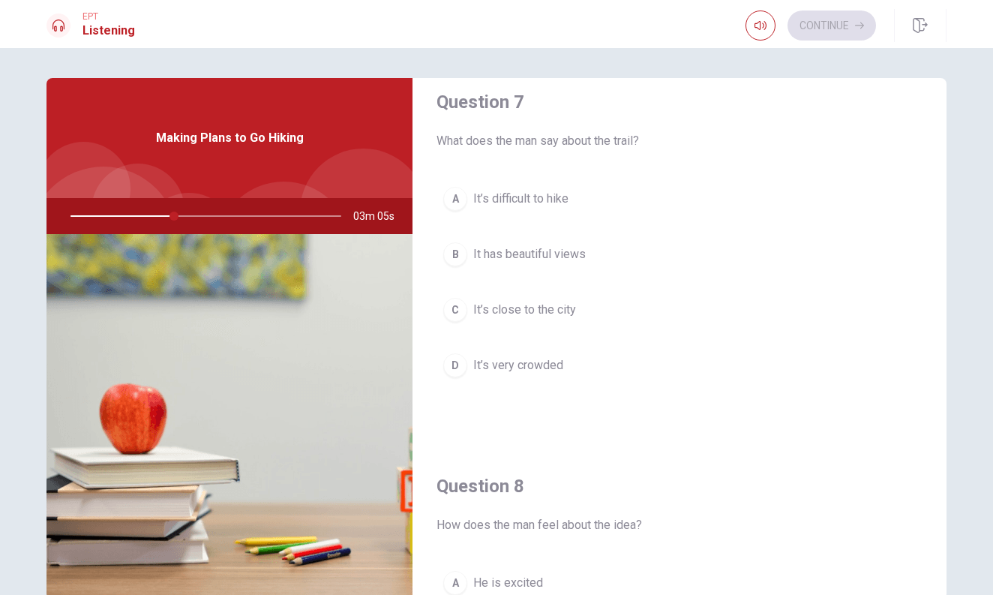
scroll to position [406, 0]
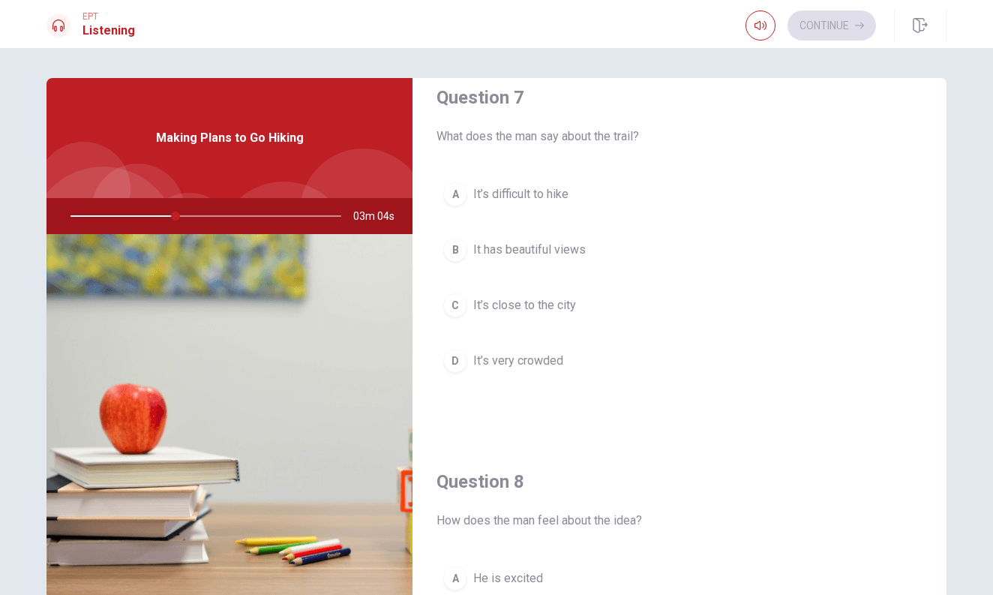
click at [567, 252] on span "It has beautiful views" at bounding box center [529, 250] width 112 height 18
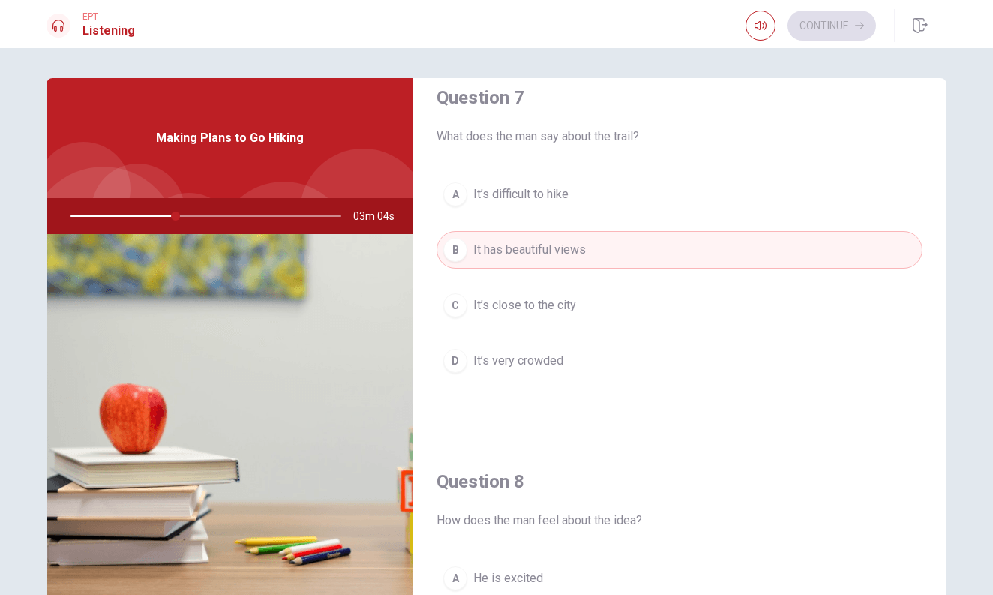
type input "39"
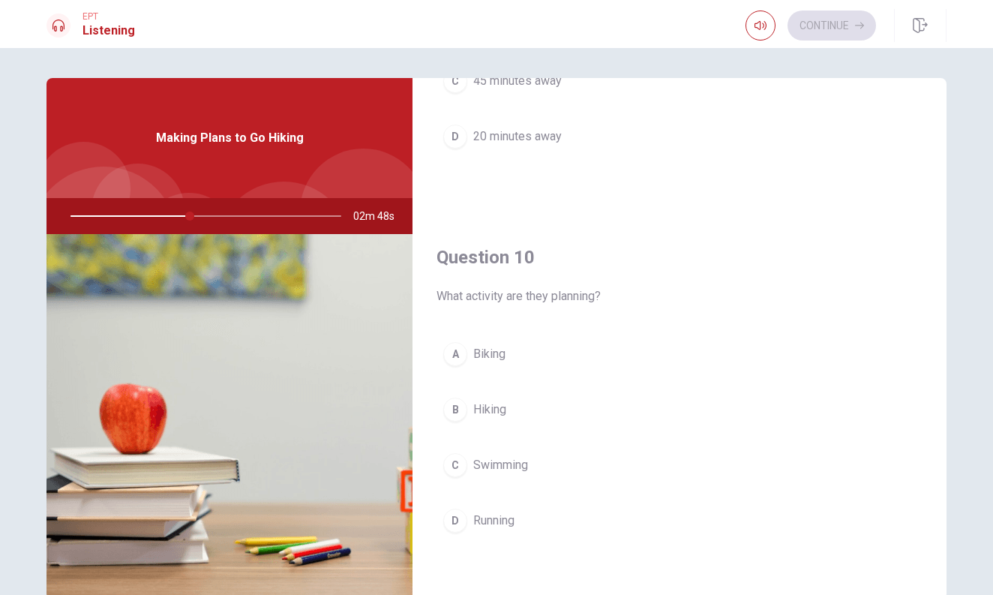
scroll to position [1398, 0]
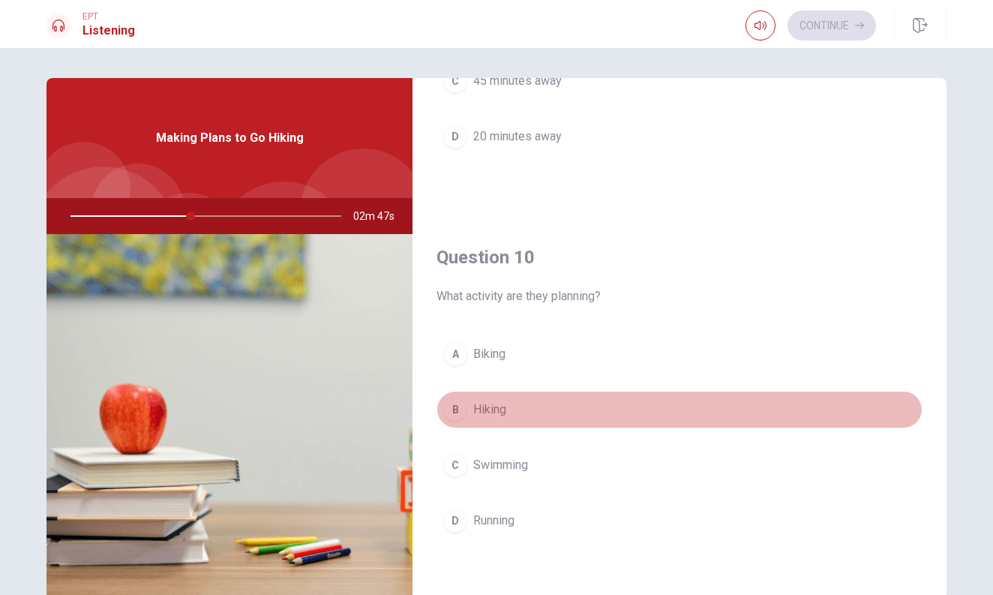
click at [514, 405] on button "B Hiking" at bounding box center [679, 409] width 486 height 37
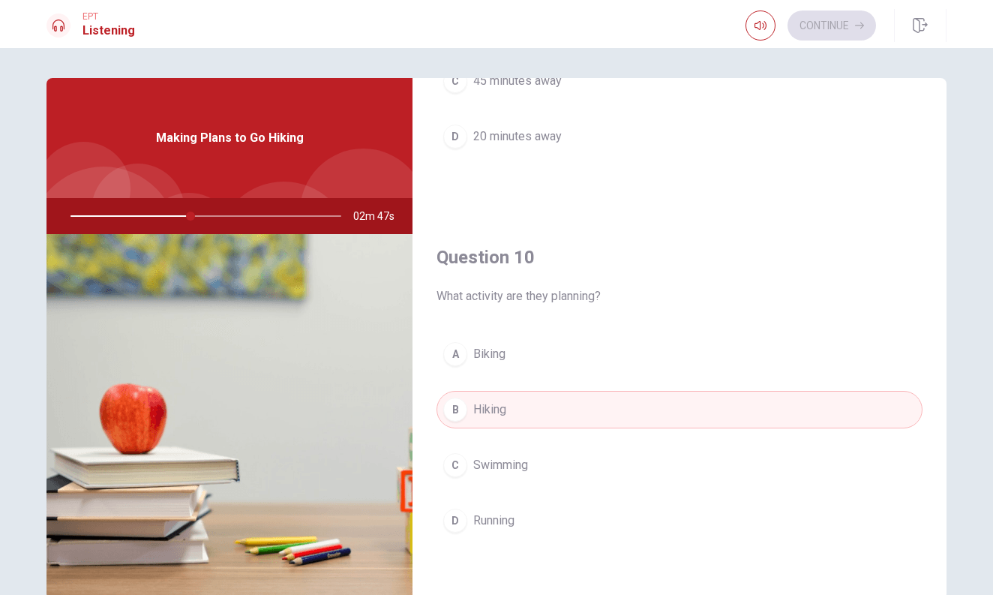
type input "45"
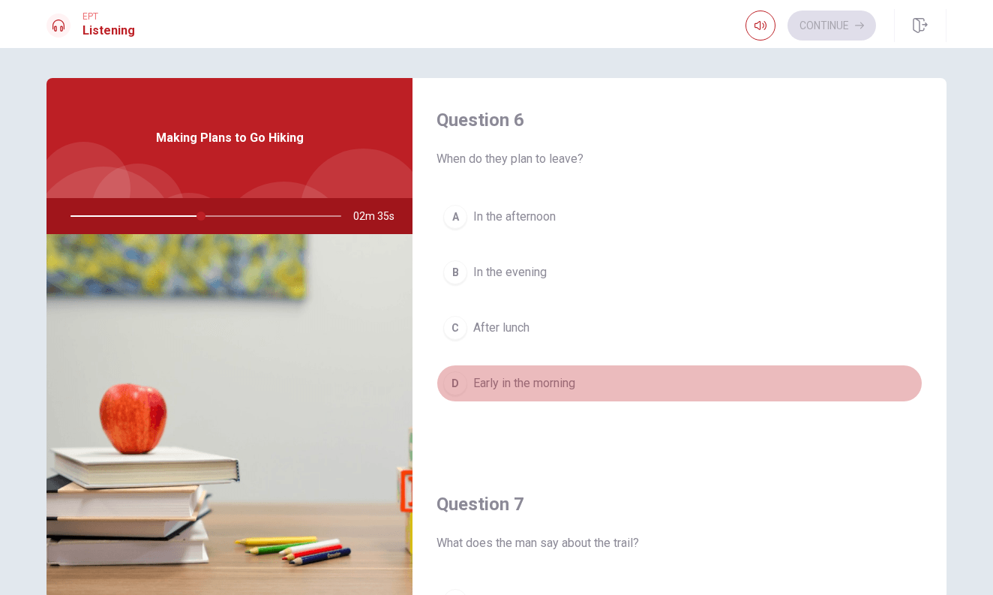
scroll to position [0, 0]
click at [557, 383] on span "Early in the morning" at bounding box center [524, 383] width 102 height 18
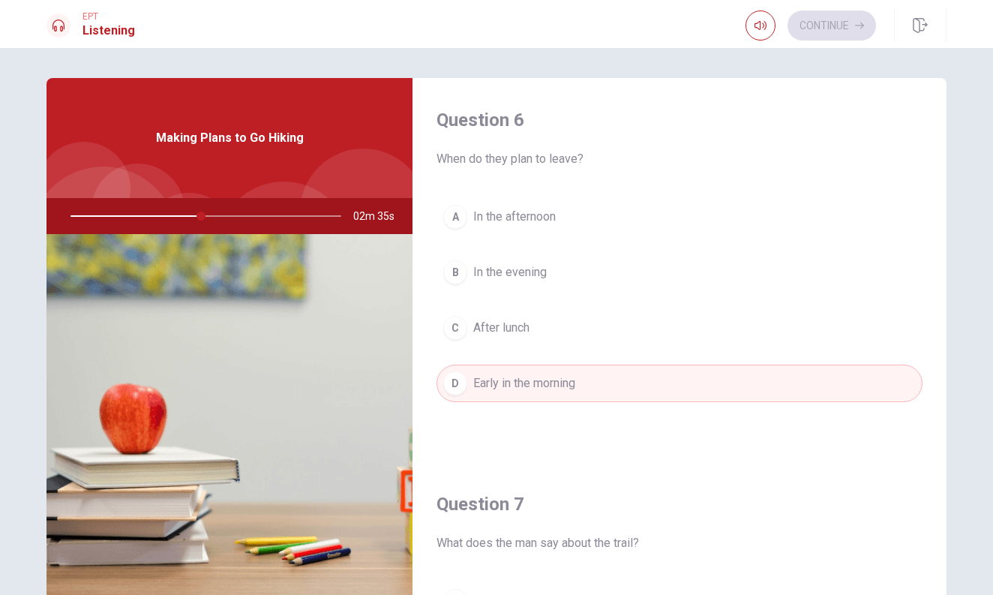
type input "49"
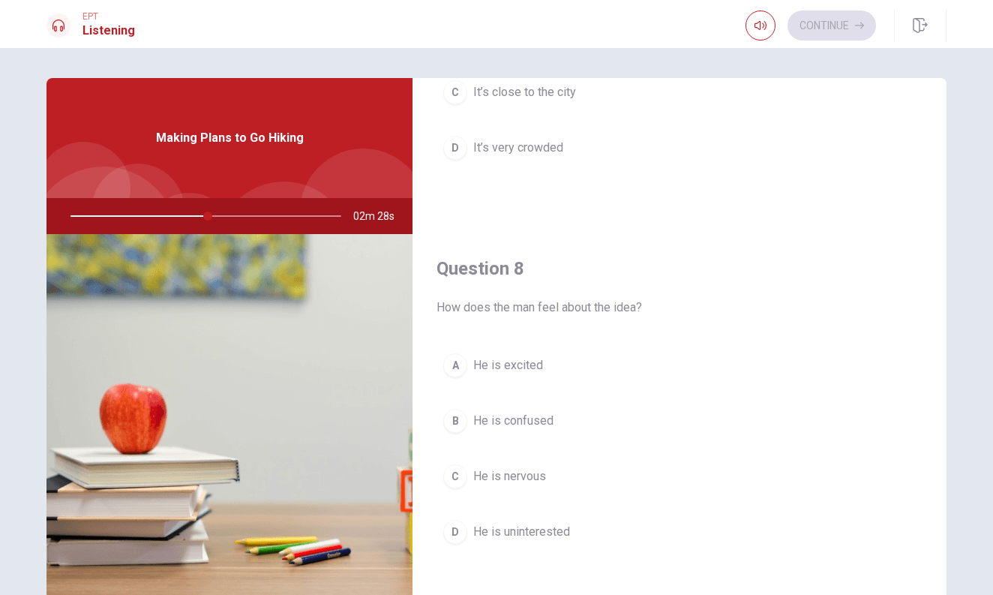
scroll to position [631, 0]
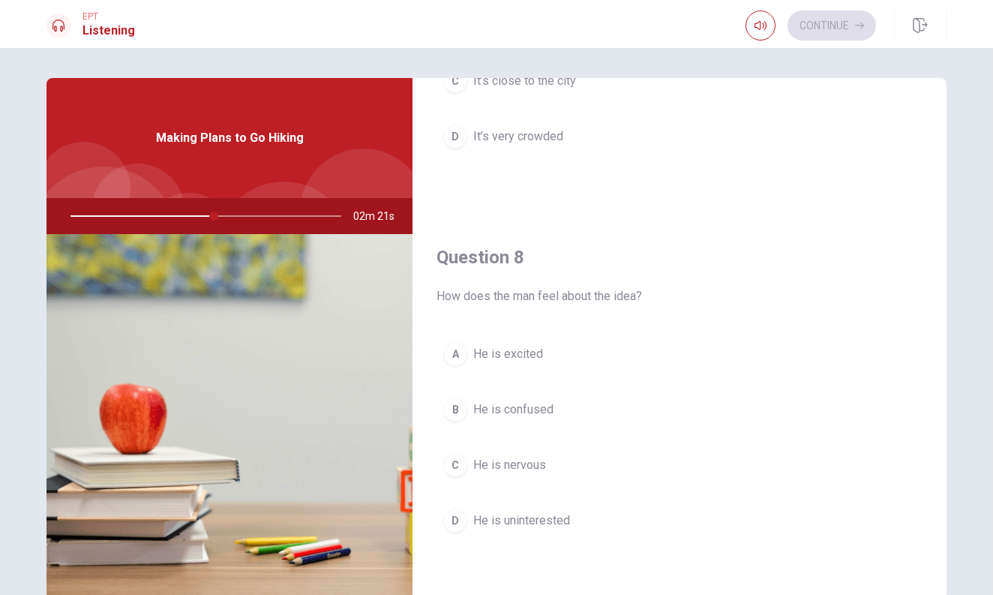
click at [529, 351] on span "He is excited" at bounding box center [508, 354] width 70 height 18
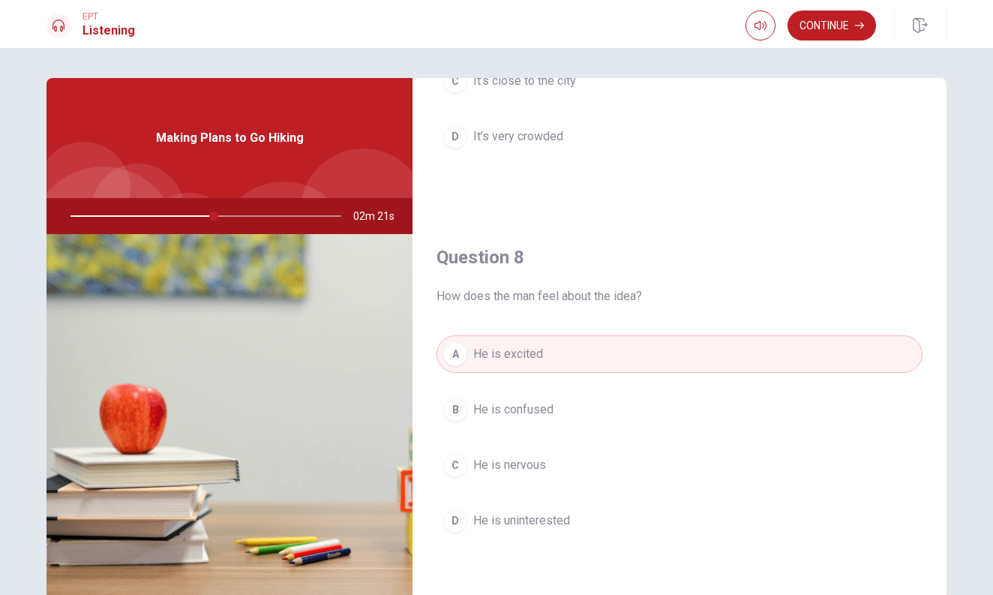
type input "53"
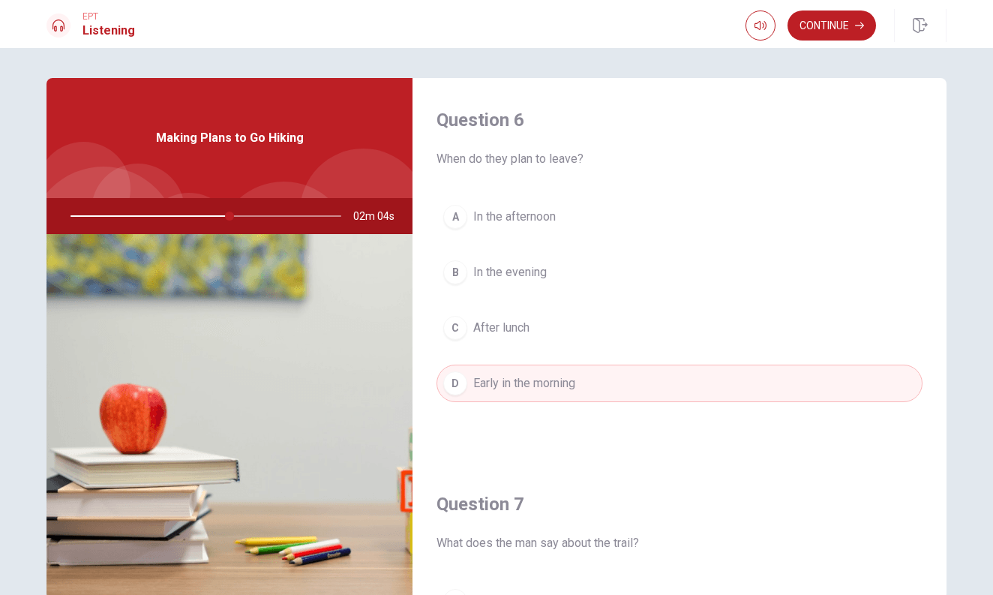
scroll to position [0, 0]
click at [822, 25] on button "Continue" at bounding box center [831, 25] width 88 height 30
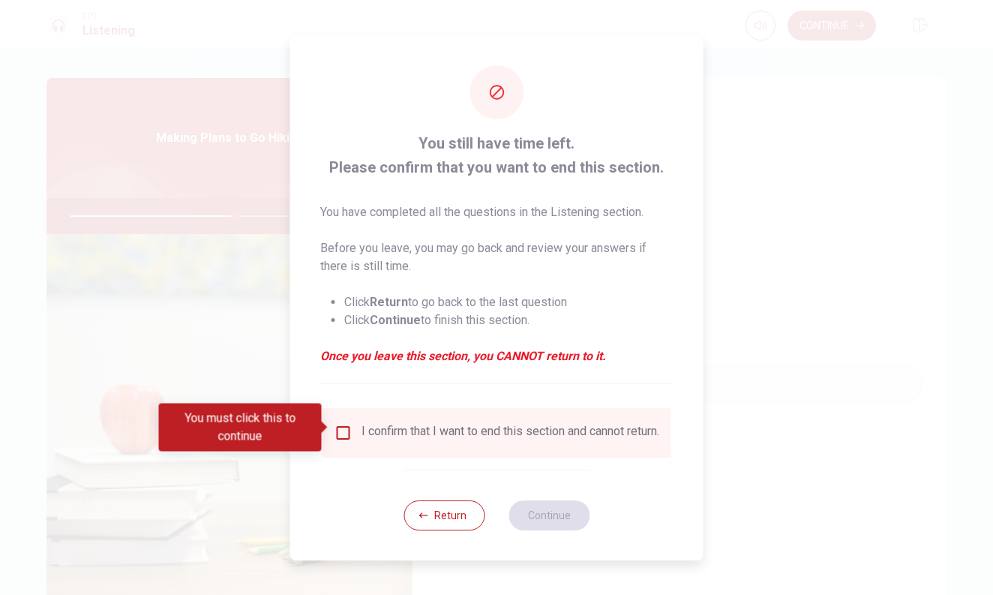
click at [338, 428] on input "You must click this to continue" at bounding box center [343, 433] width 18 height 18
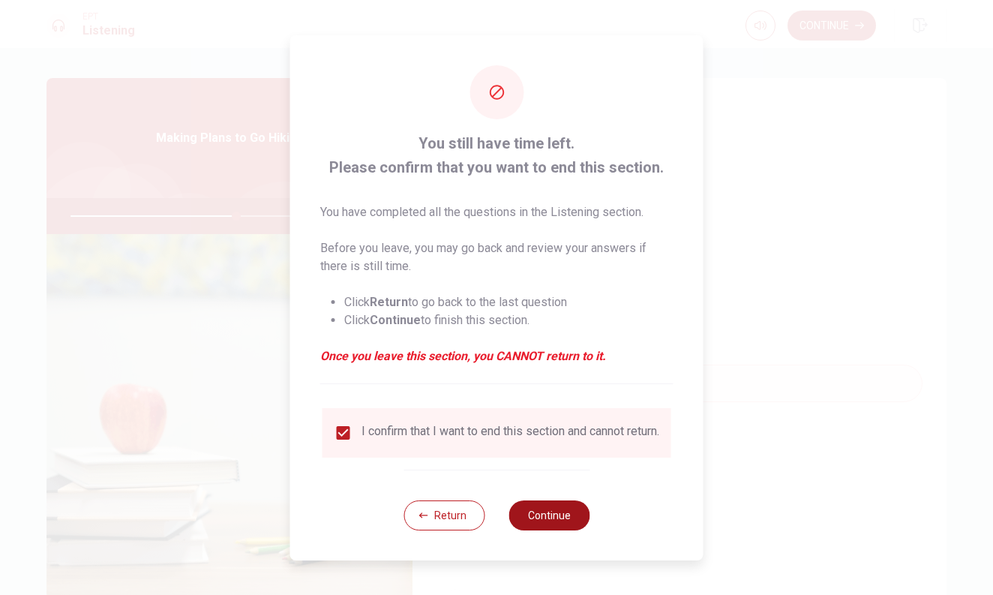
click at [557, 517] on button "Continue" at bounding box center [548, 515] width 81 height 30
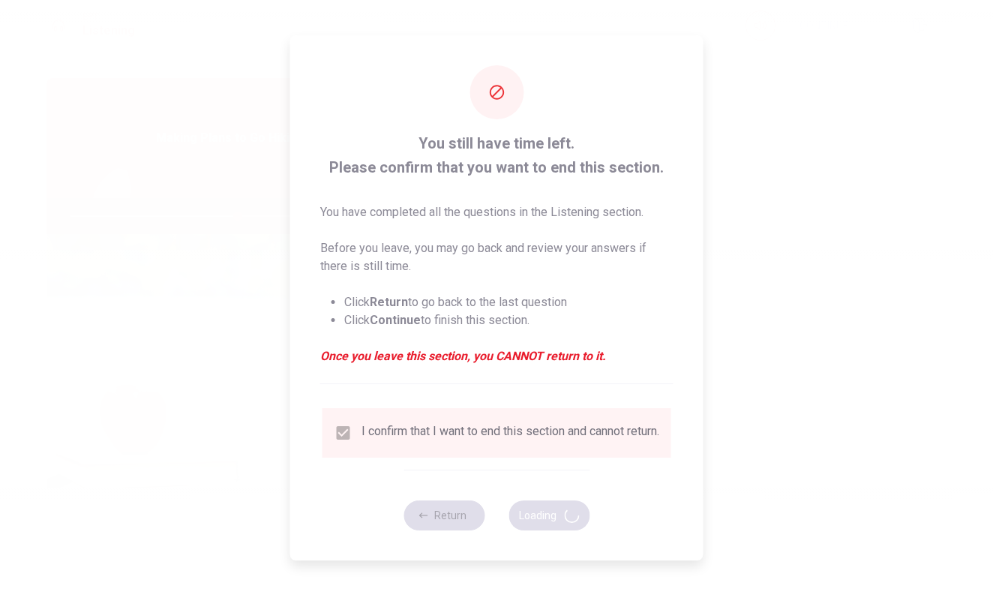
type input "62"
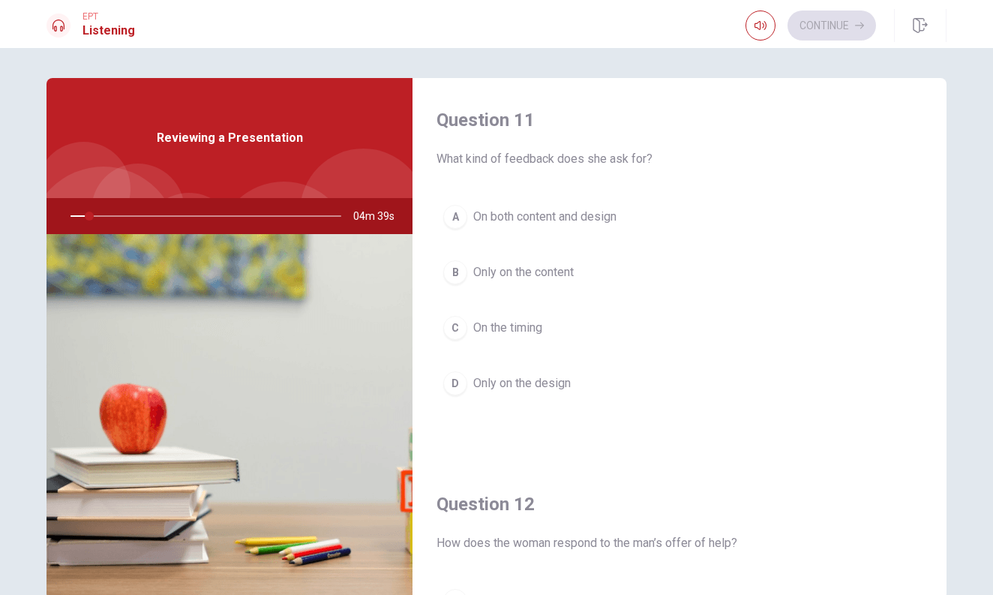
click at [557, 517] on div "Question 12 How does the woman respond to the man’s offer of help?" at bounding box center [679, 522] width 486 height 60
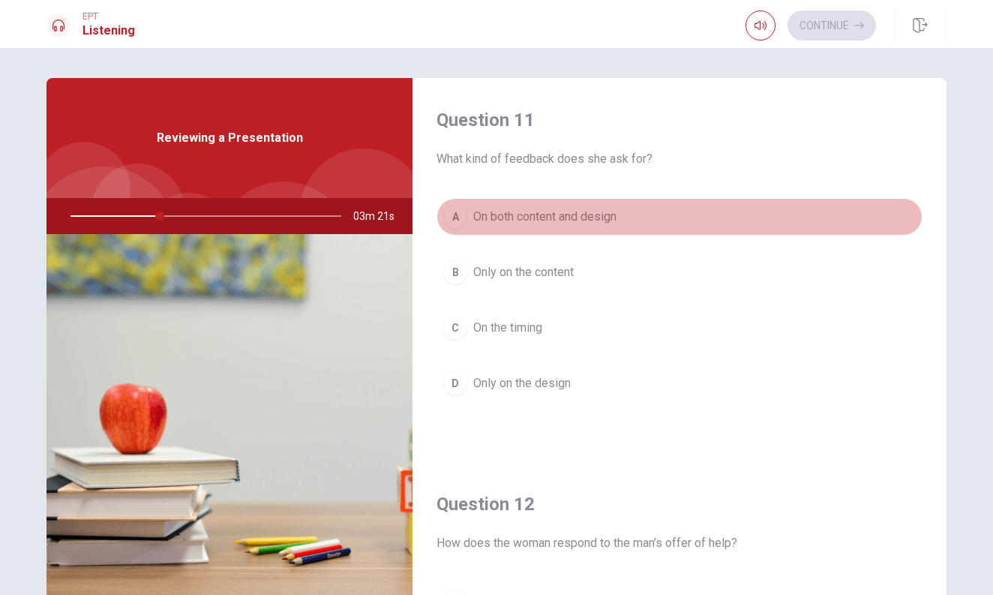
click at [566, 217] on span "On both content and design" at bounding box center [544, 217] width 143 height 18
type input "33"
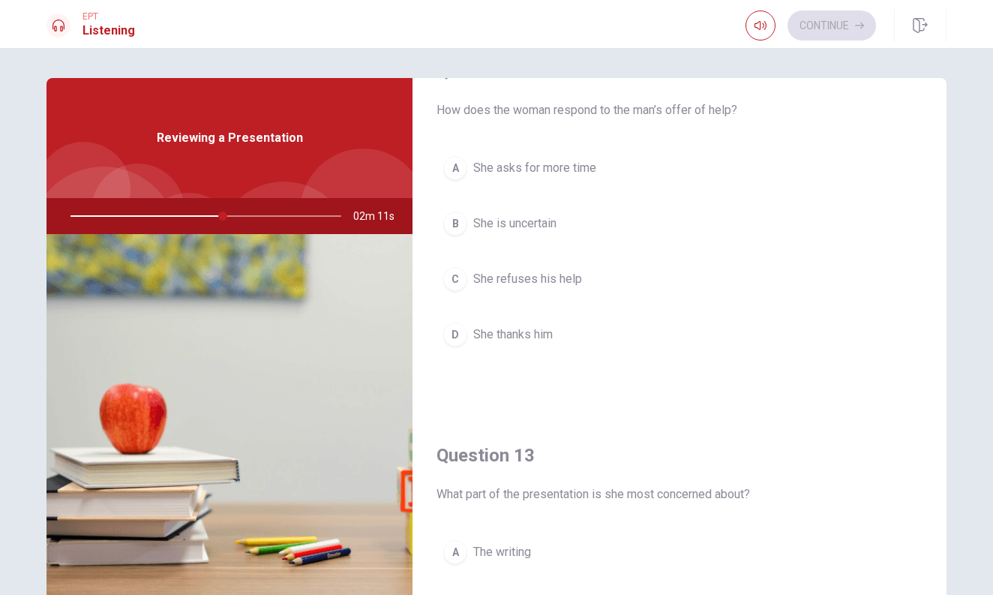
scroll to position [451, 0]
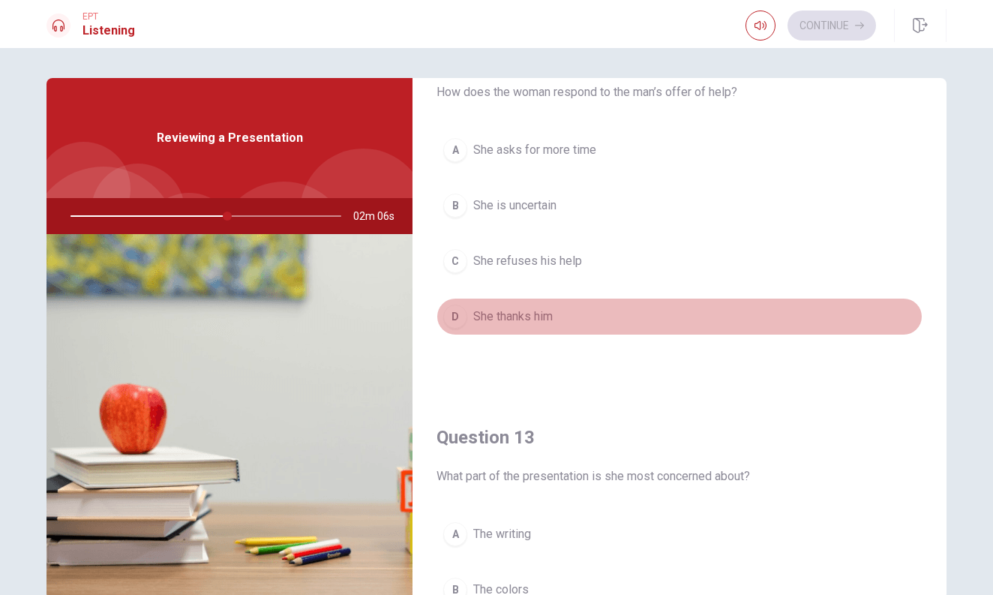
click at [524, 312] on span "She thanks him" at bounding box center [512, 316] width 79 height 18
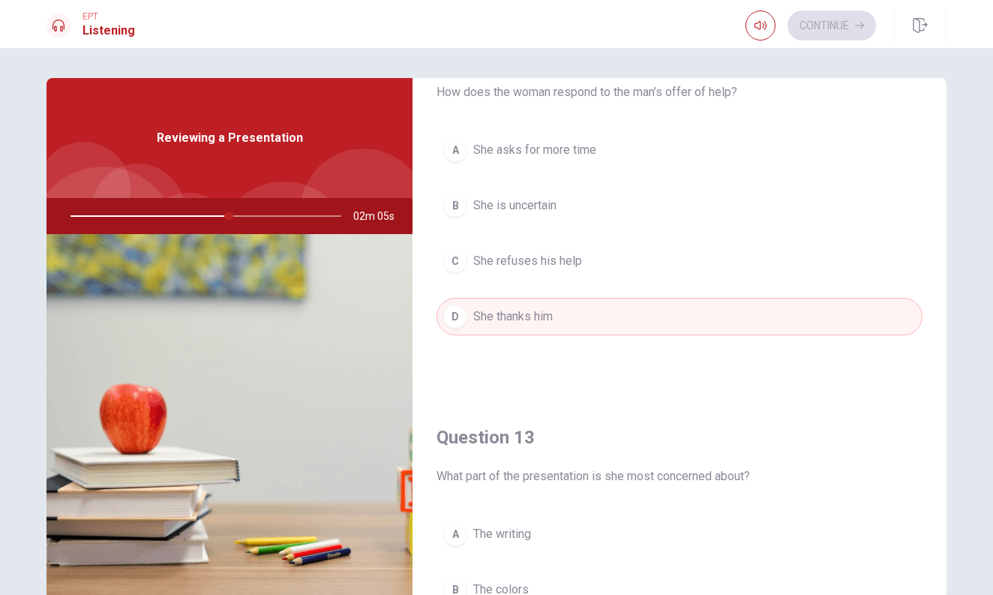
type input "59"
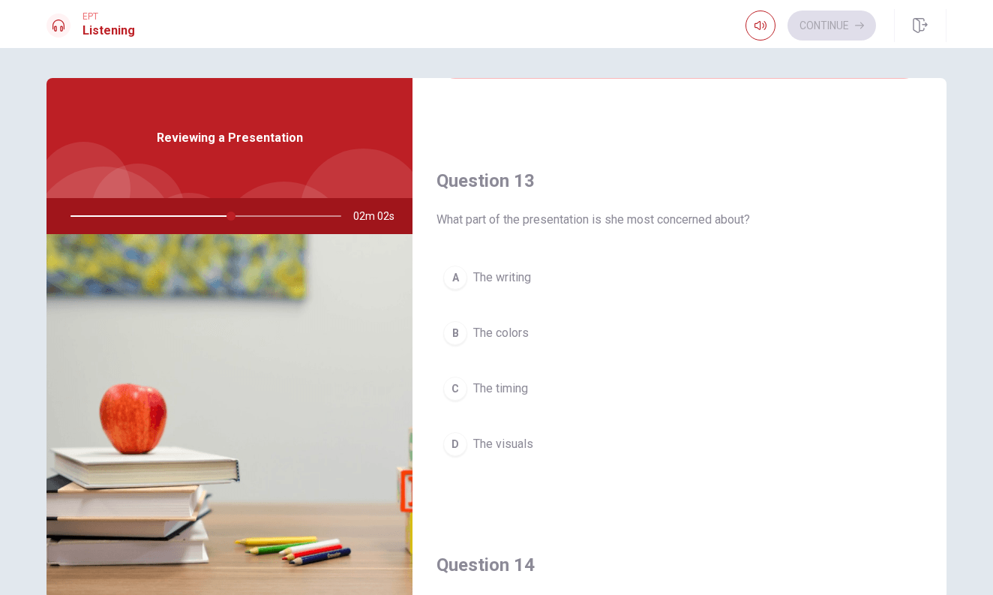
scroll to position [710, 0]
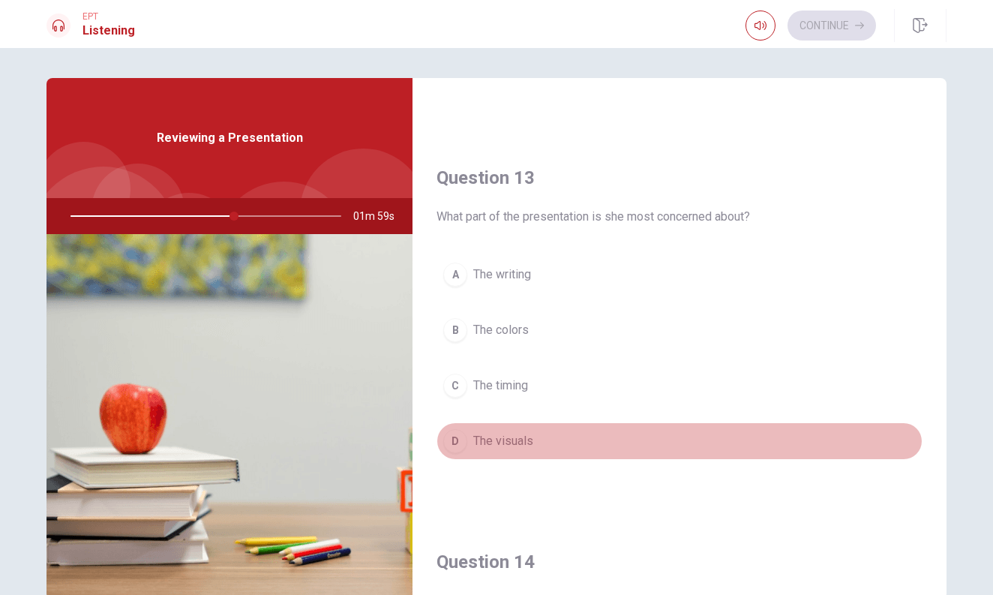
click at [509, 437] on span "The visuals" at bounding box center [503, 441] width 60 height 18
type input "60"
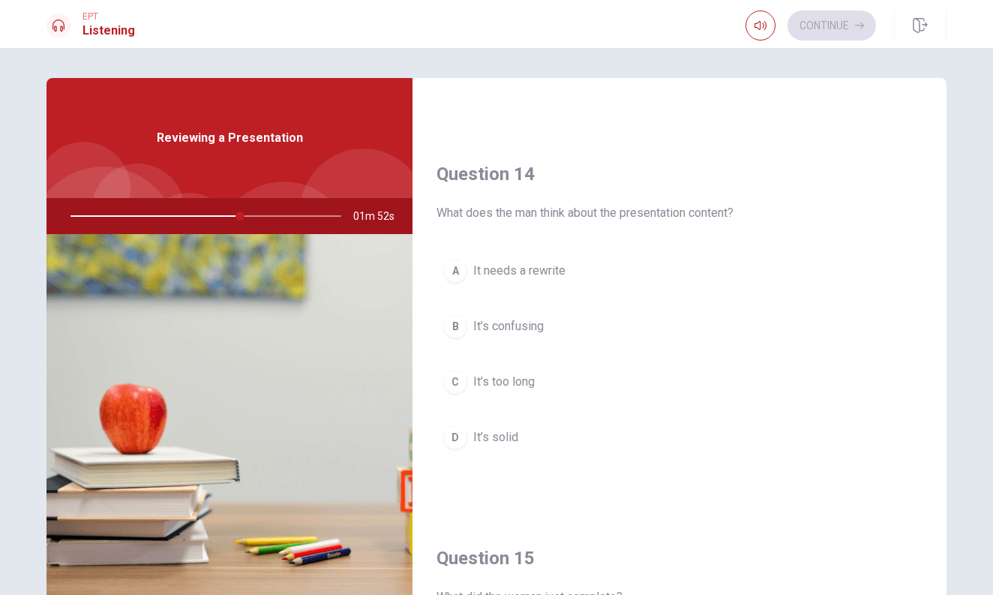
scroll to position [1110, 0]
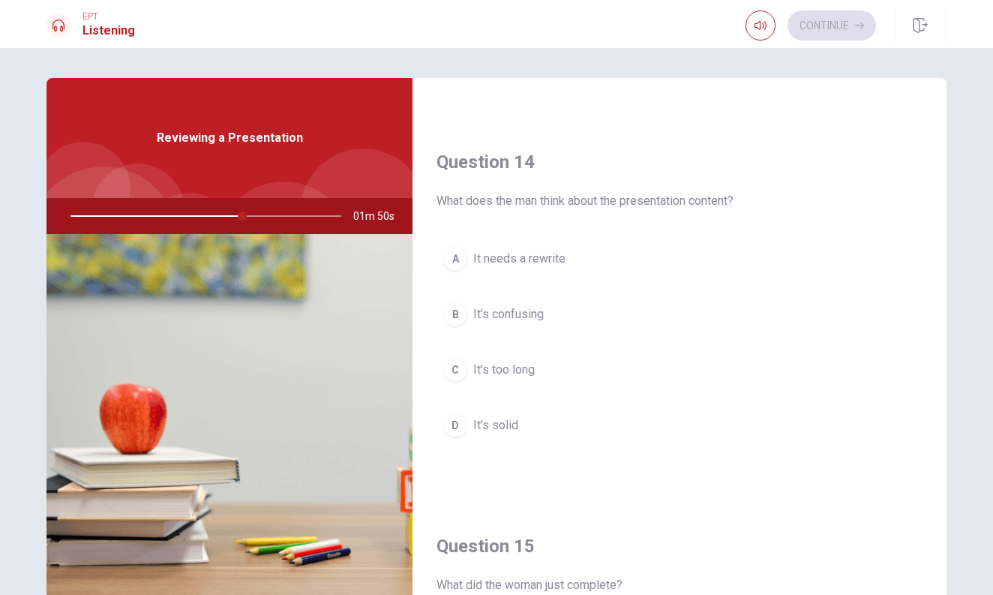
click at [503, 424] on span "It’s solid" at bounding box center [495, 425] width 45 height 18
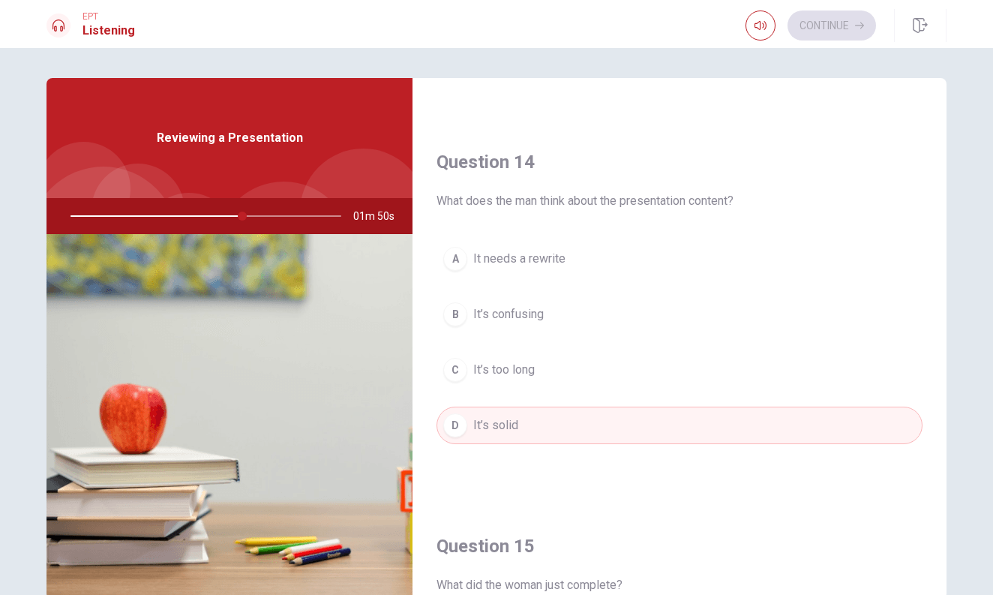
type input "64"
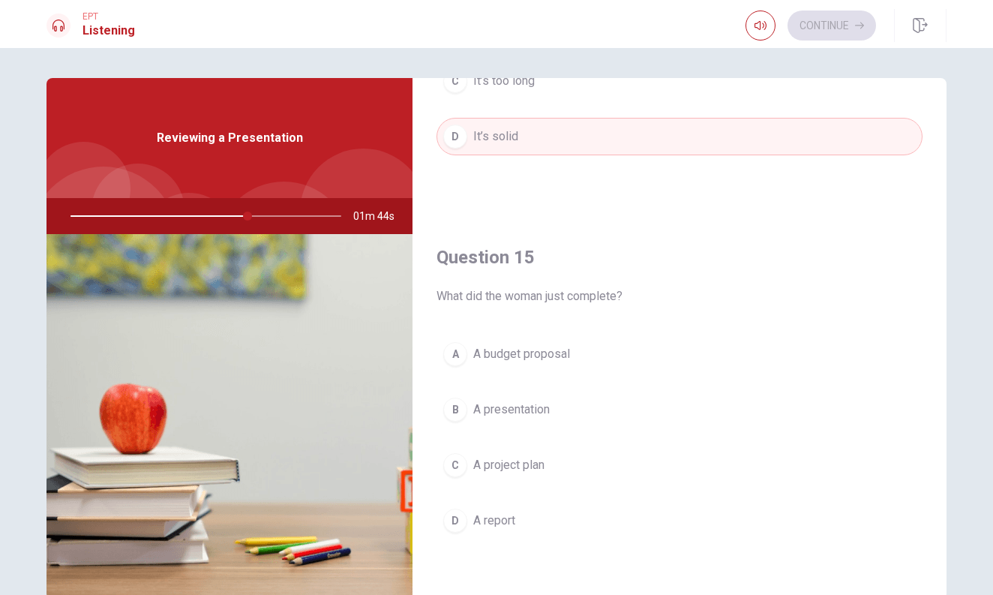
scroll to position [1398, 0]
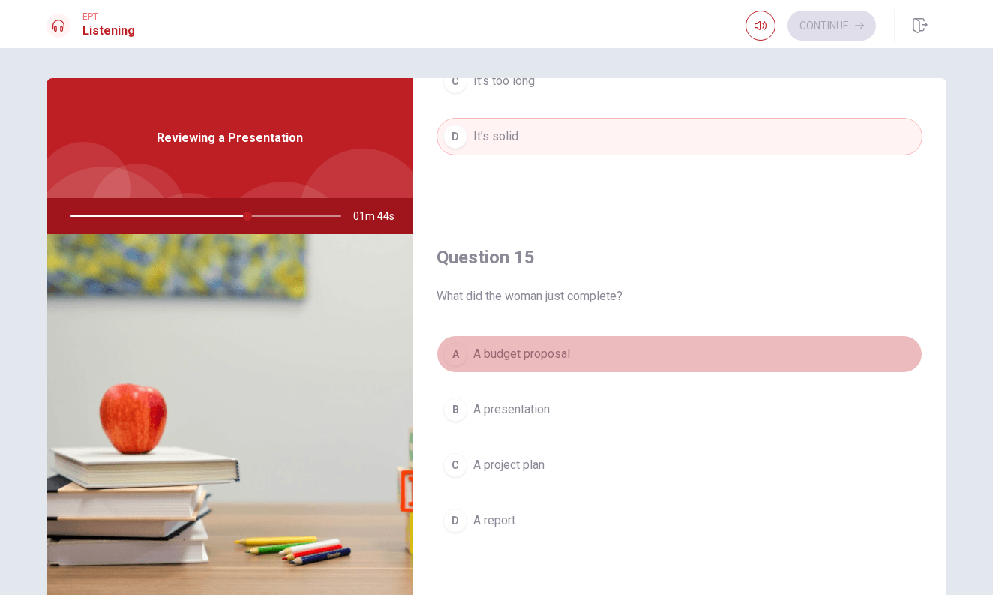
click at [521, 352] on span "A budget proposal" at bounding box center [521, 354] width 97 height 18
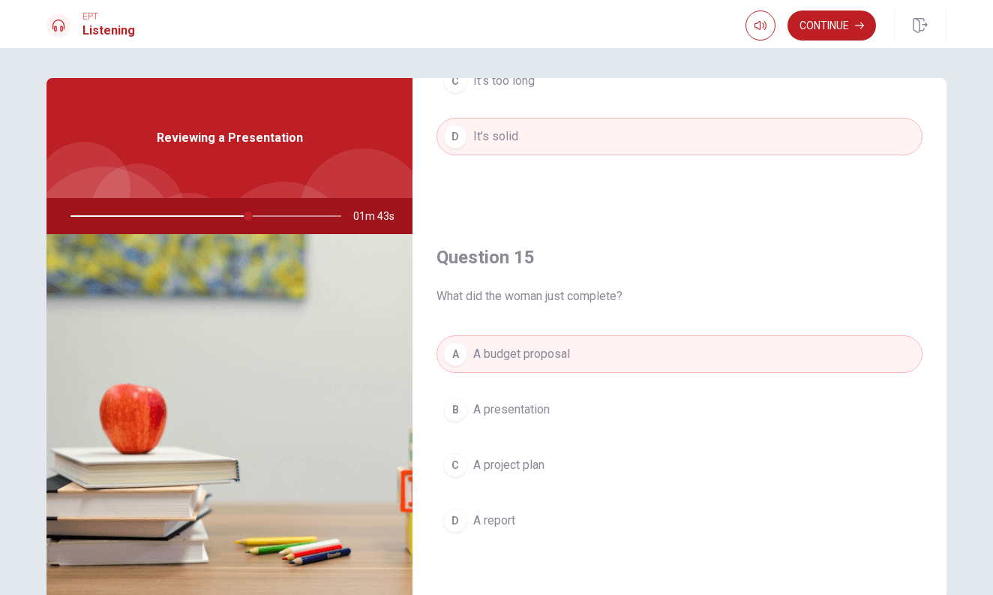
type input "66"
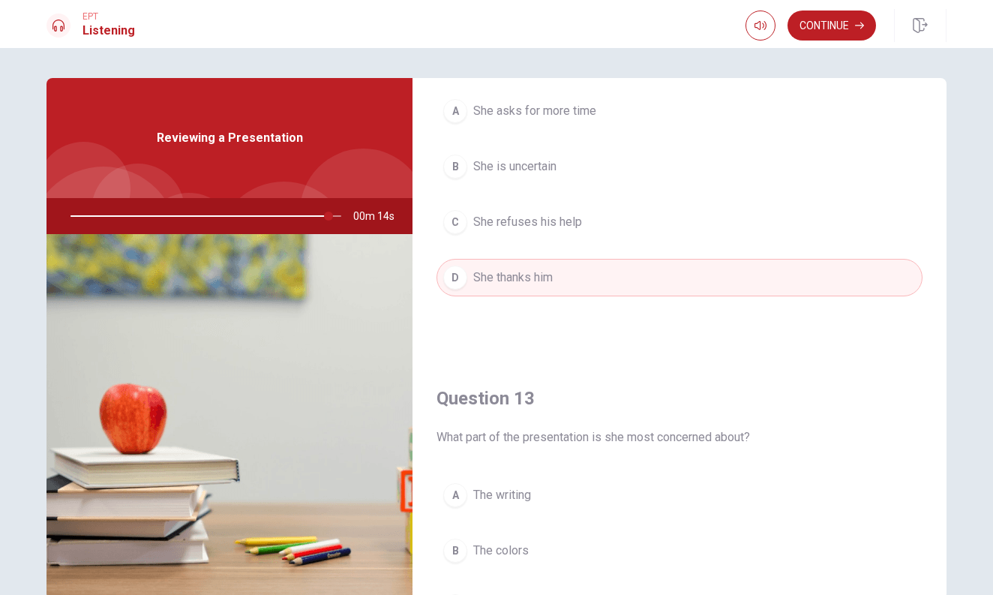
scroll to position [550, 0]
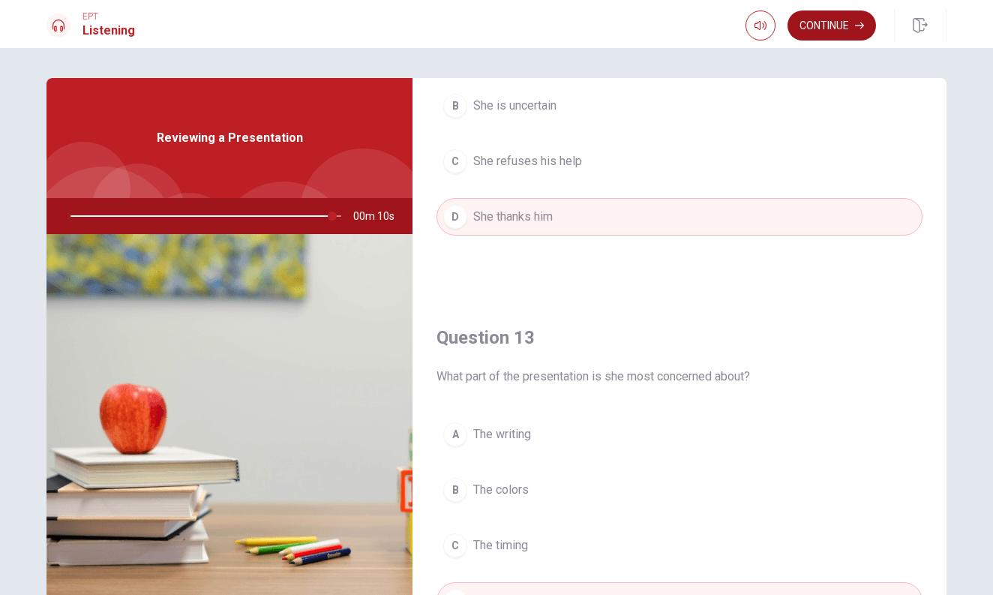
click at [819, 28] on button "Continue" at bounding box center [831, 25] width 88 height 30
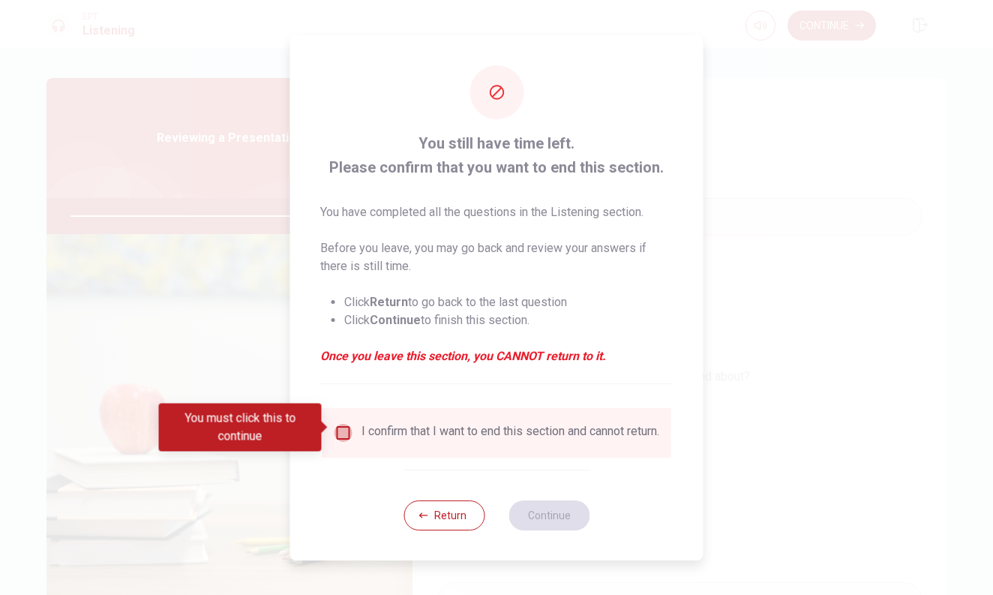
click at [340, 426] on input "You must click this to continue" at bounding box center [343, 433] width 18 height 18
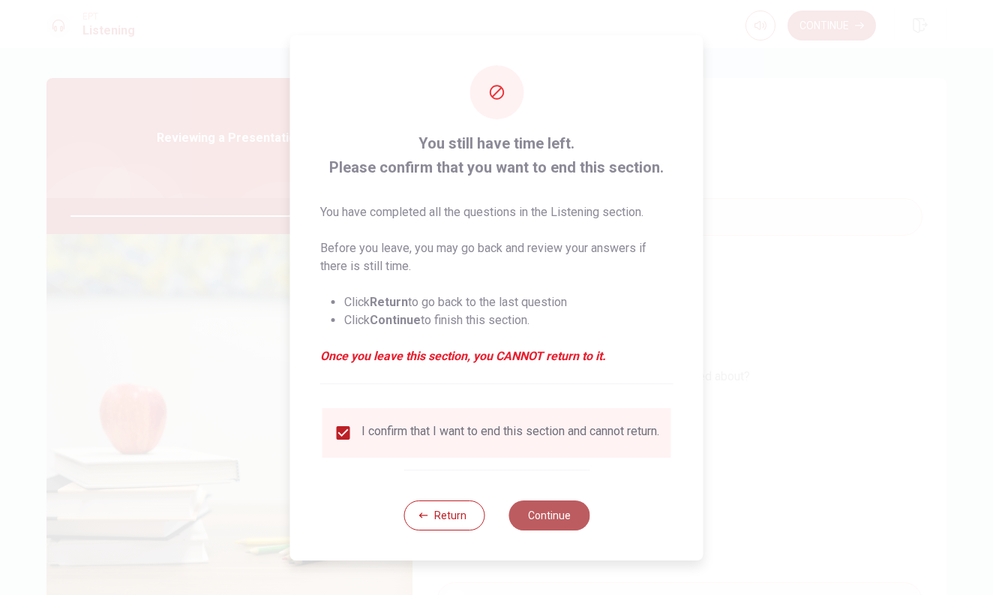
click at [541, 518] on button "Continue" at bounding box center [548, 515] width 81 height 30
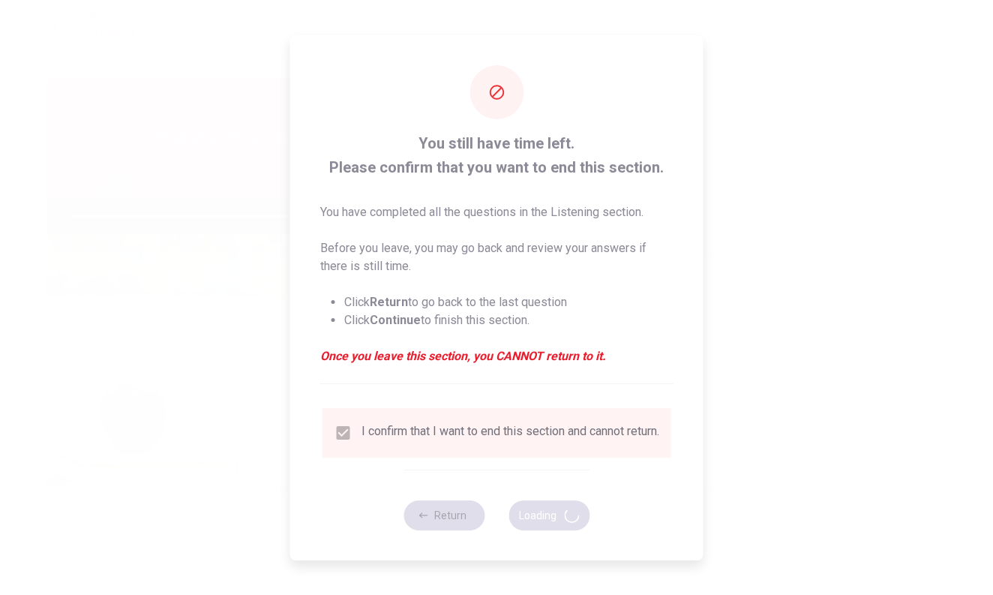
type input "98"
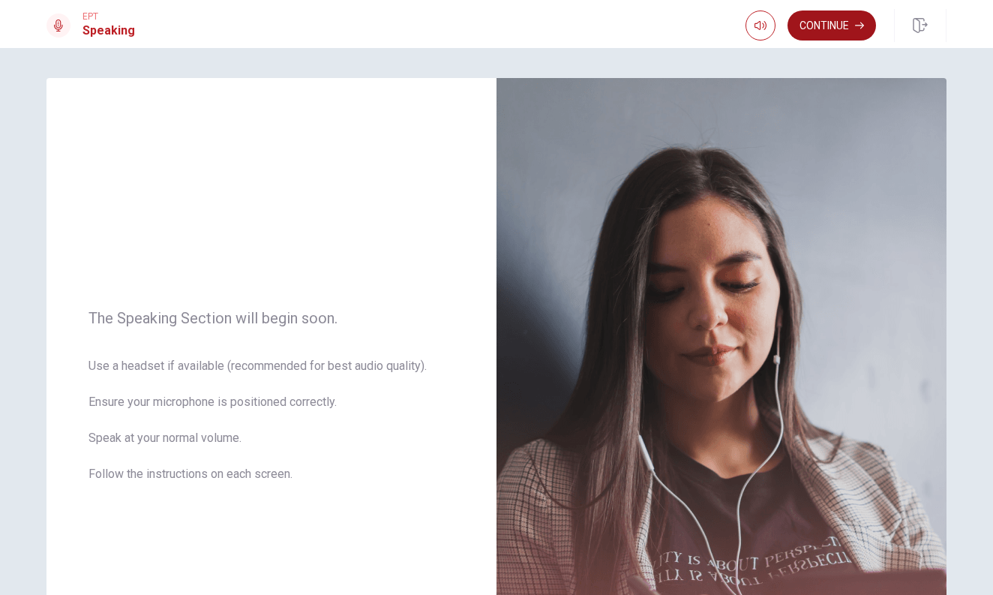
click at [819, 34] on button "Continue" at bounding box center [831, 25] width 88 height 30
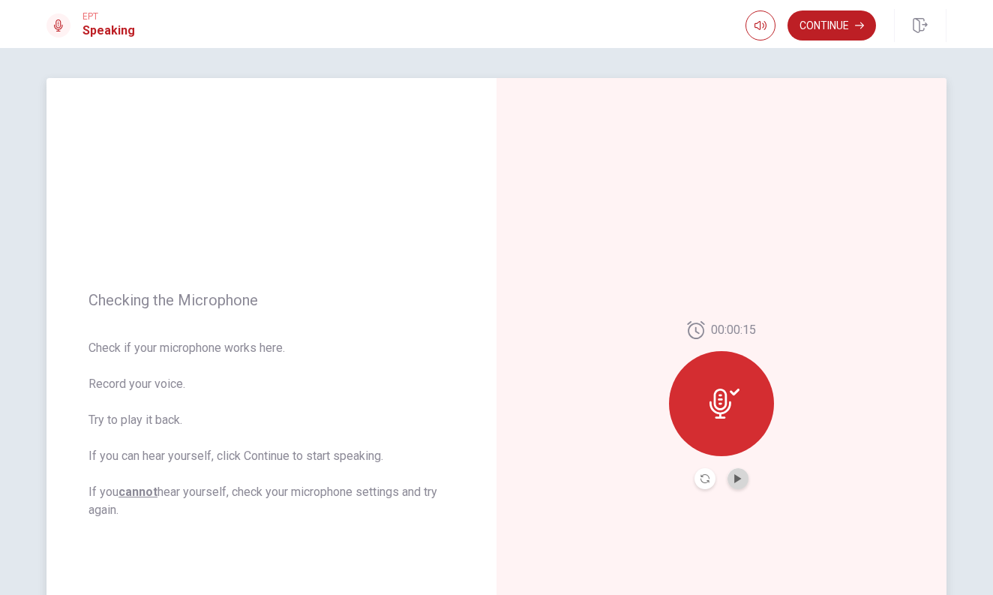
click at [745, 484] on button "Play Audio" at bounding box center [737, 478] width 21 height 21
click at [745, 484] on button "Pause Audio" at bounding box center [737, 478] width 21 height 21
click at [736, 392] on icon at bounding box center [735, 391] width 10 height 7
click at [735, 477] on icon "Play Audio" at bounding box center [737, 478] width 7 height 9
click at [735, 477] on icon "Pause Audio" at bounding box center [737, 478] width 7 height 9
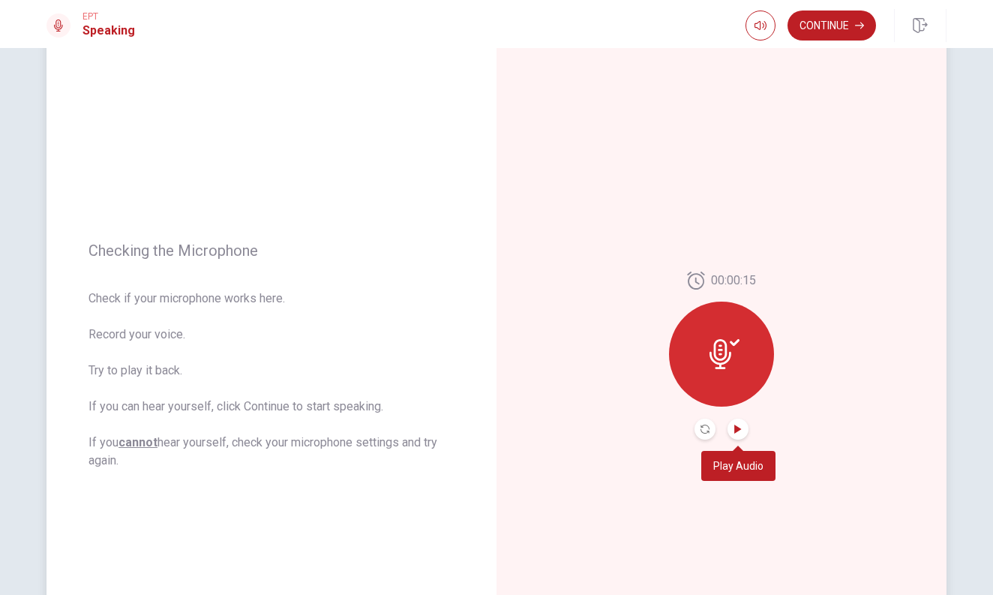
scroll to position [49, 0]
click at [706, 434] on button "Record Again" at bounding box center [704, 429] width 21 height 21
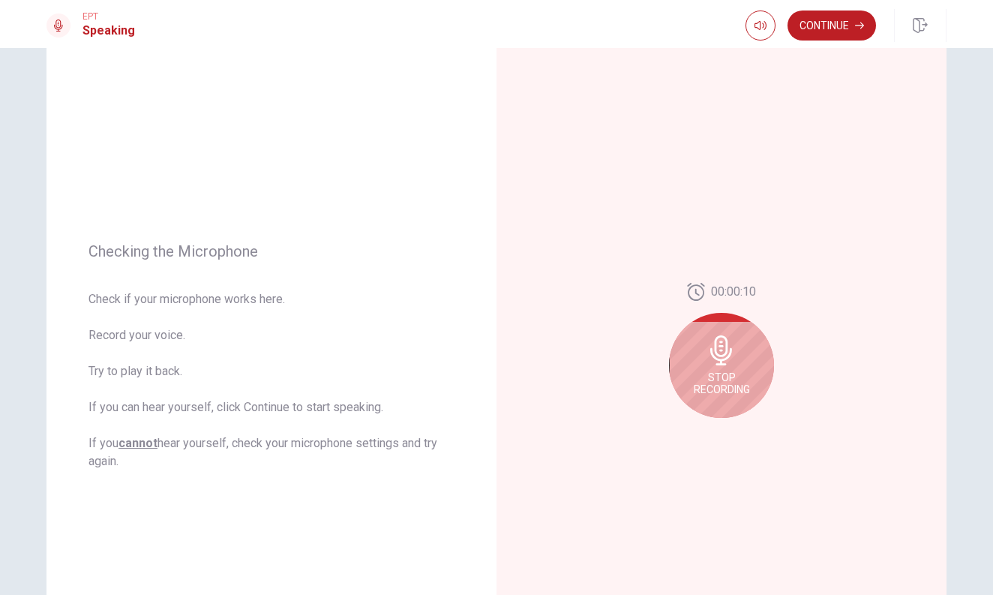
click at [724, 357] on icon at bounding box center [721, 350] width 30 height 30
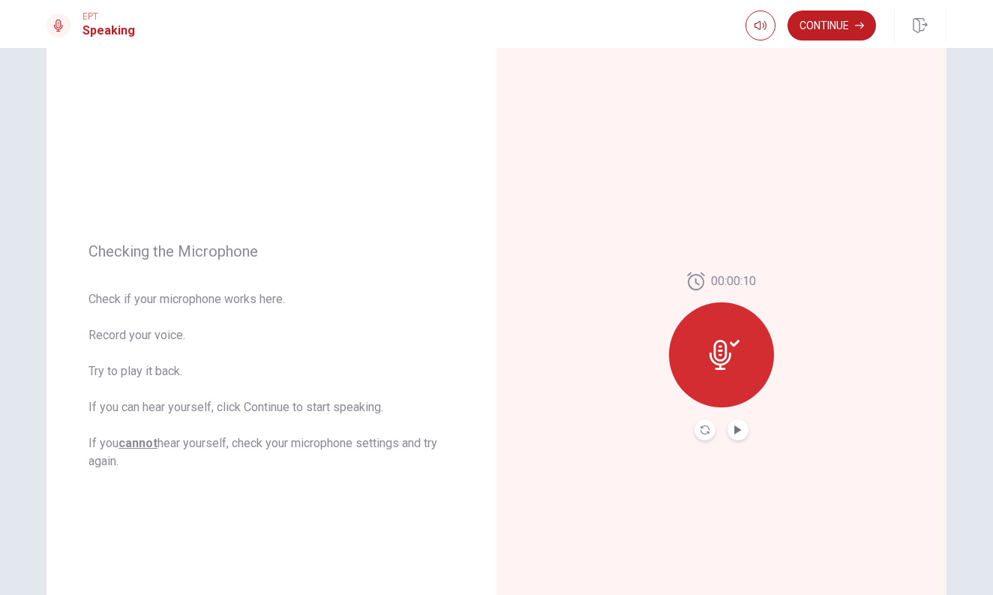
click at [737, 436] on button "Play Audio" at bounding box center [737, 429] width 21 height 21
click at [835, 38] on button "Continue" at bounding box center [831, 25] width 88 height 30
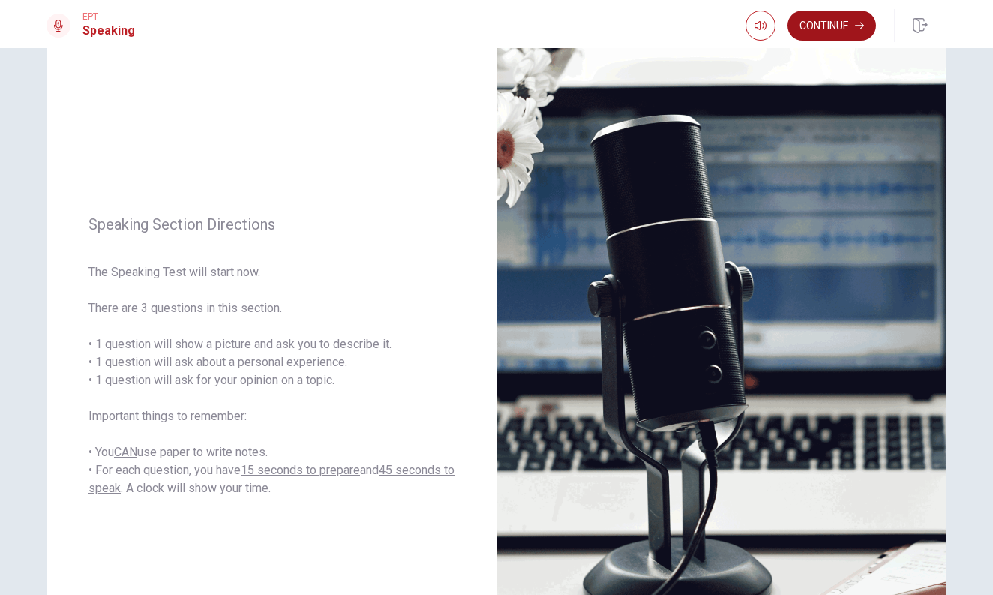
click at [838, 28] on button "Continue" at bounding box center [831, 25] width 88 height 30
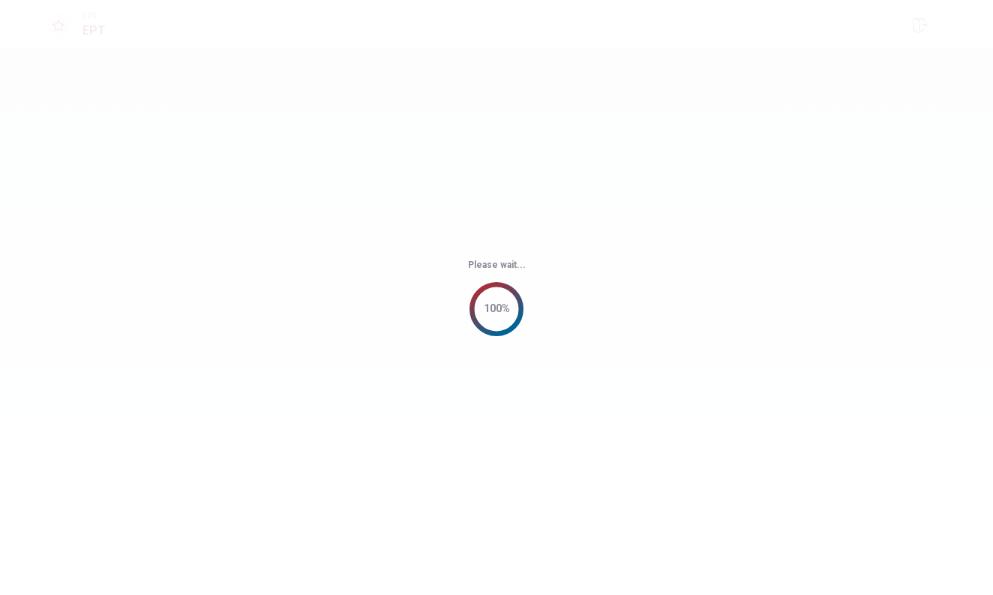
scroll to position [0, 0]
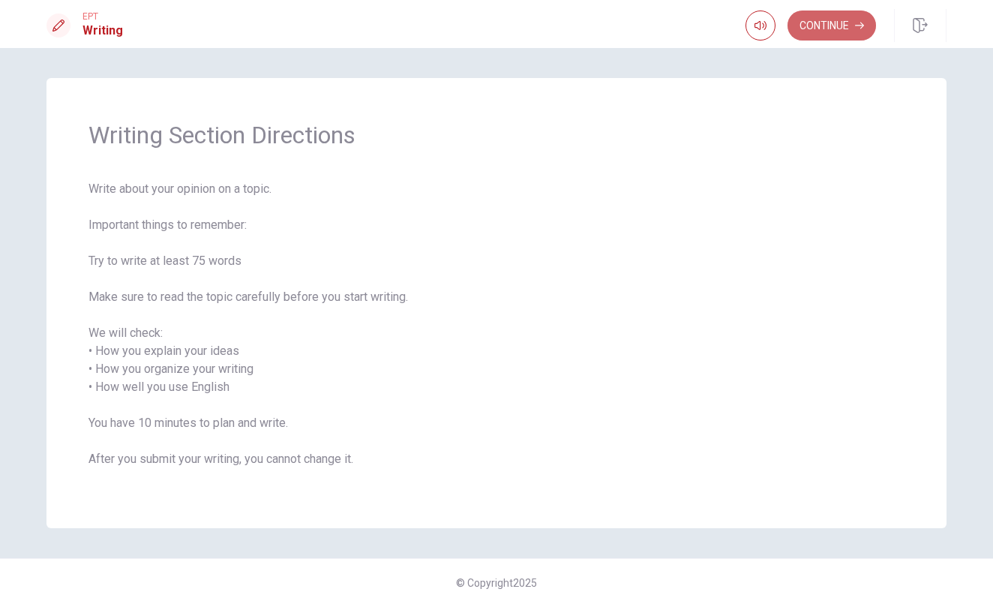
click at [838, 28] on button "Continue" at bounding box center [831, 25] width 88 height 30
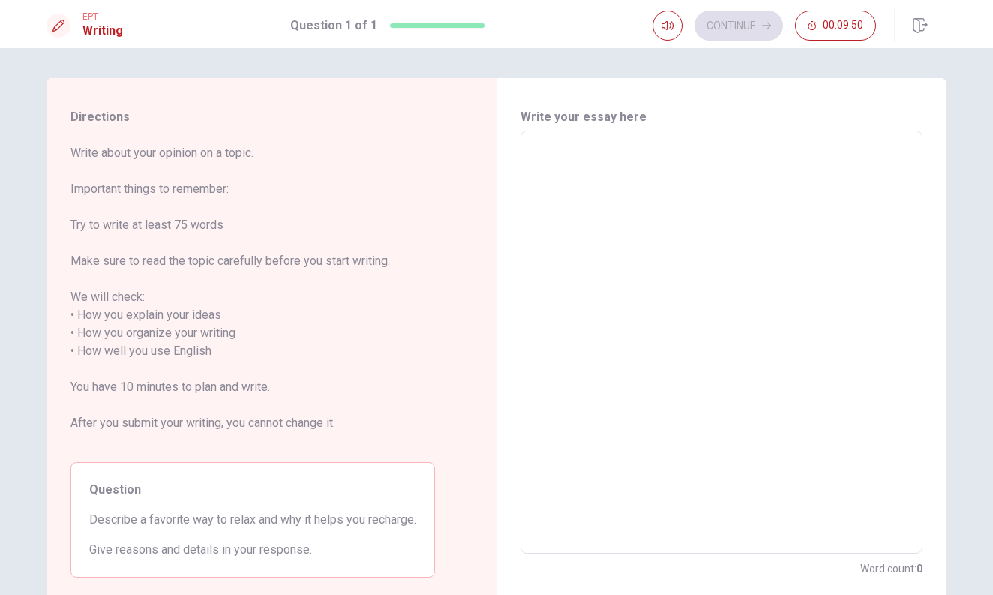
click at [588, 184] on textarea at bounding box center [721, 342] width 381 height 398
type textarea "i"
type textarea "x"
type textarea "in"
type textarea "x"
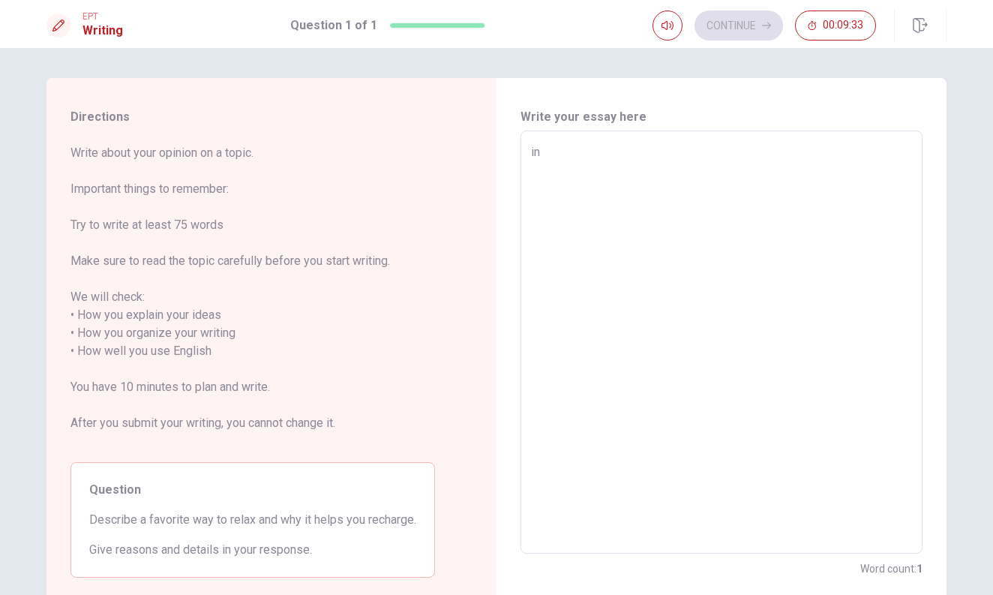
type textarea "in"
type textarea "x"
type textarea "in"
type textarea "x"
type textarea "i"
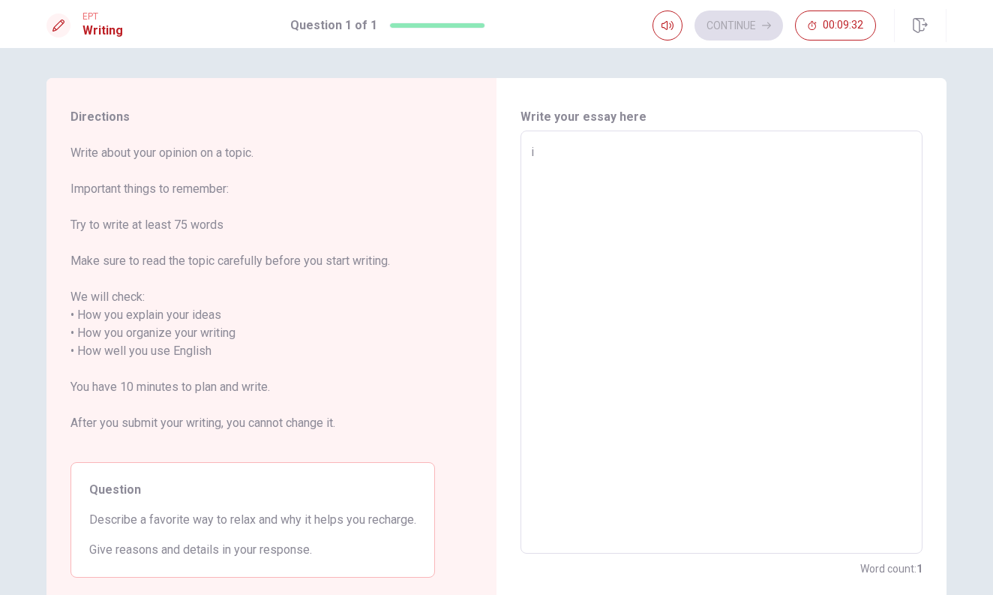
type textarea "x"
type textarea "a"
type textarea "x"
type textarea "al"
type textarea "x"
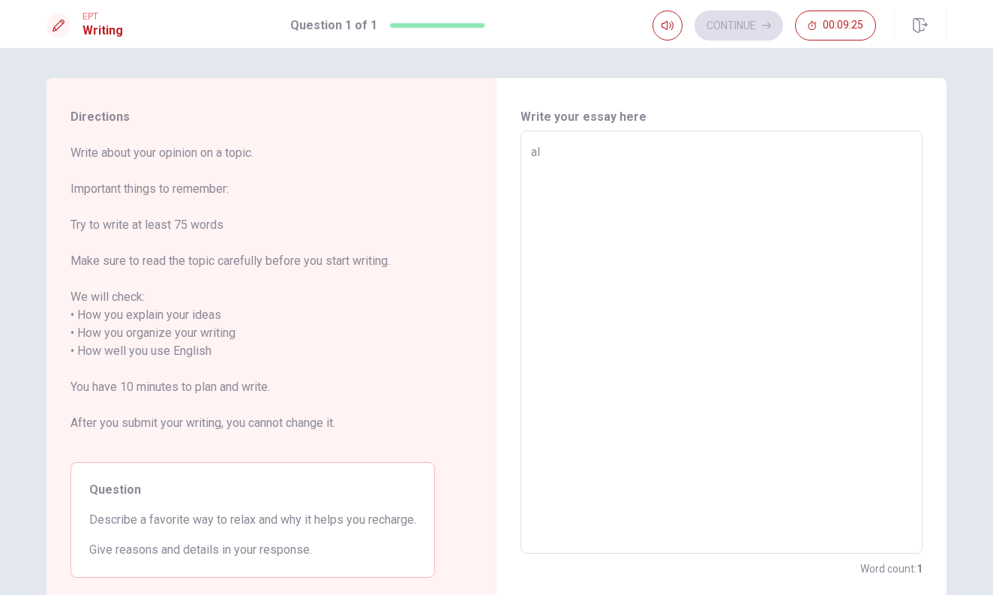
type textarea "a"
type textarea "x"
type textarea "A"
type textarea "x"
type textarea "Al"
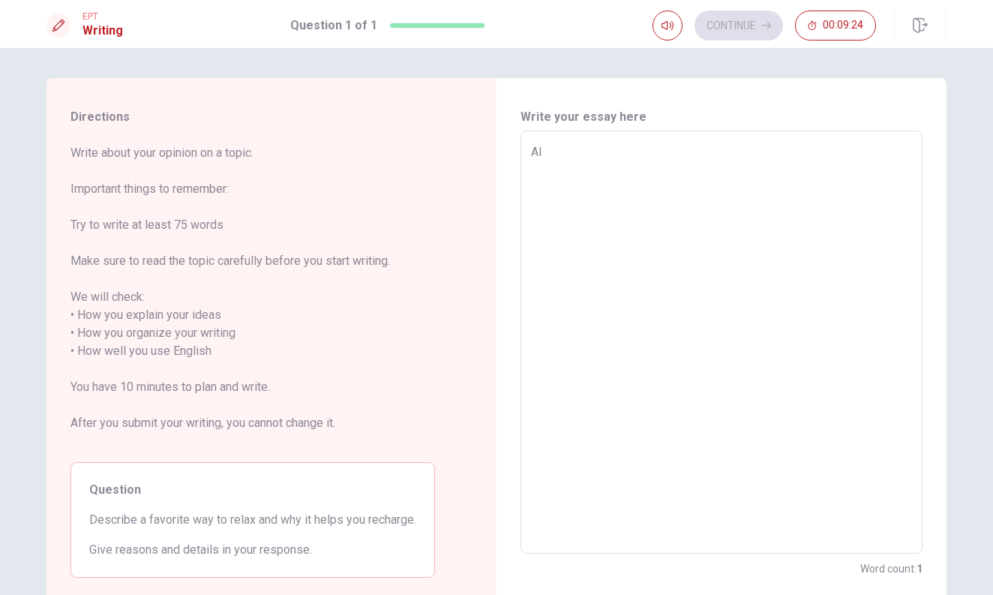
type textarea "x"
type textarea "All"
type textarea "x"
type textarea "All"
type textarea "x"
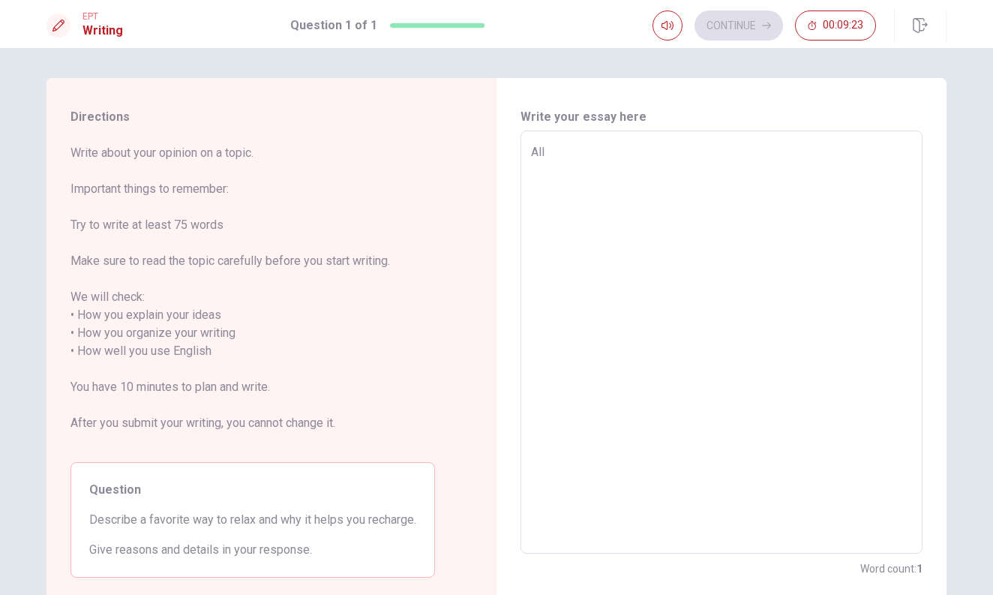
type textarea "All p"
type textarea "x"
type textarea "All pe"
type textarea "x"
type textarea "All per"
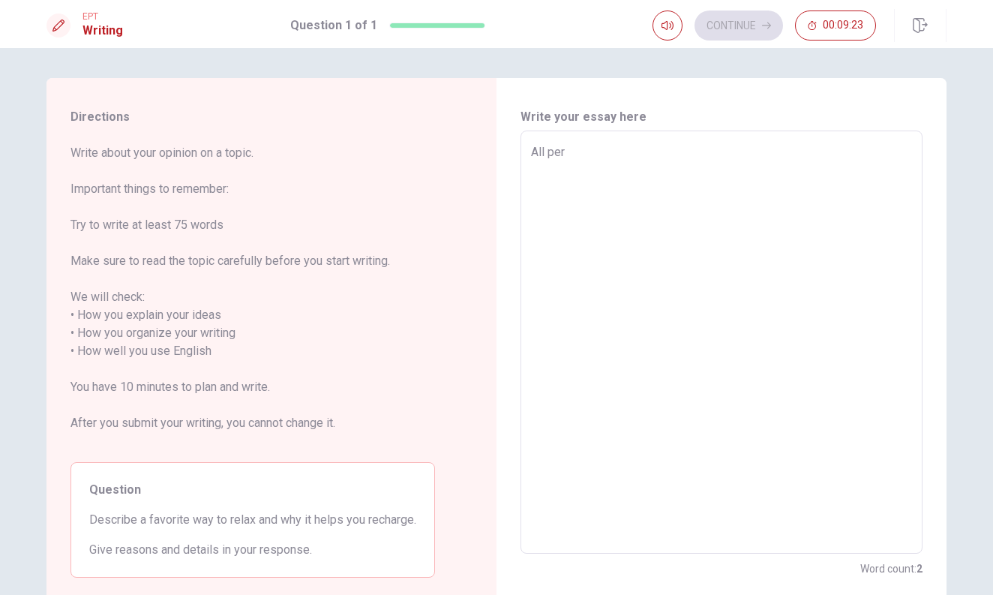
type textarea "x"
type textarea "All pers"
type textarea "x"
type textarea "All perso"
type textarea "x"
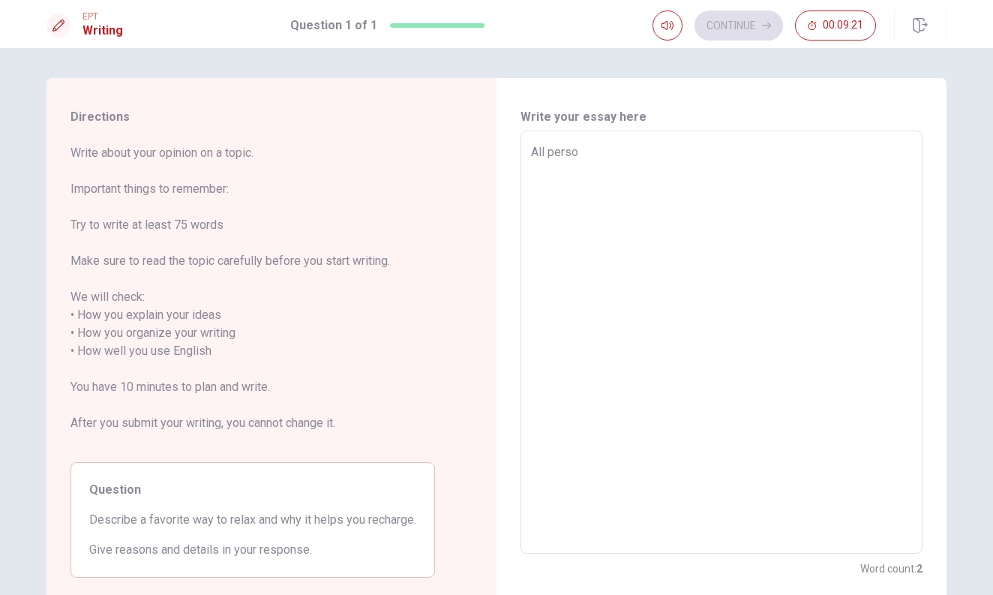
type textarea "All person"
type textarea "x"
type textarea "All persons"
type textarea "x"
type textarea "All persons"
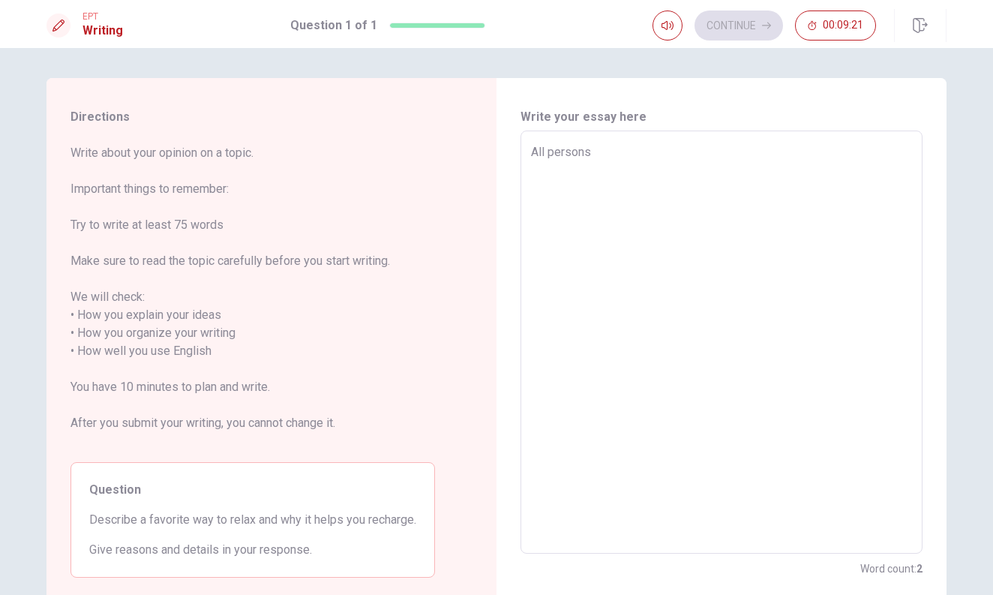
type textarea "x"
type textarea "All persons n"
type textarea "x"
type textarea "All persons ne"
type textarea "x"
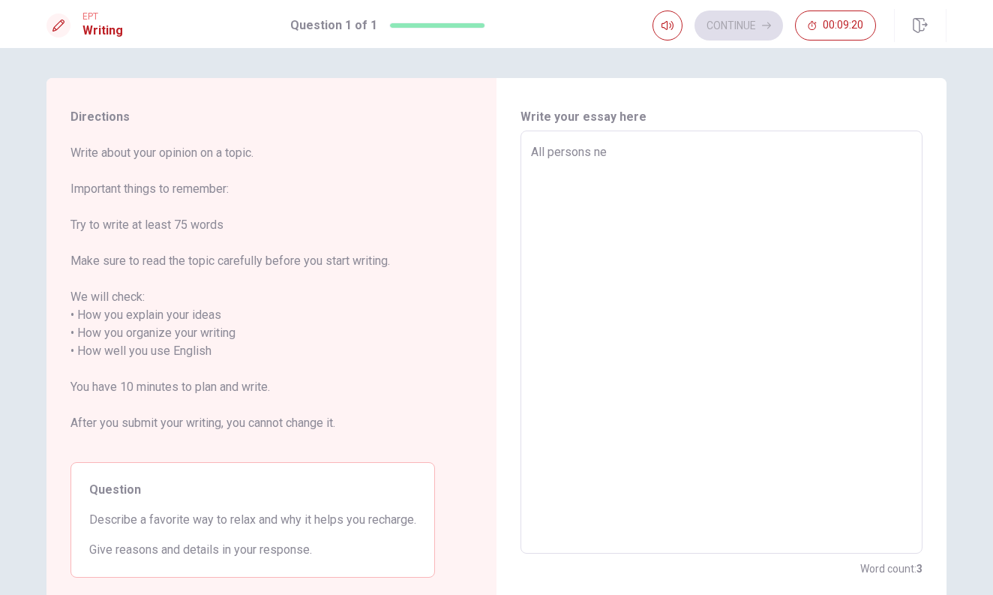
type textarea "All persons nee"
type textarea "x"
type textarea "All persons need"
type textarea "x"
type textarea "All persons need"
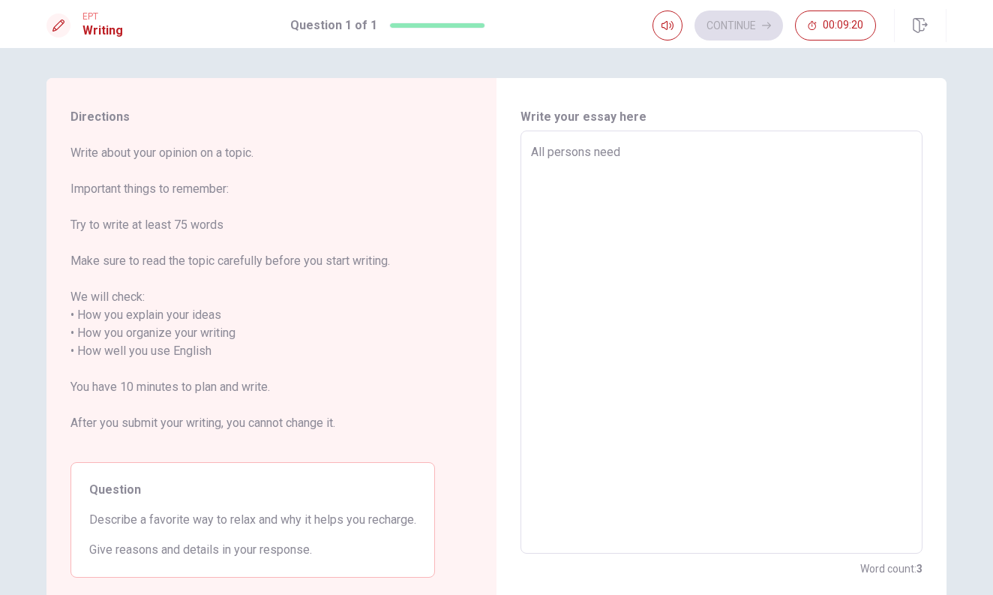
type textarea "x"
type textarea "All persons need t"
type textarea "x"
type textarea "All persons need to"
type textarea "x"
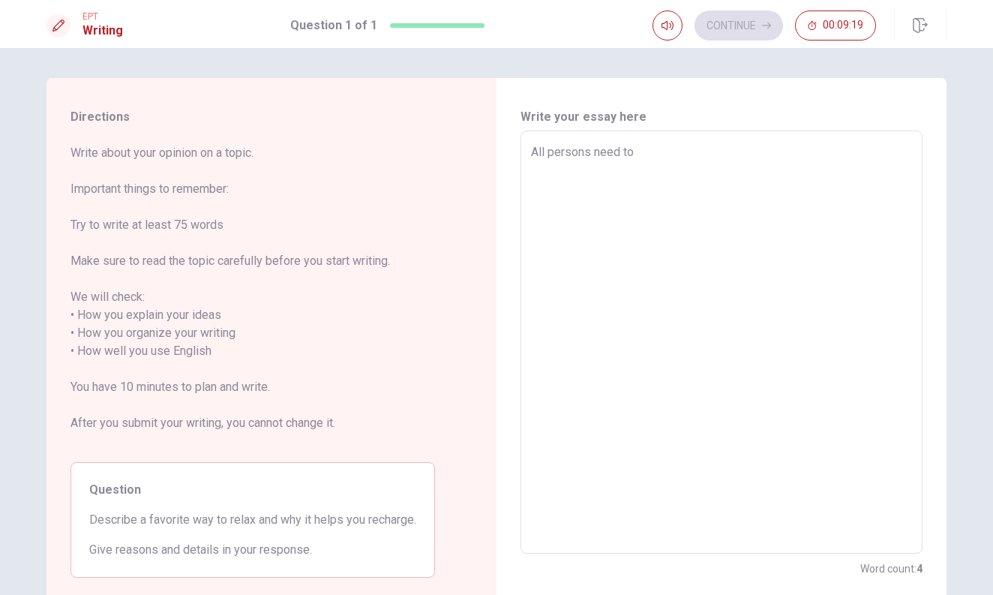
type textarea "All persons need to"
type textarea "x"
type textarea "All persons need to t"
type textarea "x"
type textarea "All persons need to ta"
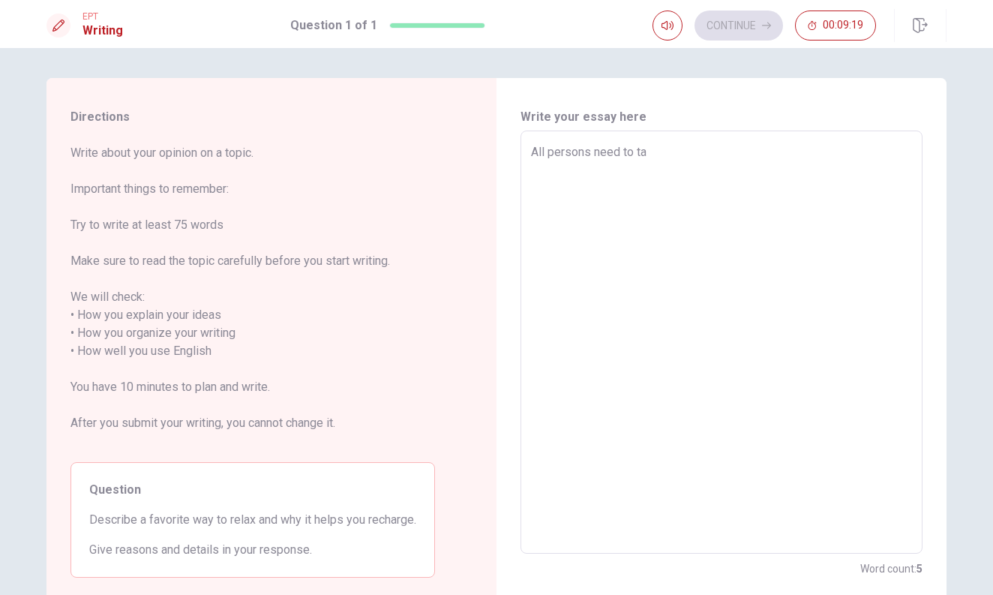
type textarea "x"
type textarea "All persons need to tak"
type textarea "x"
type textarea "All persons need to take"
type textarea "x"
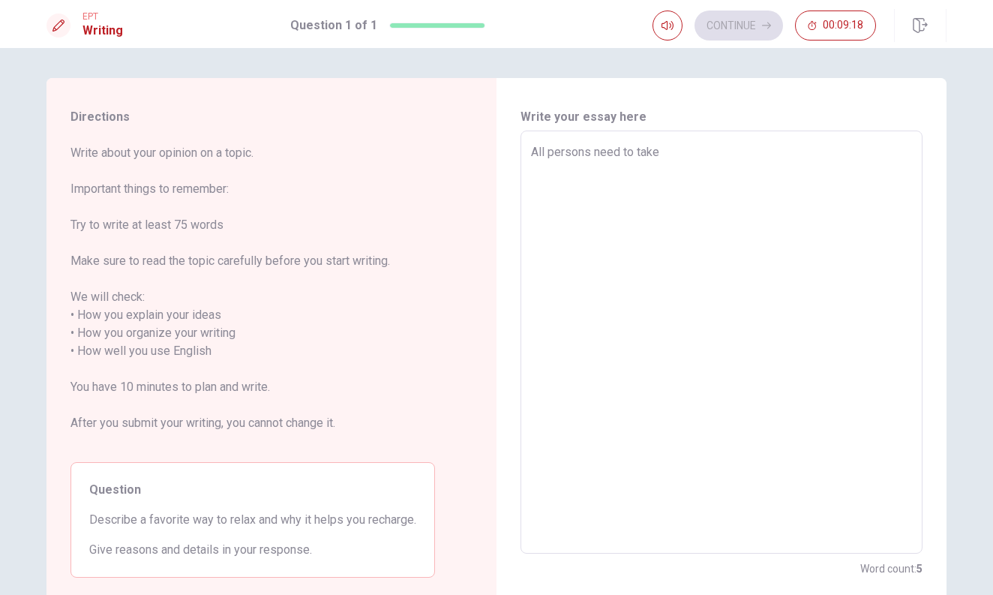
type textarea "All persons need to take"
type textarea "x"
type textarea "All persons need to take a"
type textarea "x"
type textarea "All persons need to take a"
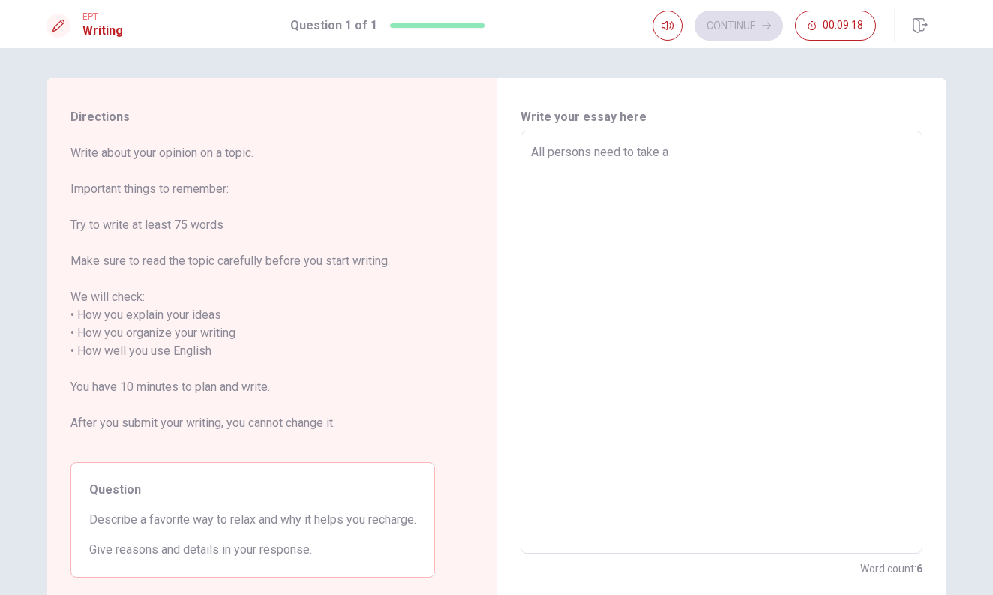
type textarea "x"
type textarea "All persons need to take a b"
type textarea "x"
type textarea "All persons need to take a br"
type textarea "x"
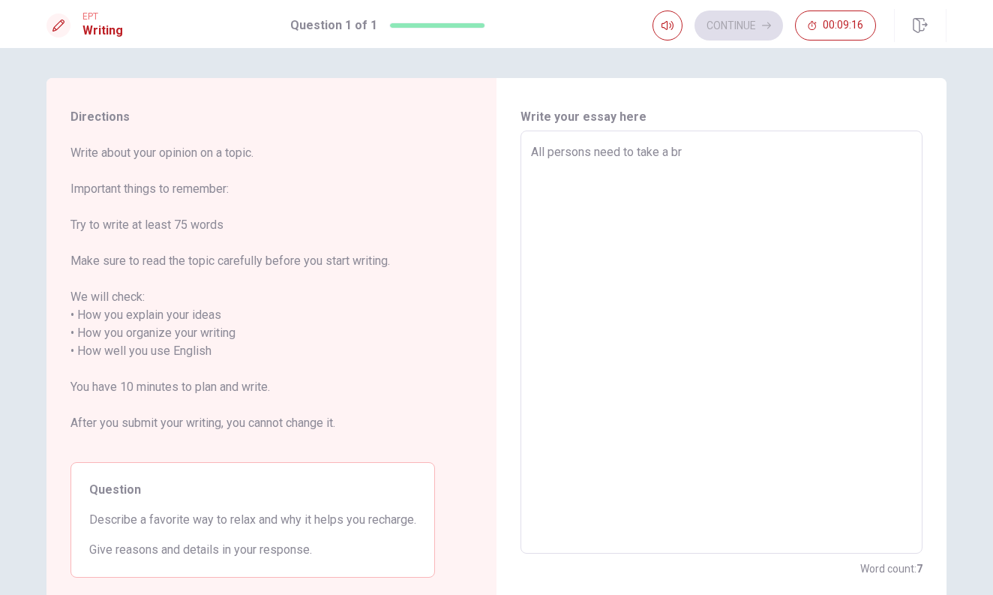
type textarea "All persons need to take a bre"
type textarea "x"
type textarea "All persons need to take a brea"
type textarea "x"
type textarea "All persons need to take a breat"
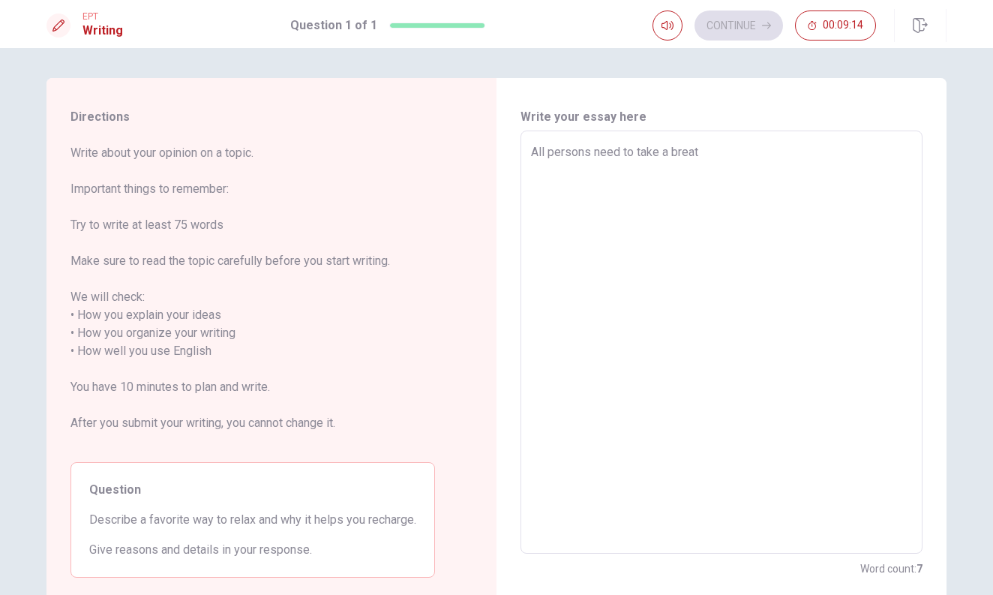
type textarea "x"
type textarea "All persons need to take a breath"
type textarea "x"
type textarea "All persons need to take a breath."
type textarea "x"
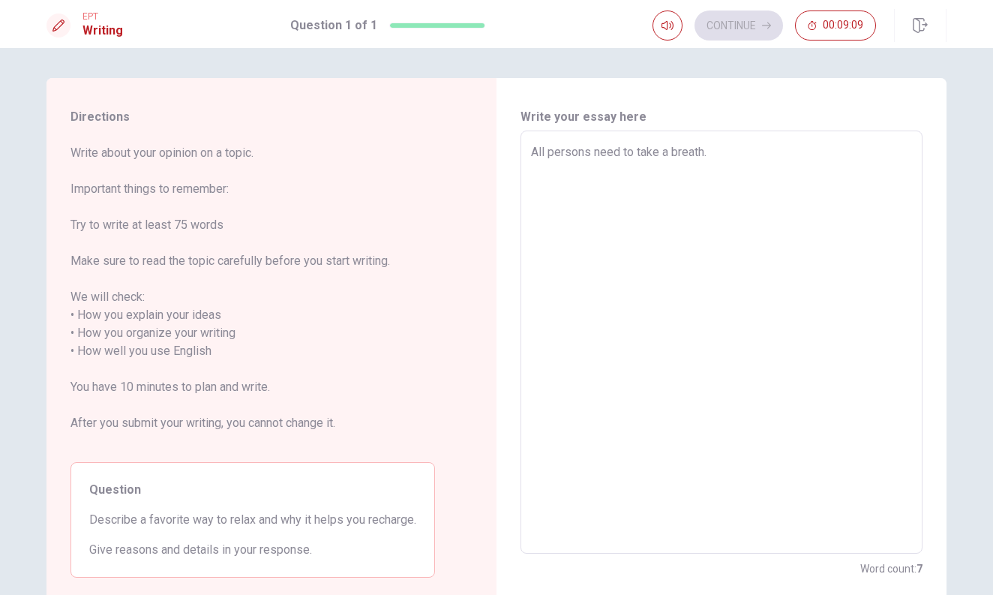
type textarea "All persons need to take a breath."
type textarea "x"
type textarea "All persons need to take a breath."
type textarea "x"
type textarea "All persons need to take a breath. i"
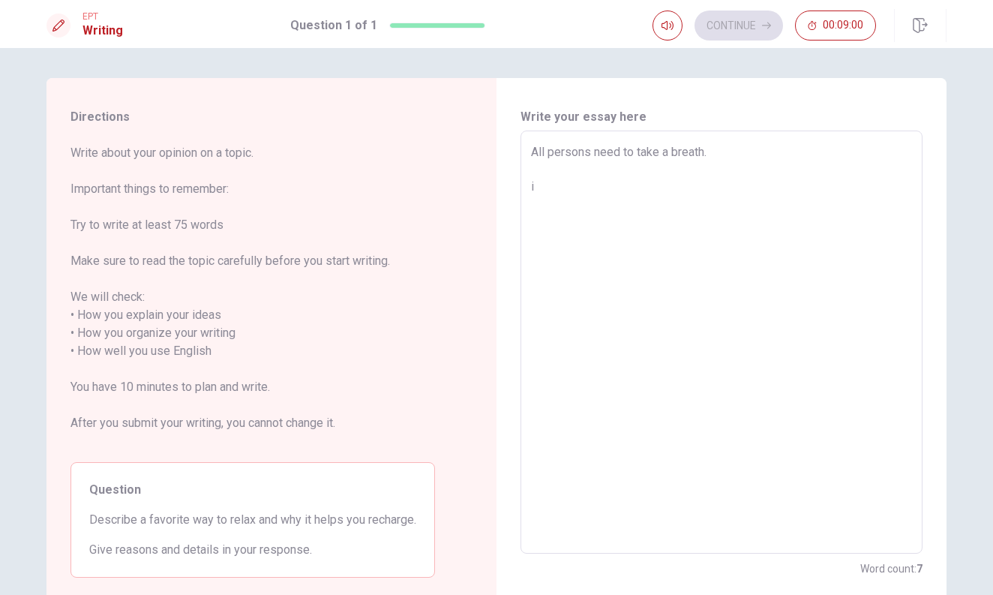
type textarea "x"
type textarea "All persons need to take a breath. in"
type textarea "x"
type textarea "All persons need to take a breath. in"
type textarea "x"
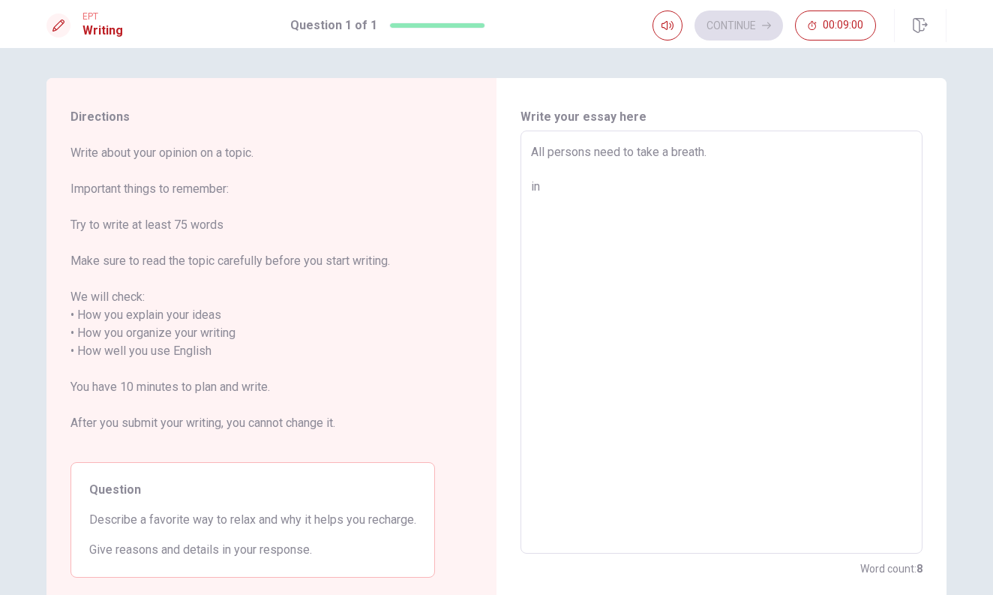
type textarea "All persons need to take a breath. in t"
type textarea "x"
type textarea "All persons need to take a breath. in th"
type textarea "x"
type textarea "All persons need to take a breath. in tho"
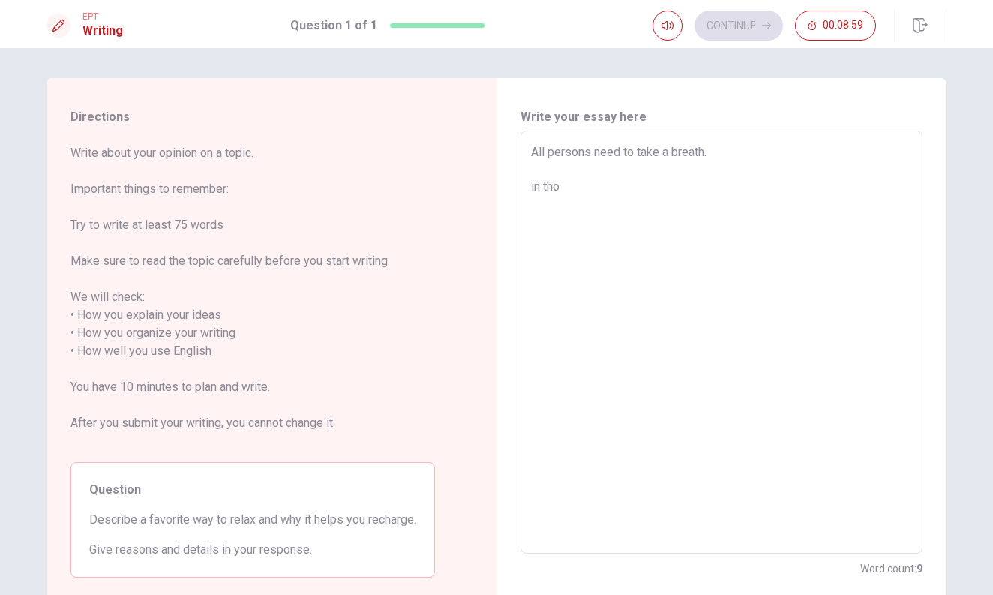
type textarea "x"
type textarea "All persons need to take a breath. in [PERSON_NAME]"
type textarea "x"
type textarea "All persons need to take a breath. in those"
type textarea "x"
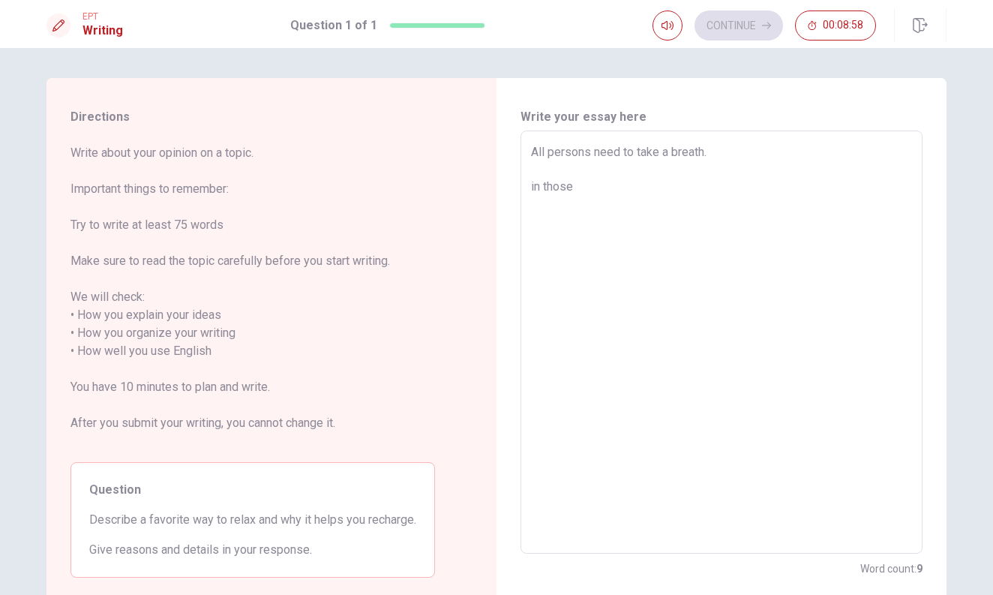
type textarea "All persons need to take a breath. in those"
type textarea "x"
type textarea "All persons need to take a breath. in those d"
type textarea "x"
type textarea "All persons need to take a breath. in those da"
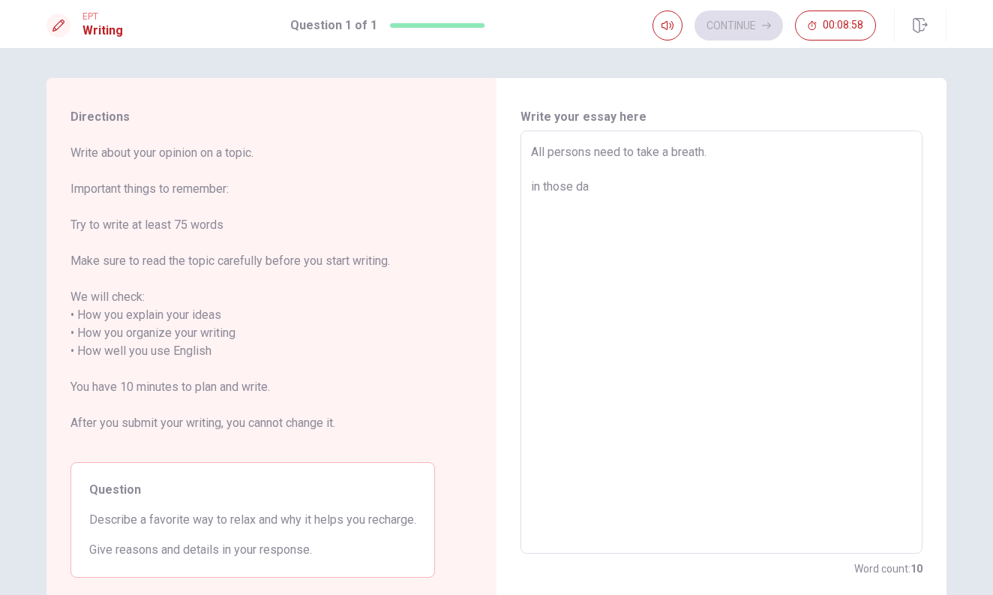
type textarea "x"
type textarea "All persons need to take a breath. in those day"
type textarea "x"
type textarea "All persons need to take a breath. in those days"
type textarea "x"
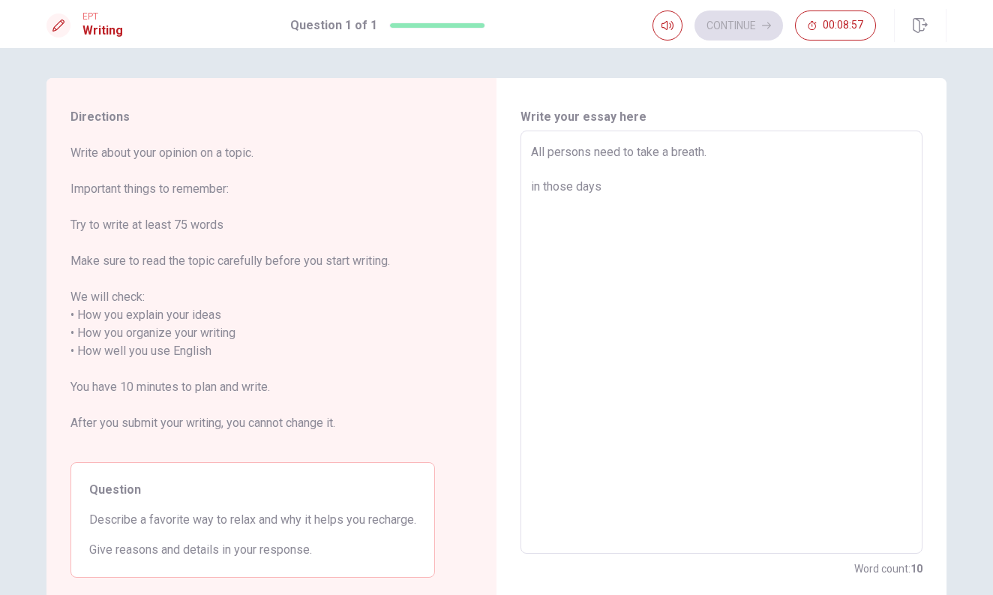
type textarea "All persons need to take a breath. in those days"
type textarea "x"
type textarea "All persons need to take a breath. in those days m"
type textarea "x"
type textarea "All persons need to take a breath. in those days"
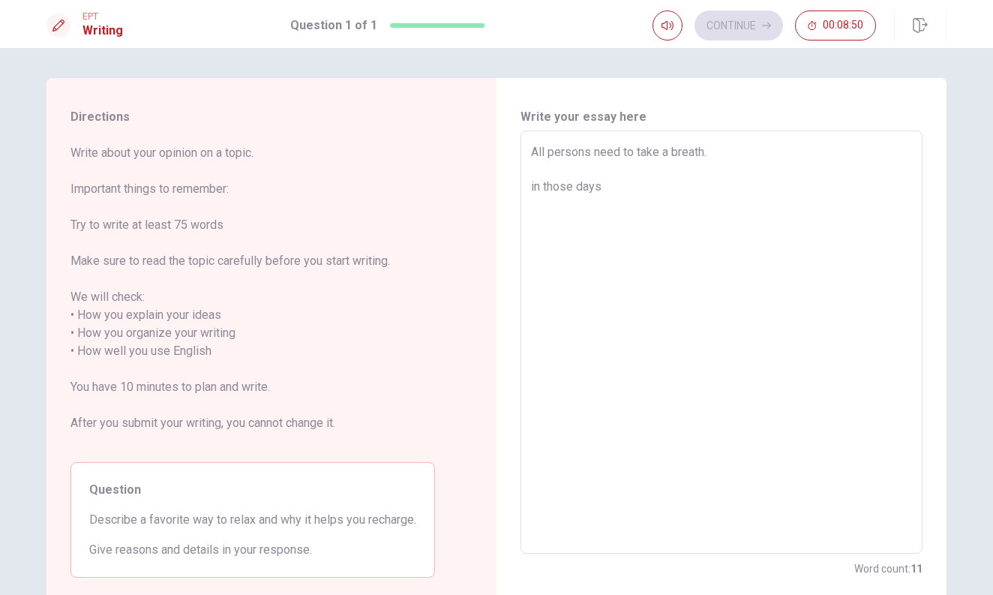
type textarea "x"
type textarea "All persons need to take a breath. in those days"
type textarea "x"
type textarea "All persons need to take a breath. in those day"
type textarea "x"
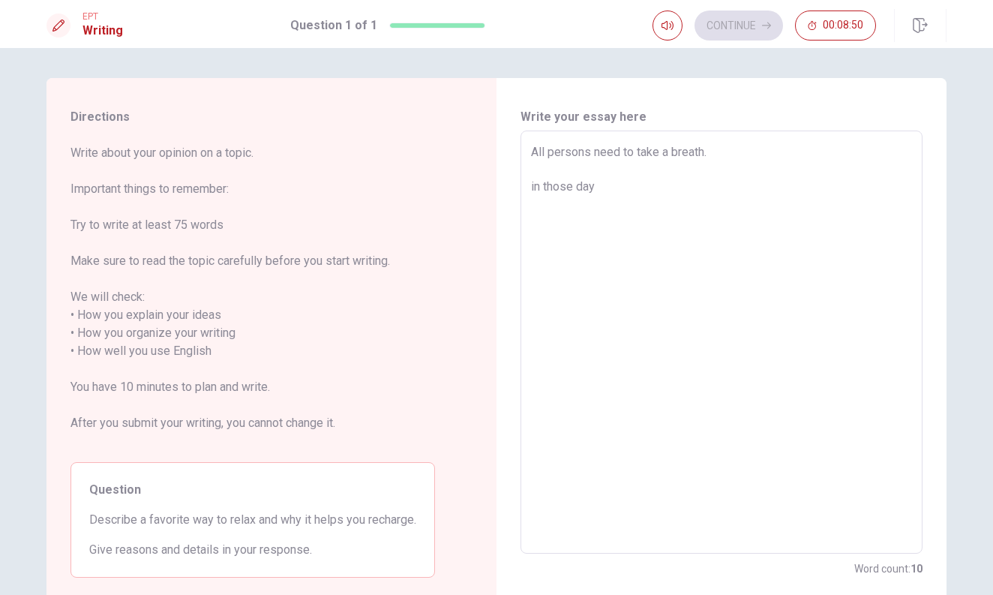
type textarea "All persons need to take a breath. in those da"
type textarea "x"
type textarea "All persons need to take a breath. in those d"
type textarea "x"
type textarea "All persons need to take a breath. in those"
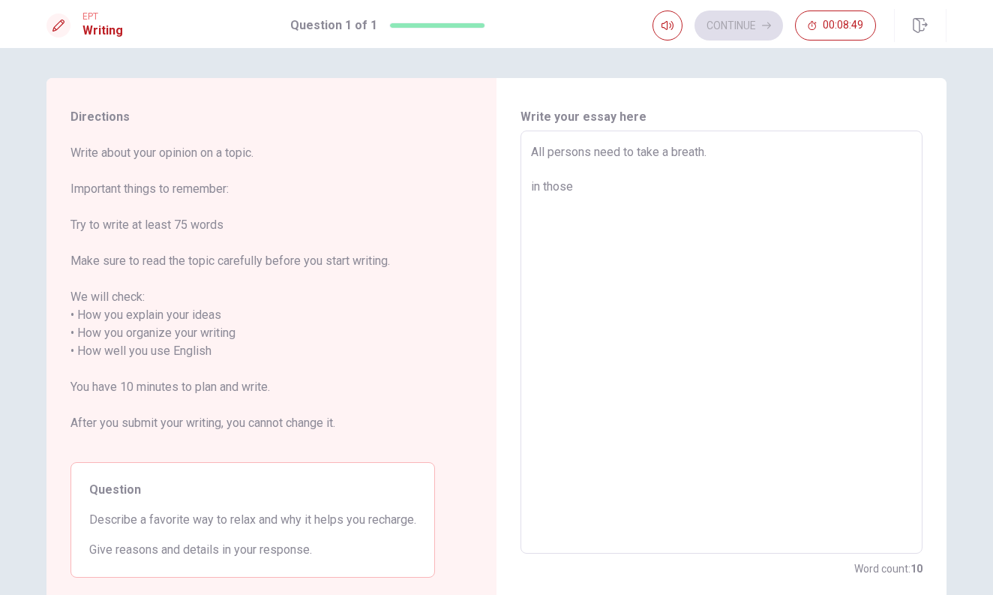
type textarea "x"
type textarea "All persons need to take a breath. in those"
type textarea "x"
type textarea "All persons need to take a breath. in [PERSON_NAME]"
type textarea "x"
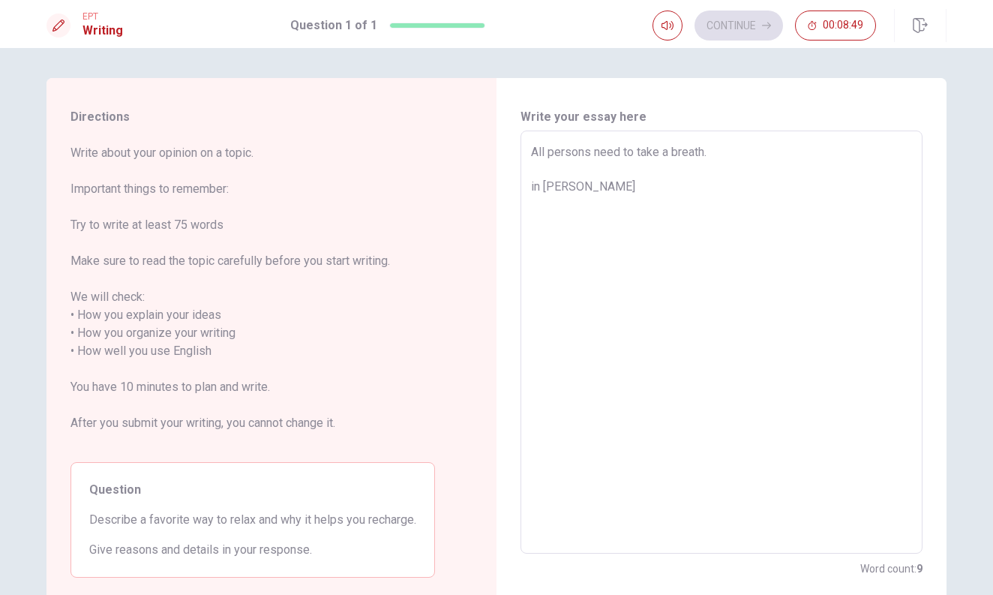
type textarea "All persons need to take a breath. in tho"
type textarea "x"
type textarea "All persons need to take a breath. in th"
type textarea "x"
type textarea "All persons need to take a breath. in t"
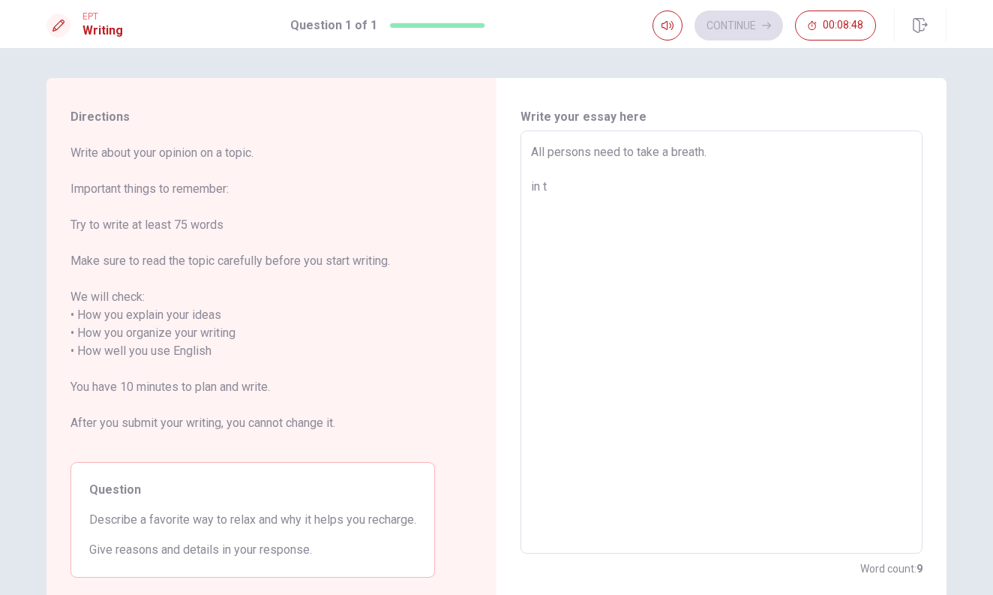
type textarea "x"
type textarea "All persons need to take a breath. in"
type textarea "x"
type textarea "All persons need to take a breath. in"
type textarea "x"
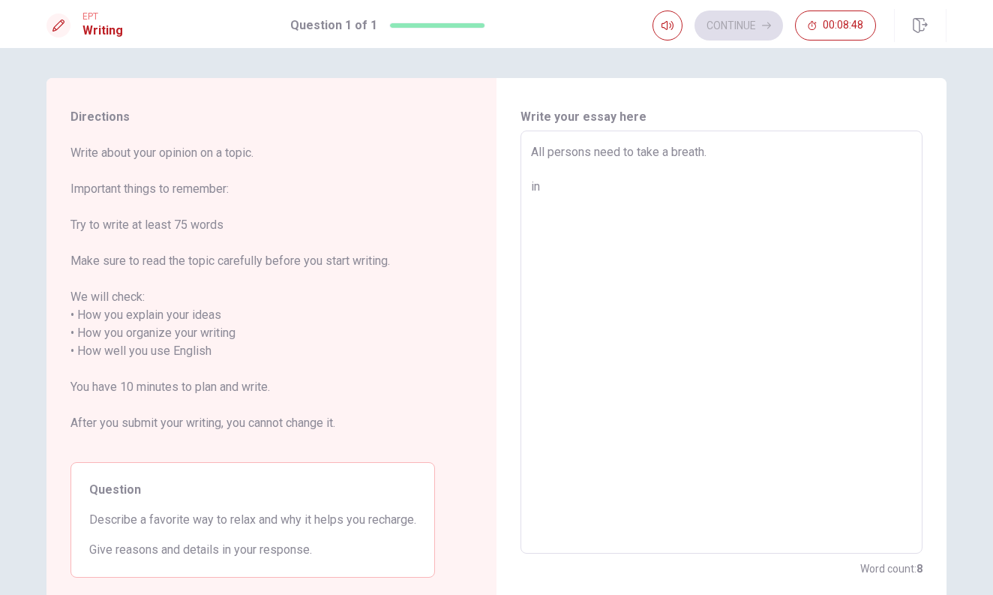
type textarea "All persons need to take a breath. i"
type textarea "x"
type textarea "All persons need to take a breath."
type textarea "x"
type textarea "All persons need to take a breath. m"
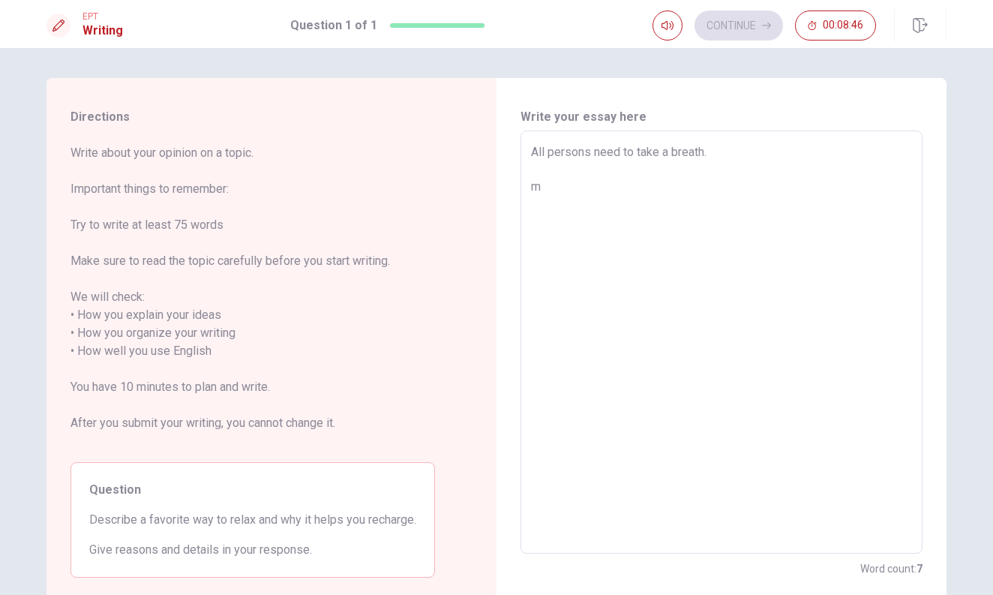
type textarea "x"
type textarea "All persons need to take a breath. ma"
type textarea "x"
type textarea "All persons need to take a breath. m"
type textarea "x"
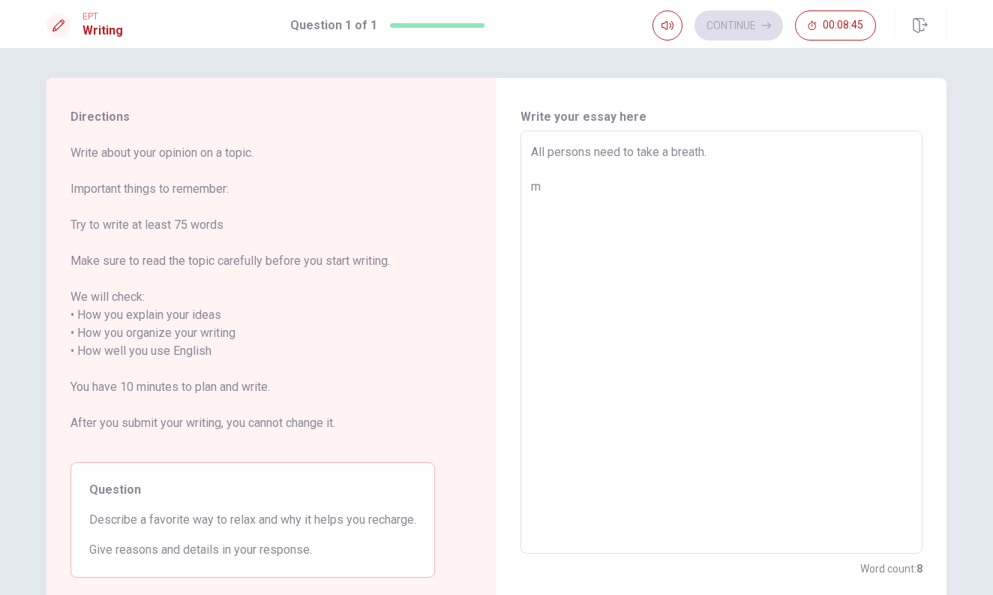
type textarea "All persons need to take a breath."
type textarea "x"
type textarea "All persons need to take a breath."
type textarea "x"
type textarea "All persons need to take a breath."
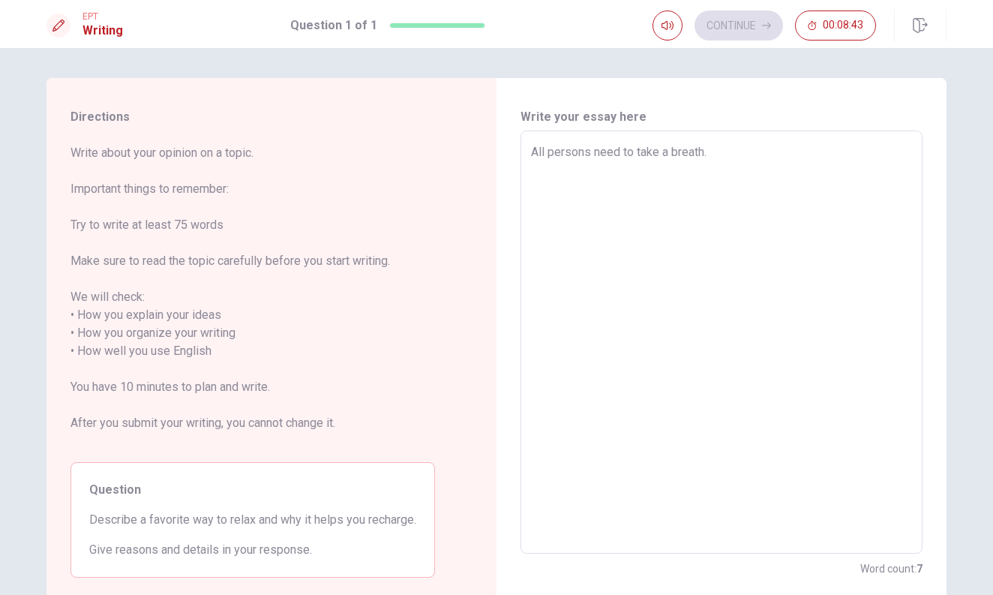
type textarea "x"
type textarea "All persons need to take a breath. M"
type textarea "x"
type textarea "All persons need to take a breath. Ma"
type textarea "x"
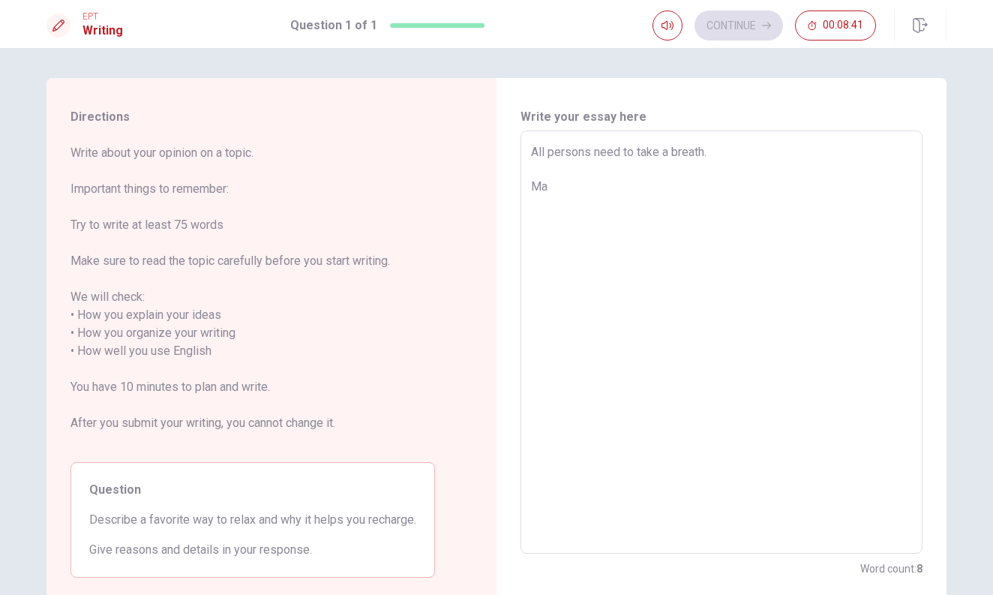
type textarea "All persons need to take a breath. Man"
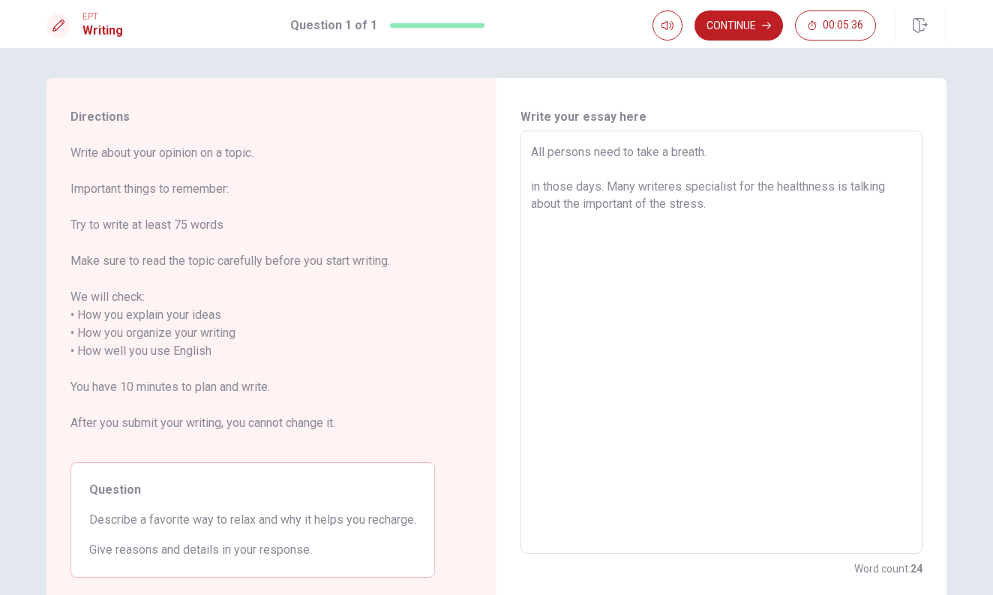
click at [537, 181] on textarea "All persons need to take a breath. in those days. Many writeres specialist for …" at bounding box center [721, 342] width 381 height 398
click at [606, 188] on textarea "All persons need to take a breath. In those days. Many writeres specialist for …" at bounding box center [721, 342] width 381 height 398
click at [719, 205] on textarea "All persons need to take a breath. In those days. Many writeres specialist for …" at bounding box center [721, 342] width 381 height 398
click at [830, 208] on textarea "All persons need to take a breath. In those days. Many writeres specialist for …" at bounding box center [721, 342] width 381 height 398
click at [877, 207] on textarea "All persons need to take a breath. In those days. Many writeres specialist for …" at bounding box center [721, 342] width 381 height 398
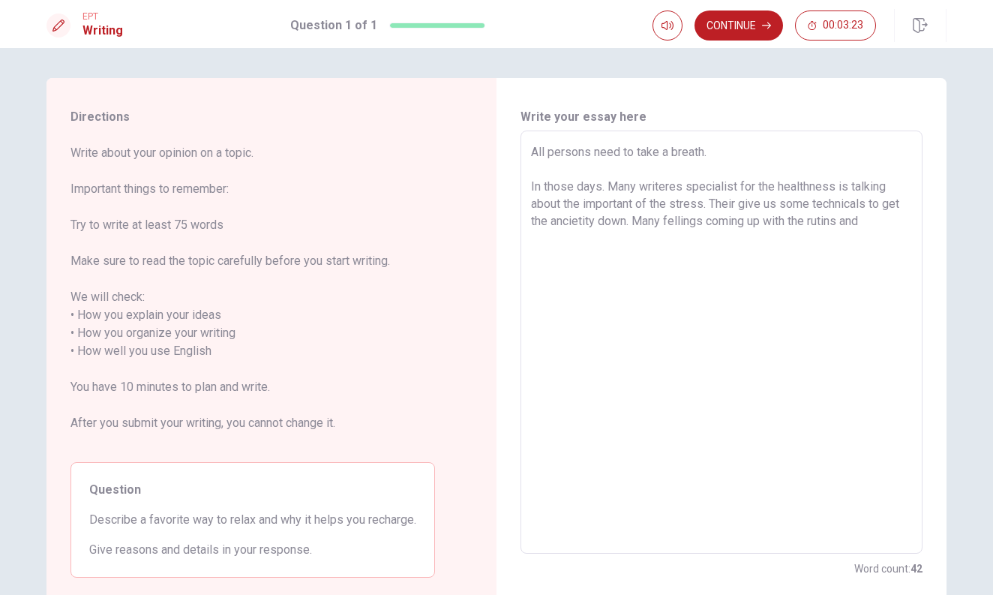
click at [652, 205] on textarea "All persons need to take a breath. In those days. Many writeres specialist for …" at bounding box center [721, 342] width 381 height 398
click at [582, 206] on textarea "All persons need to take a breath. In those days. Many writeres specialist for …" at bounding box center [721, 342] width 381 height 398
click at [564, 207] on textarea "All persons need to take a breath. In those days. Many writeres specialist for …" at bounding box center [721, 342] width 381 height 398
click at [745, 203] on textarea "All persons need to take a breath. In those days. Many writeres specialist for …" at bounding box center [721, 342] width 381 height 398
click at [672, 207] on textarea "All persons need to take a breath. In those days. Many writeres specialist for …" at bounding box center [721, 342] width 381 height 398
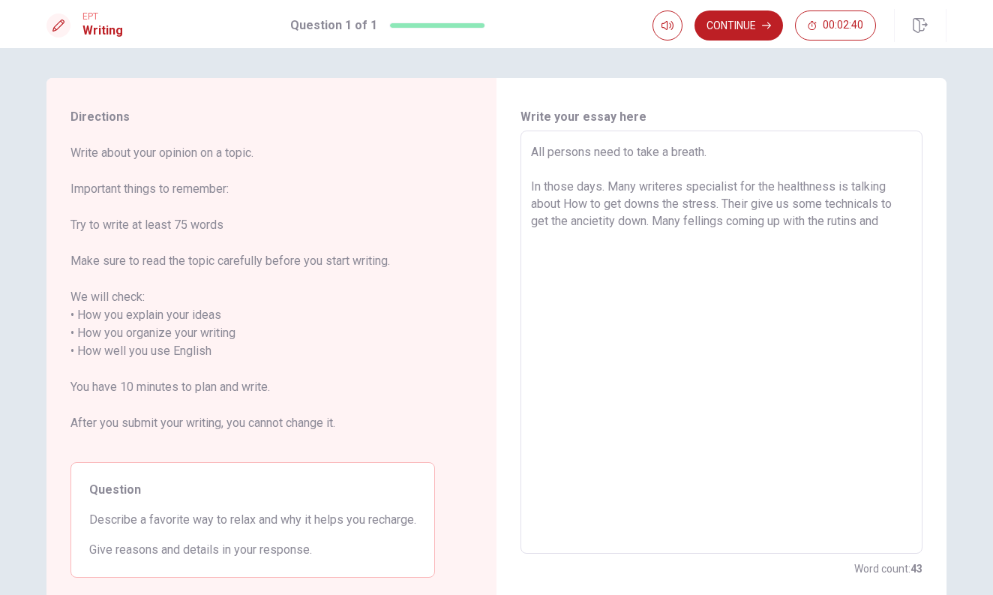
click at [891, 223] on textarea "All persons need to take a breath. In those days. Many writeres specialist for …" at bounding box center [721, 342] width 381 height 398
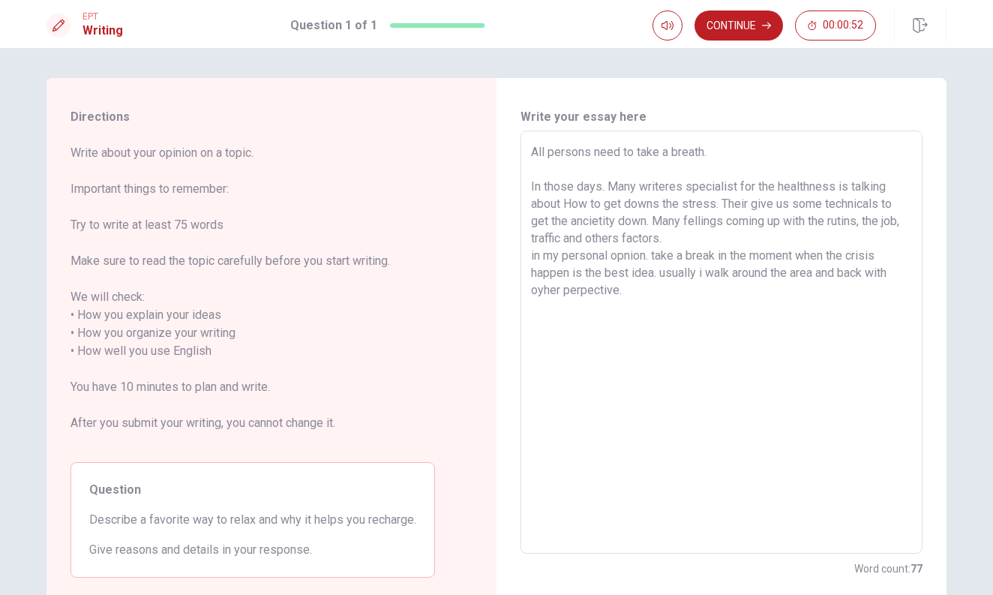
click at [541, 295] on textarea "All persons need to take a breath. In those days. Many writeres specialist for …" at bounding box center [721, 342] width 381 height 398
click at [856, 223] on textarea "All persons need to take a breath. In those days. Many writeres specialist for …" at bounding box center [721, 342] width 381 height 398
click at [533, 258] on textarea "All persons need to take a breath. In those days. Many writeres specialist for …" at bounding box center [721, 342] width 381 height 398
click at [659, 259] on textarea "All persons need to take a breath. In those days. Many writeres specialist for …" at bounding box center [721, 342] width 381 height 398
click at [886, 258] on textarea "All persons need to take a breath. In those days. Many writeres specialist for …" at bounding box center [721, 342] width 381 height 398
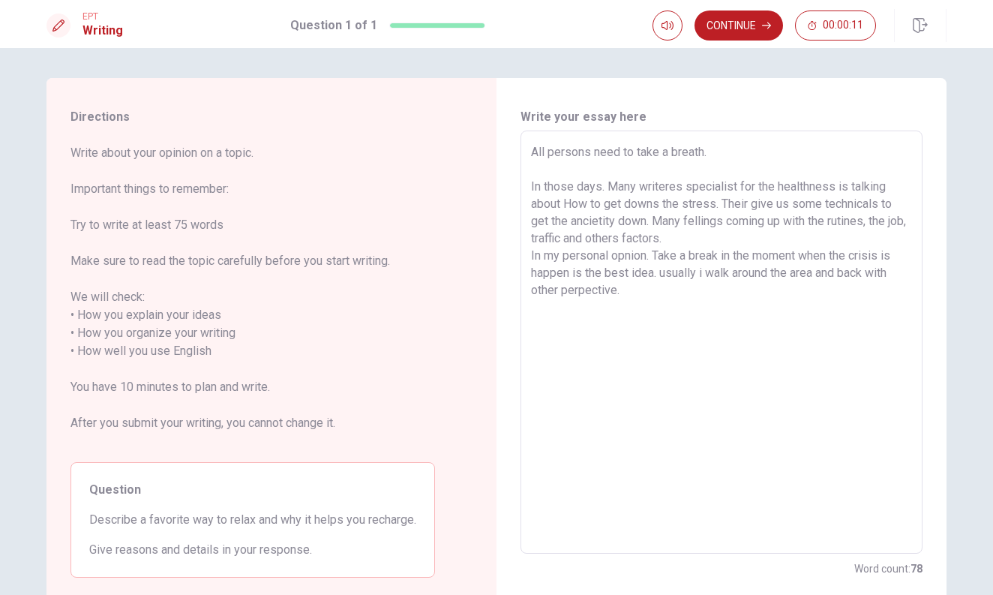
click at [571, 274] on textarea "All persons need to take a breath. In those days. Many writeres specialist for …" at bounding box center [721, 342] width 381 height 398
click at [683, 272] on textarea "All persons need to take a breath. In those days. Many writeres specialist for …" at bounding box center [721, 342] width 381 height 398
click at [724, 272] on textarea "All persons need to take a breath. In those days. Many writeres specialist for …" at bounding box center [721, 342] width 381 height 398
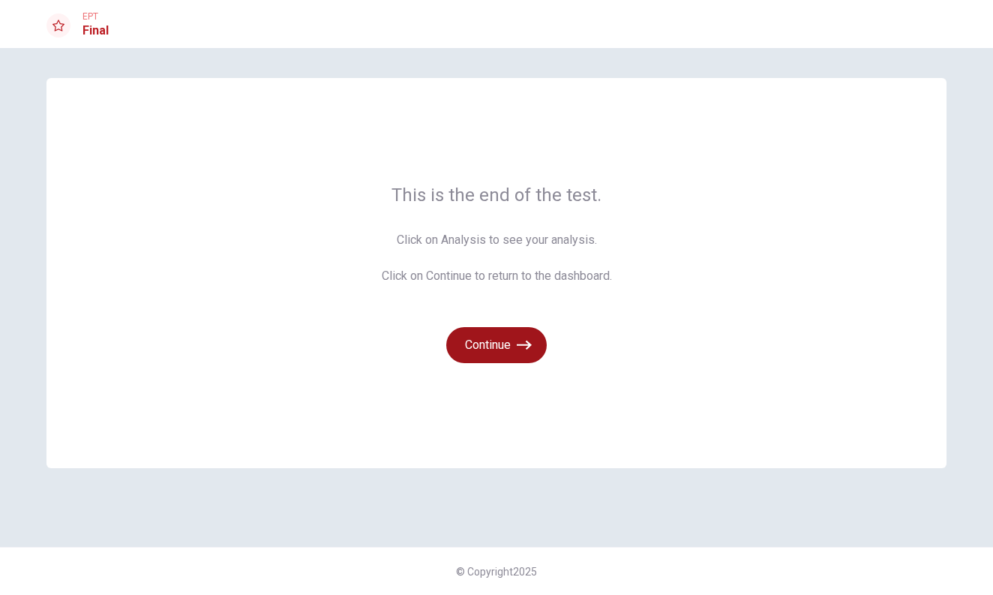
click at [468, 354] on button "Continue" at bounding box center [496, 345] width 100 height 36
